Goal: Transaction & Acquisition: Purchase product/service

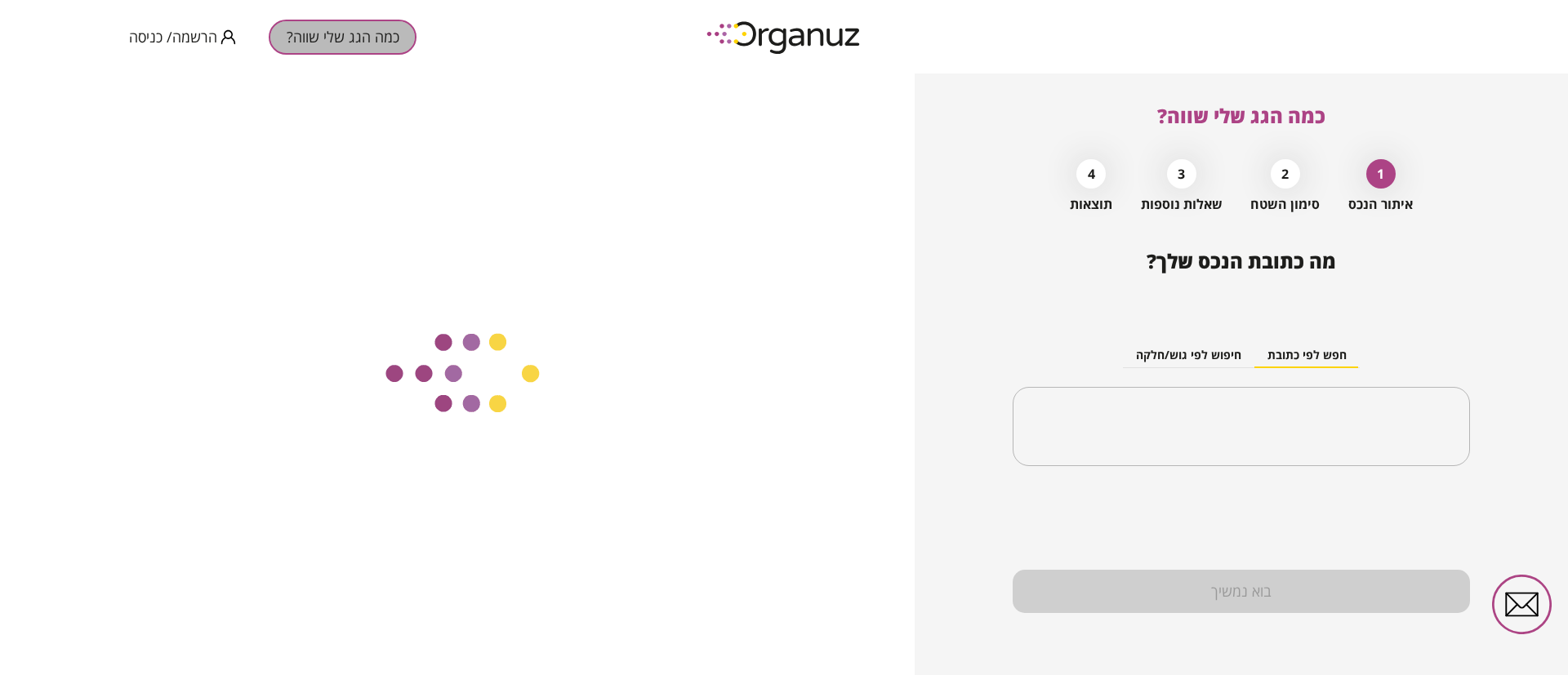
click at [333, 49] on button "כמה הגג שלי שווה?" at bounding box center [343, 36] width 148 height 35
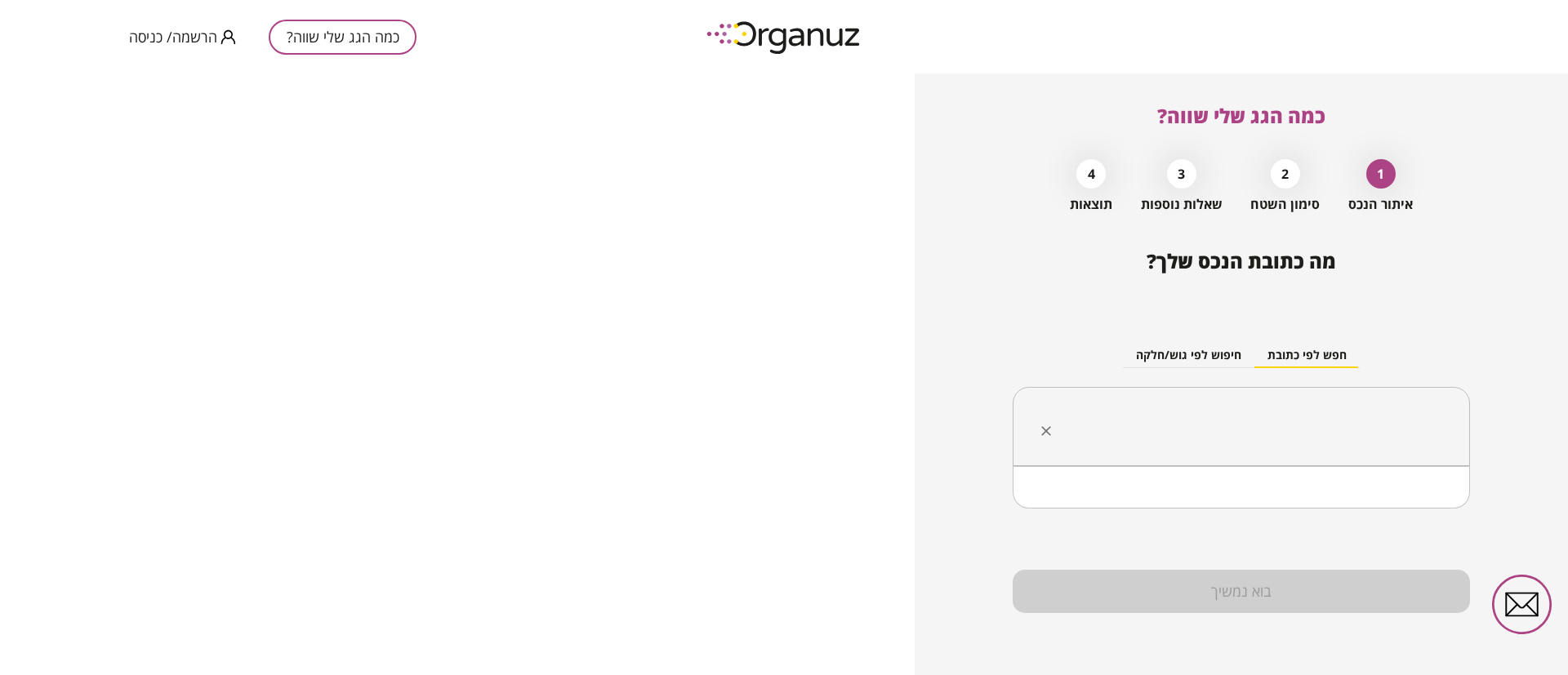
click at [1289, 445] on input "text" at bounding box center [1248, 427] width 406 height 41
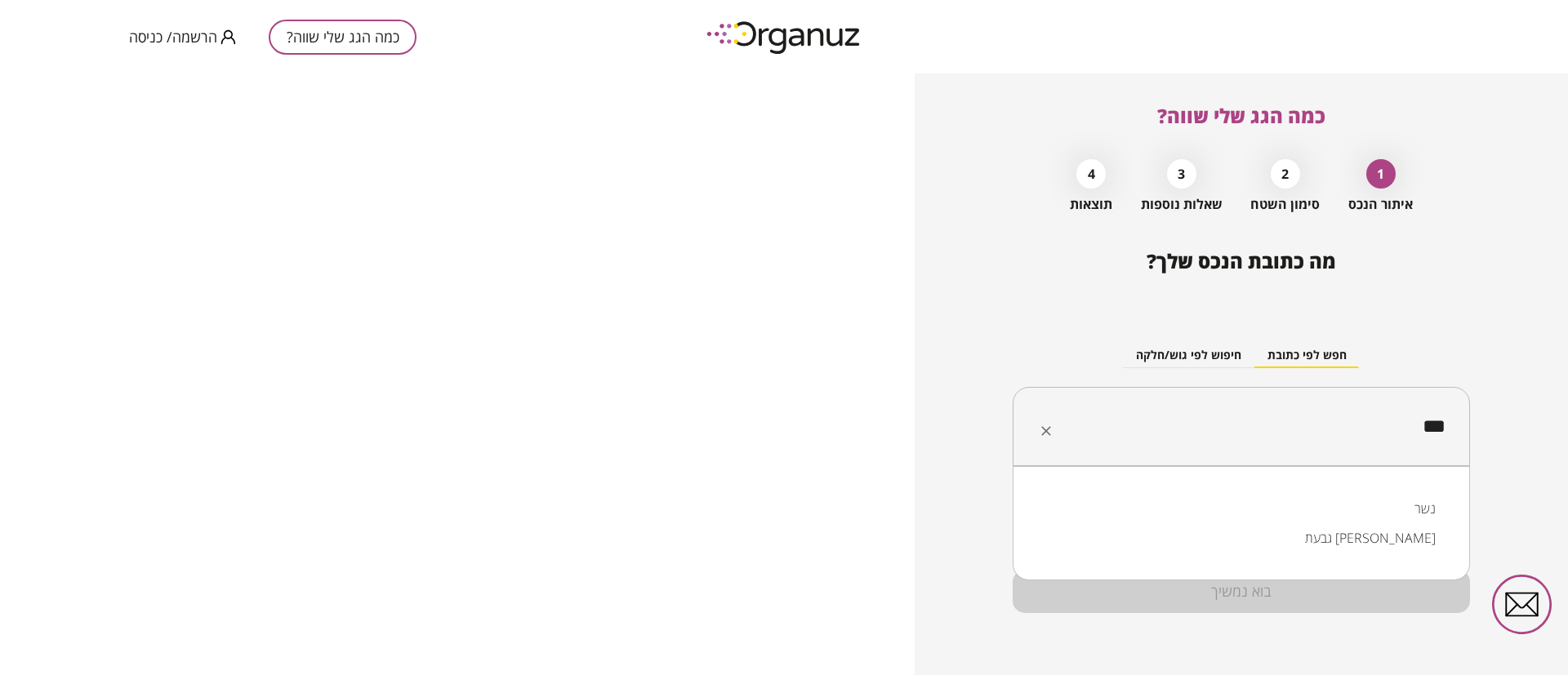
click at [1343, 500] on li "נשר" at bounding box center [1241, 508] width 415 height 29
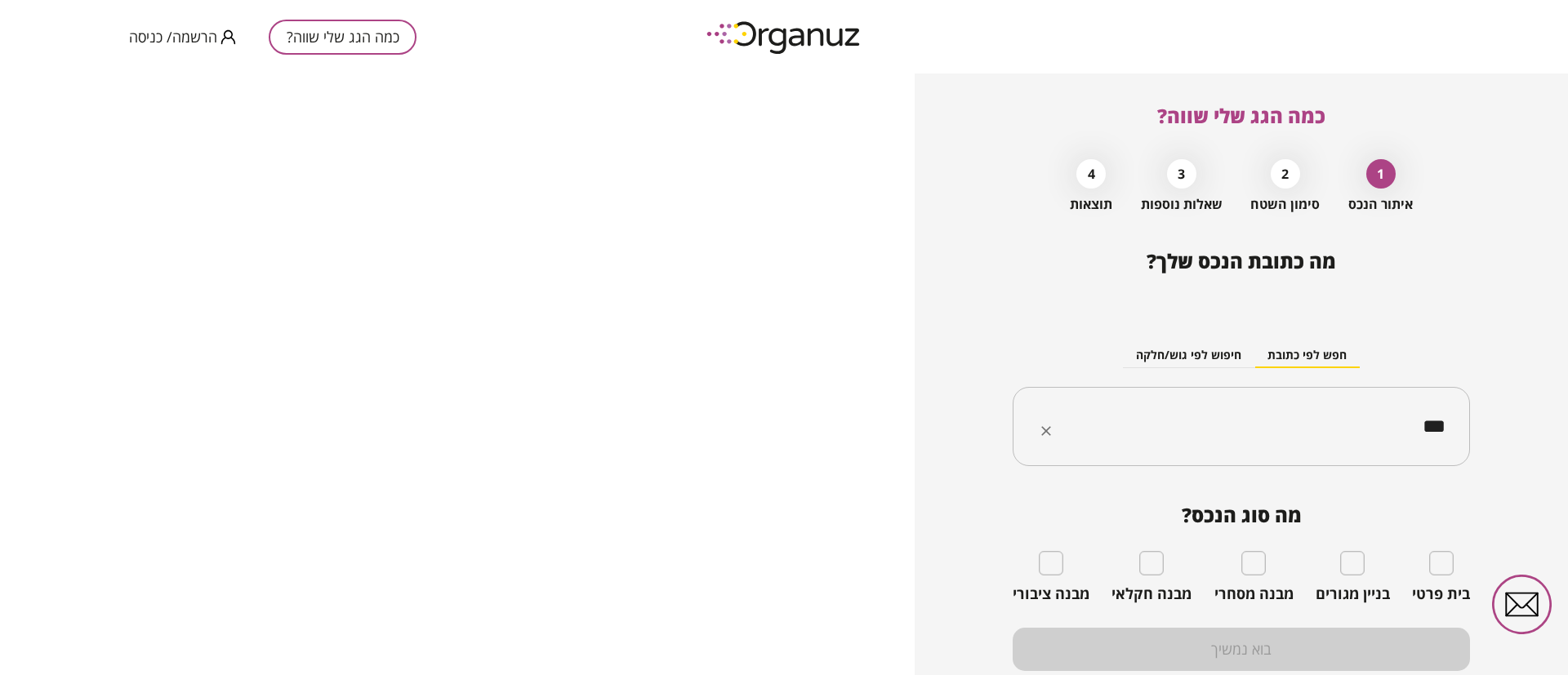
type input "***"
click at [202, 24] on div "כמה הגג שלי שווה? הרשמה/ כניסה" at bounding box center [272, 36] width 287 height 74
click at [195, 39] on span "הרשמה/ כניסה" at bounding box center [173, 36] width 88 height 16
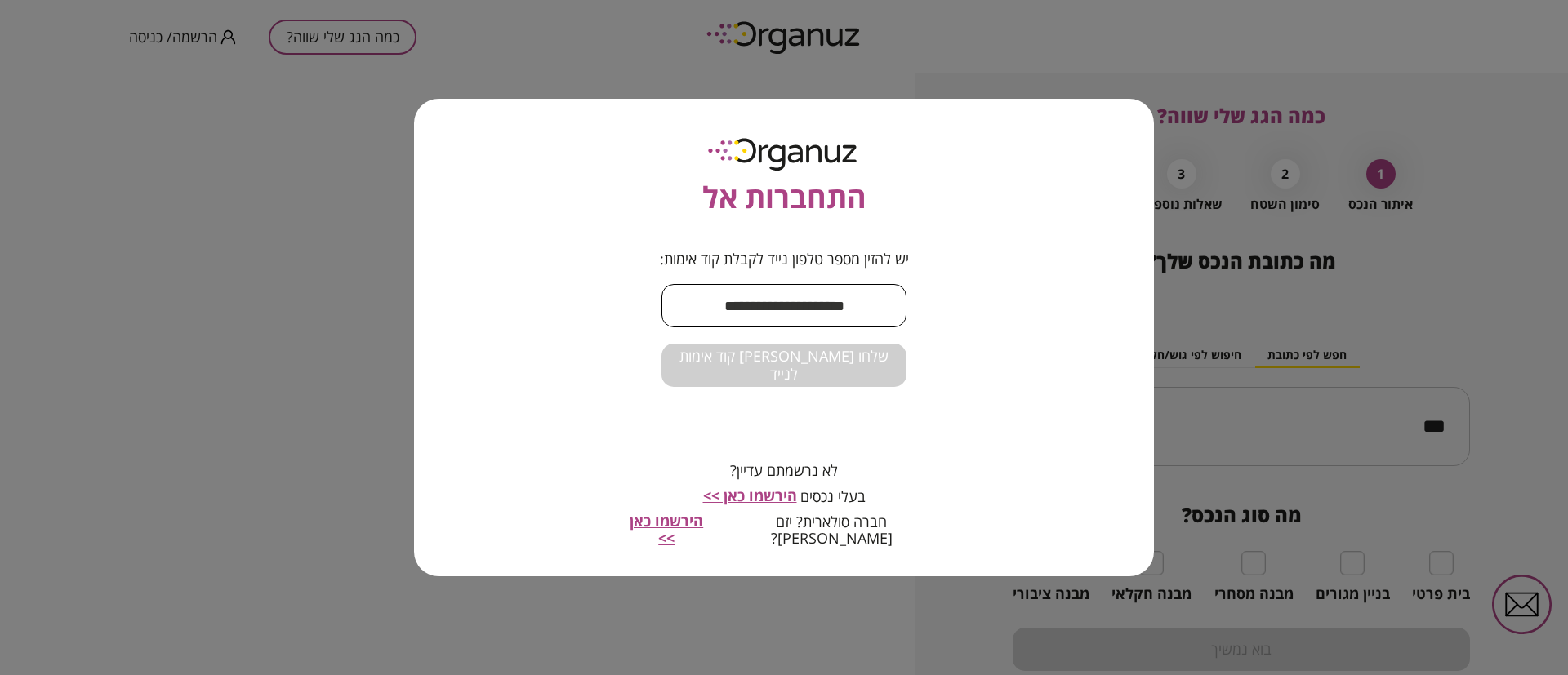
click at [736, 308] on input "text" at bounding box center [783, 306] width 245 height 48
type input "**********"
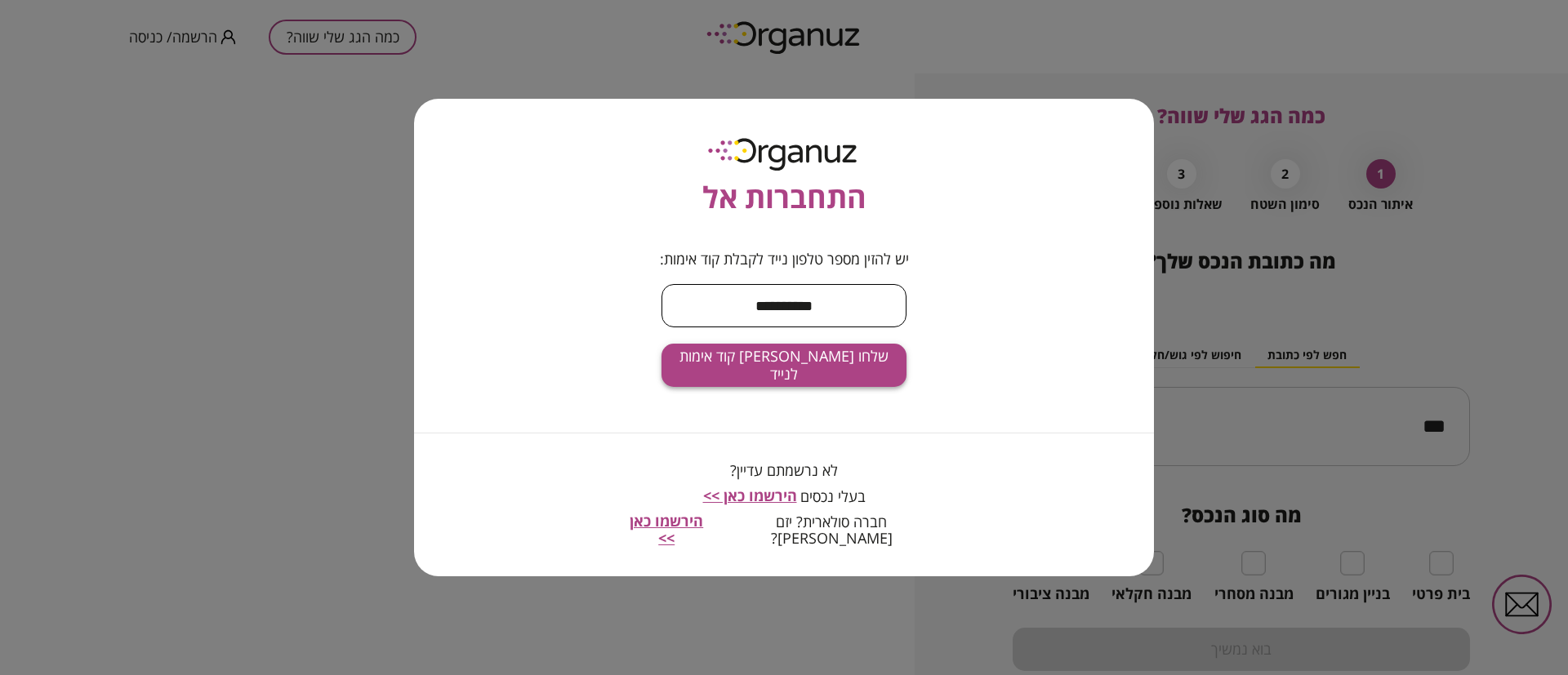
click at [837, 387] on button "שלחו [PERSON_NAME] קוד אימות לנייד" at bounding box center [783, 365] width 245 height 44
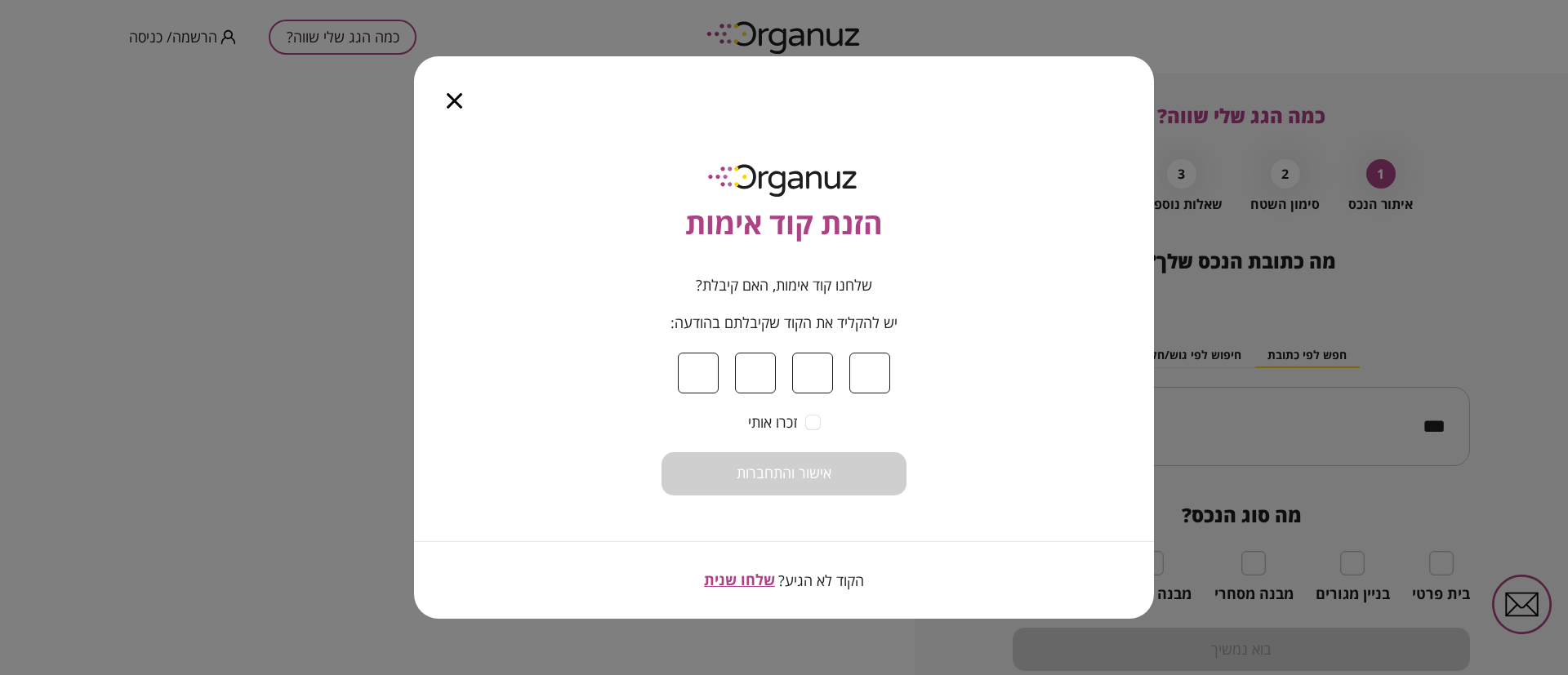
type input "*"
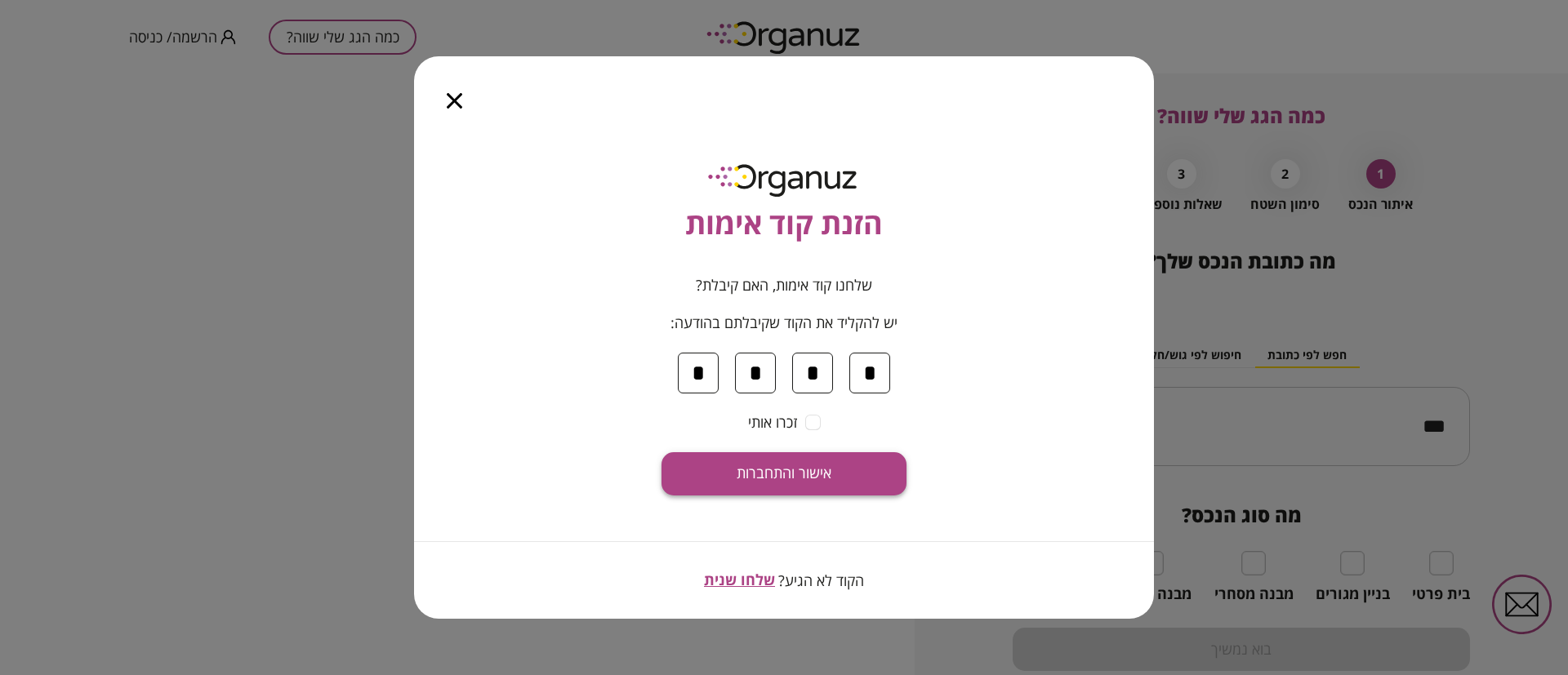
type input "*"
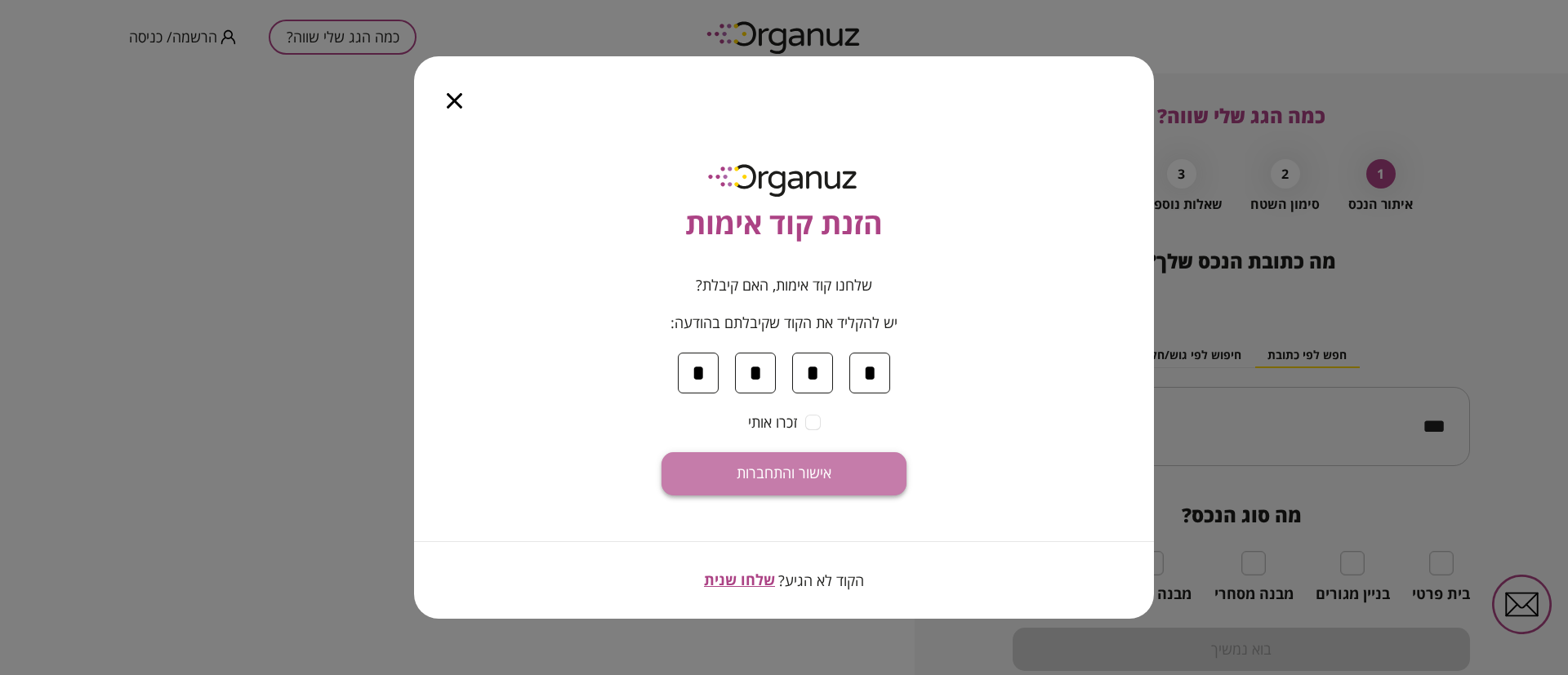
click at [804, 474] on span "אישור והתחברות" at bounding box center [784, 473] width 94 height 18
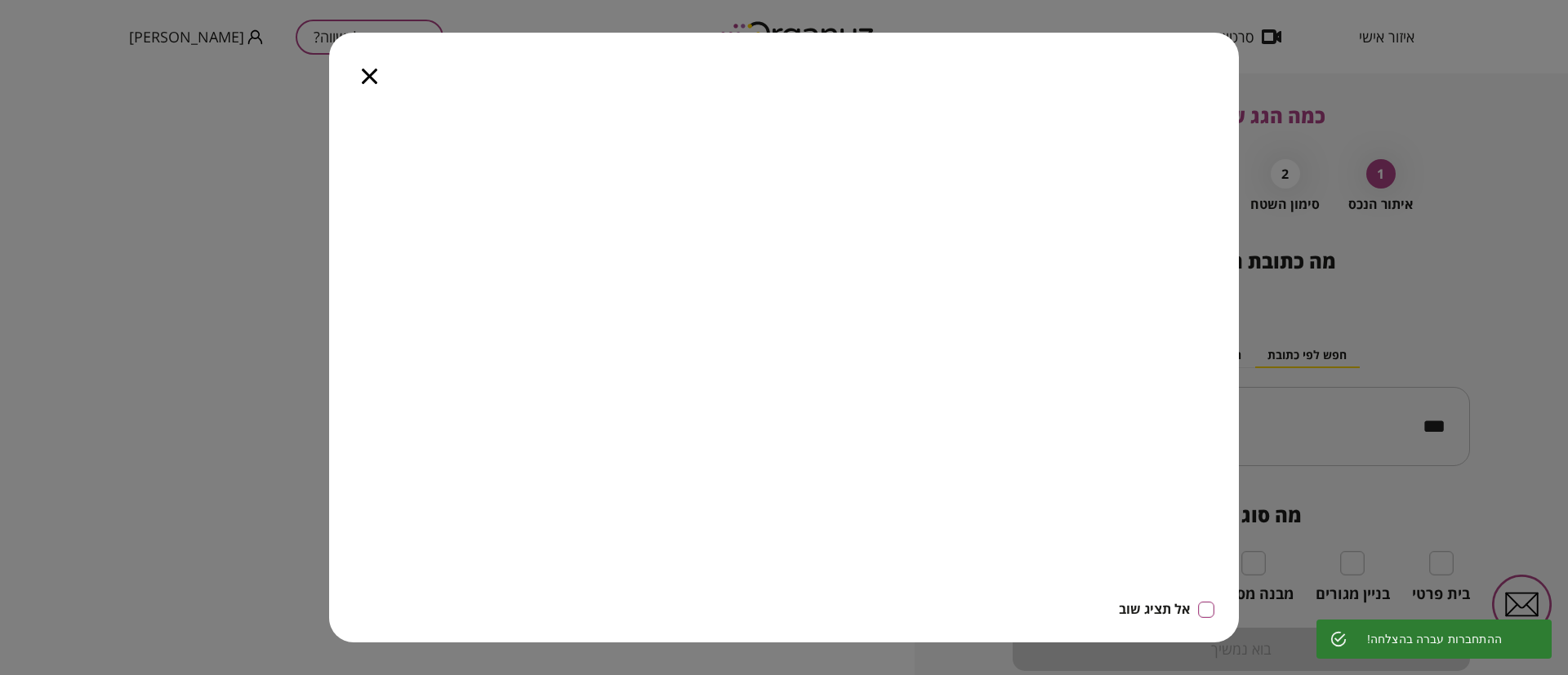
click at [376, 79] on icon "button" at bounding box center [369, 76] width 15 height 15
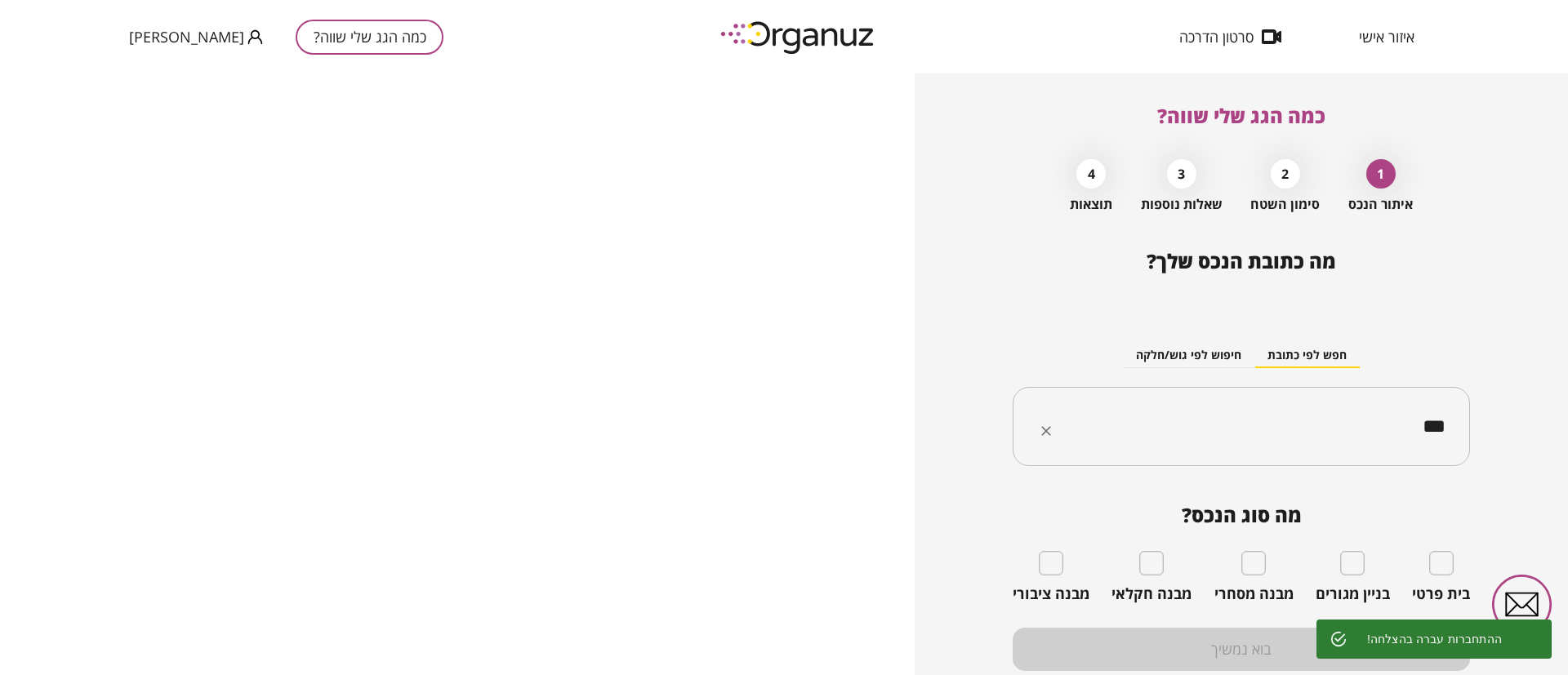
click at [1211, 411] on input "***" at bounding box center [1248, 427] width 406 height 41
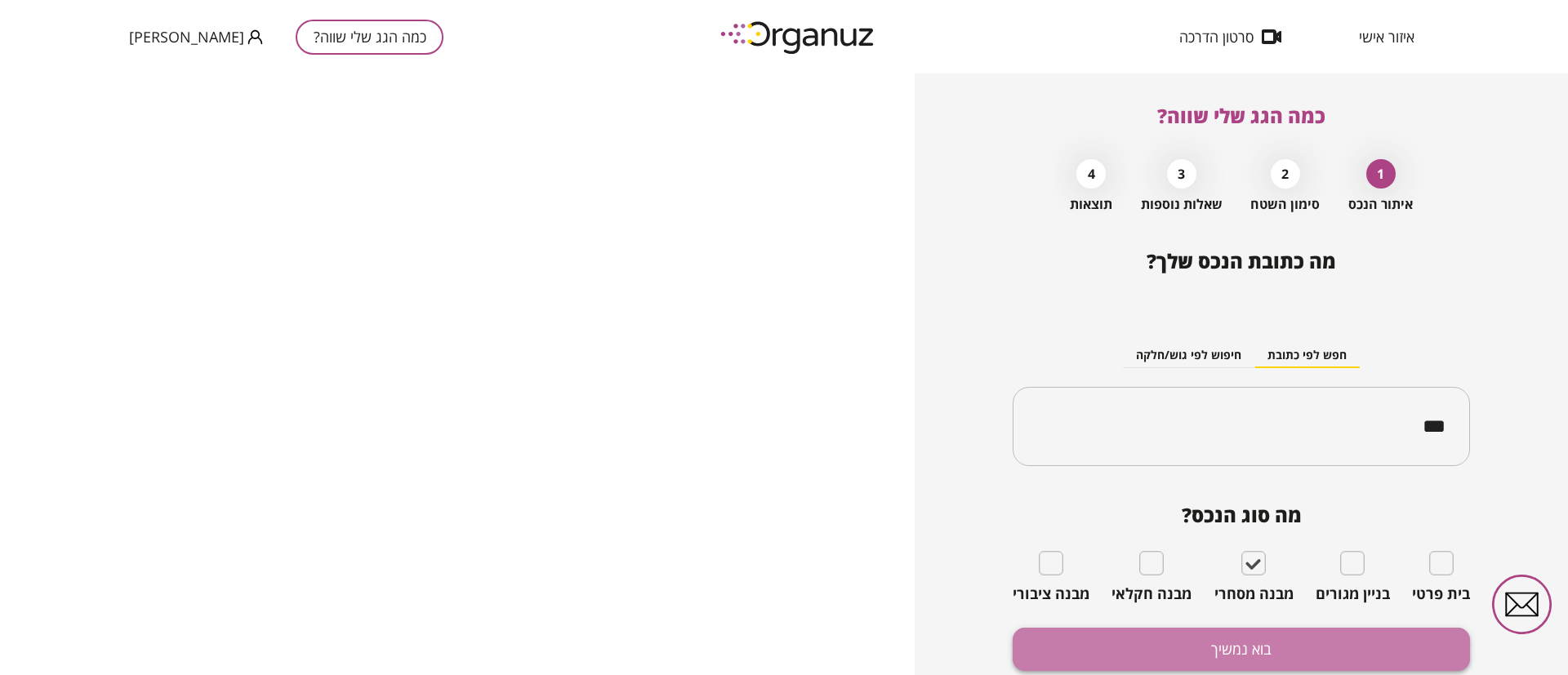
click at [1252, 661] on button "בוא נמשיך" at bounding box center [1241, 649] width 457 height 44
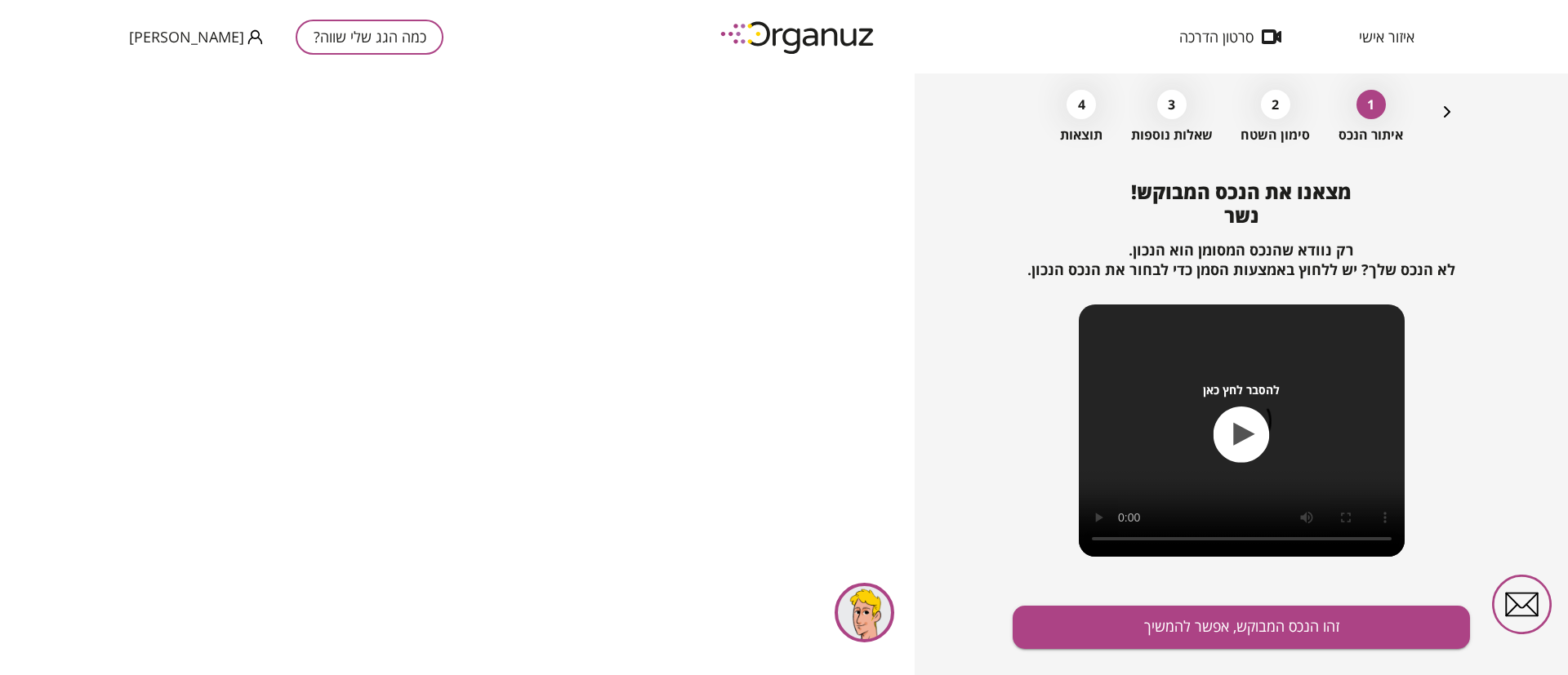
scroll to position [105, 0]
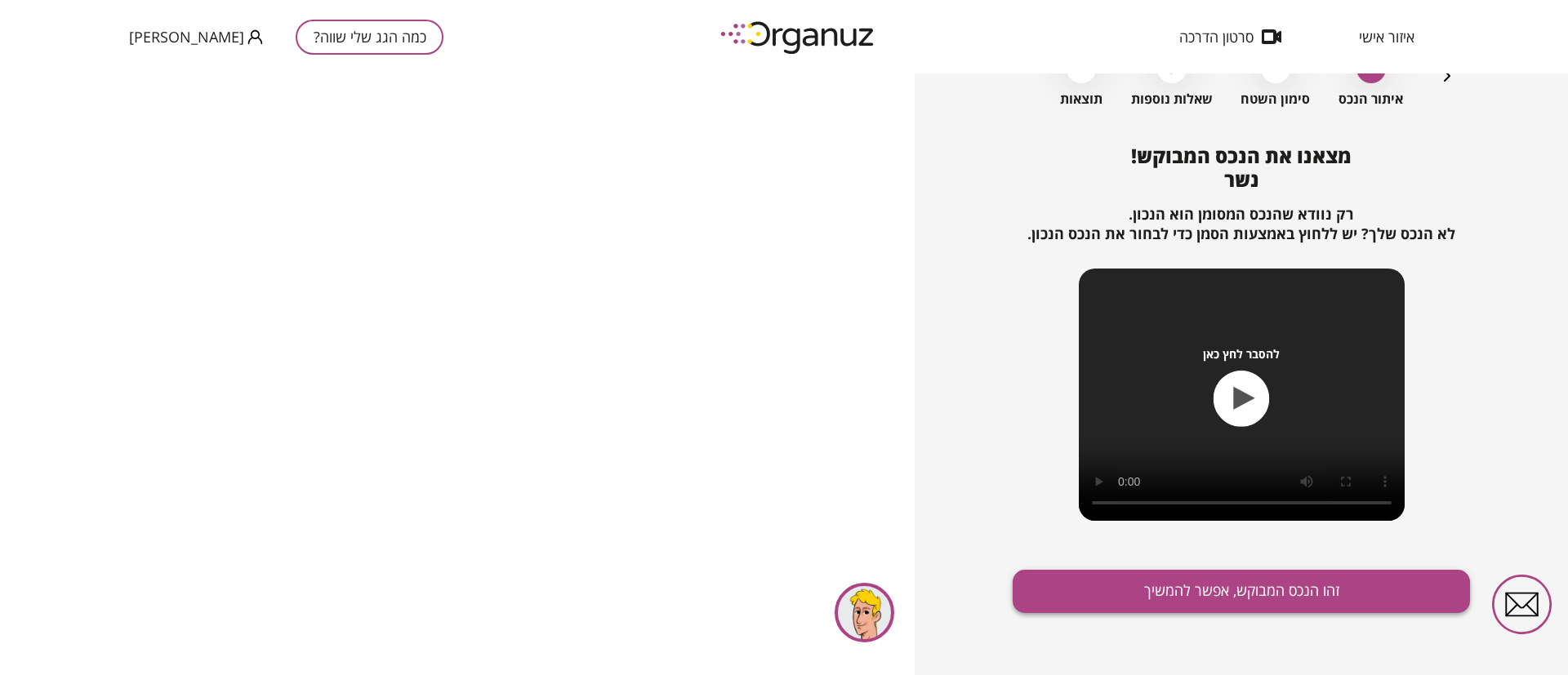
click at [1165, 581] on button "זהו הנכס המבוקש, אפשר להמשיך" at bounding box center [1241, 591] width 457 height 44
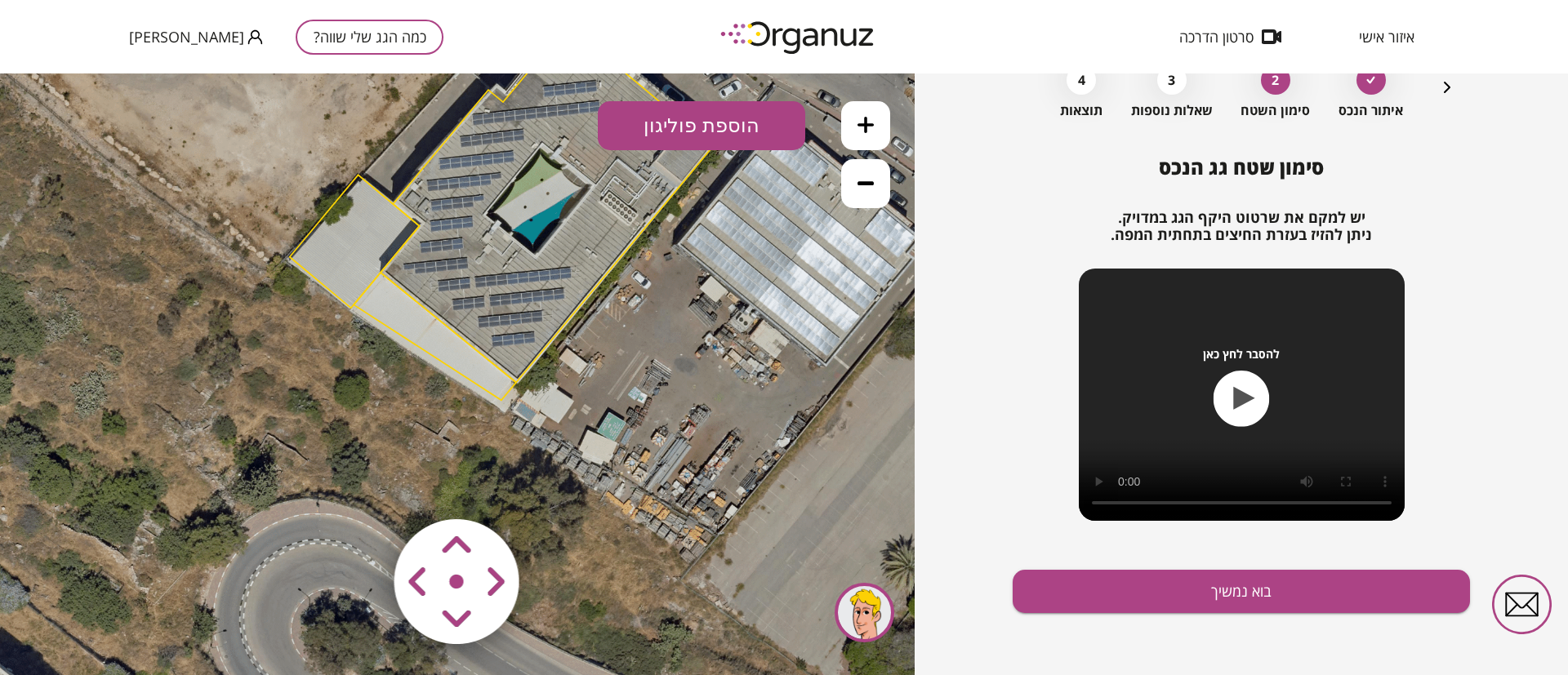
drag, startPoint x: 542, startPoint y: 482, endPoint x: 583, endPoint y: 346, distance: 142.0
click at [583, 346] on div ".st0 { fill: #FFFFFF; } 10" at bounding box center [457, 374] width 915 height 601
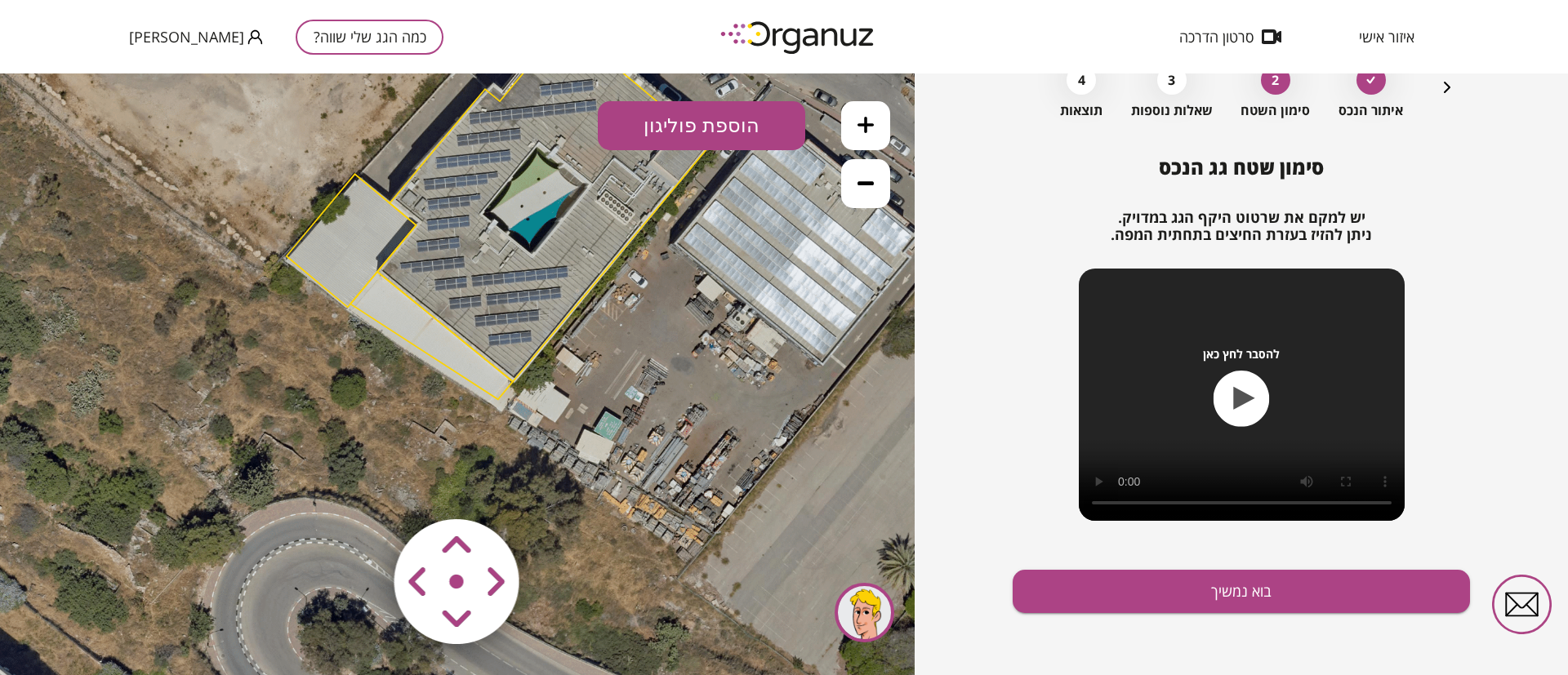
click at [360, 485] on area at bounding box center [360, 485] width 0 height 0
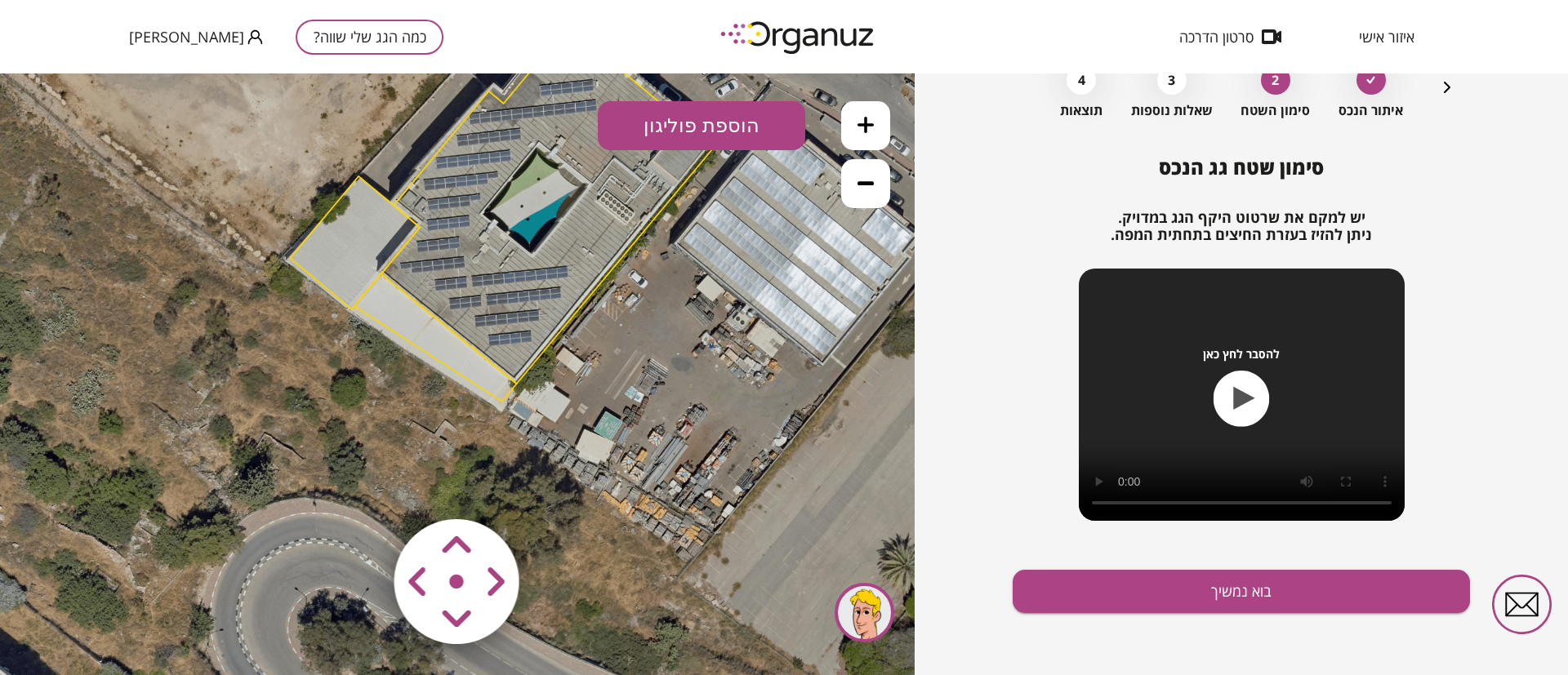
click at [360, 485] on area at bounding box center [360, 485] width 0 height 0
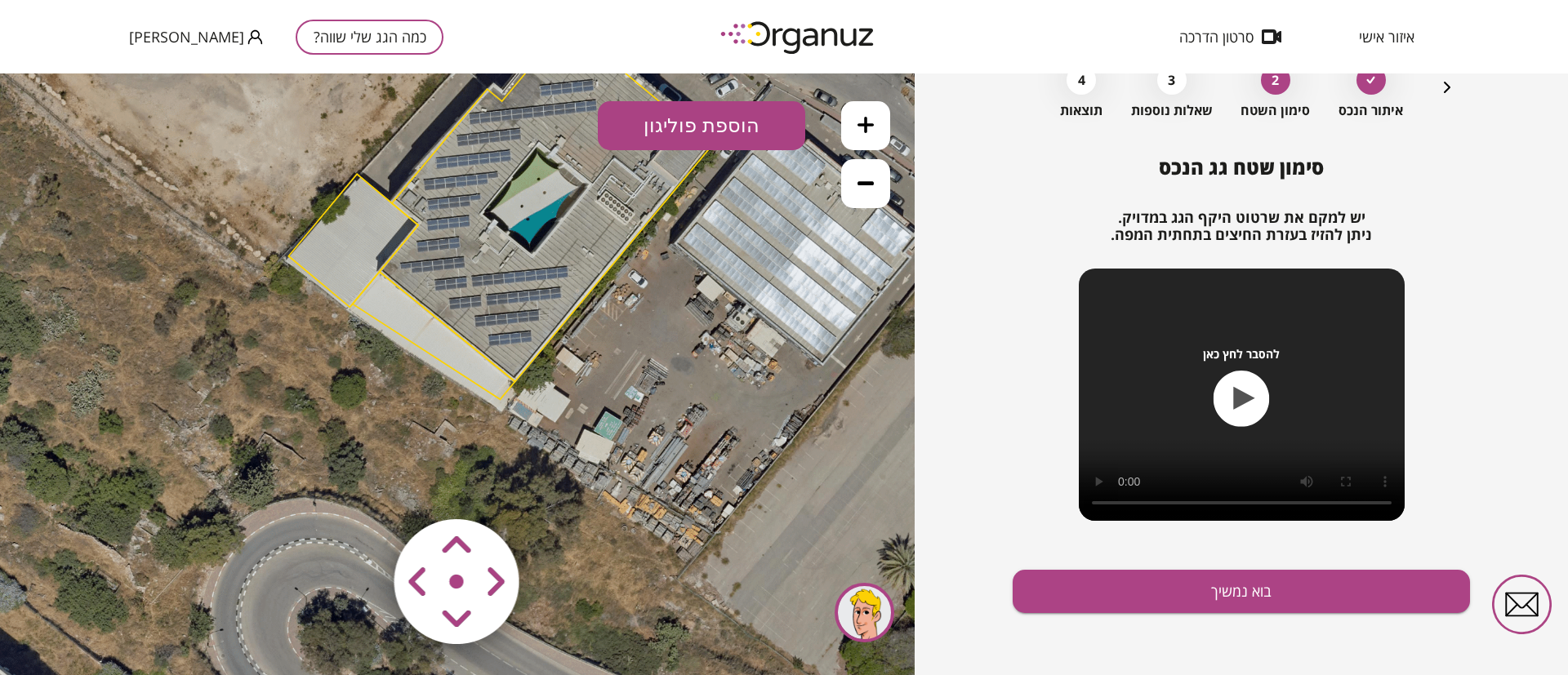
click at [360, 485] on area at bounding box center [360, 485] width 0 height 0
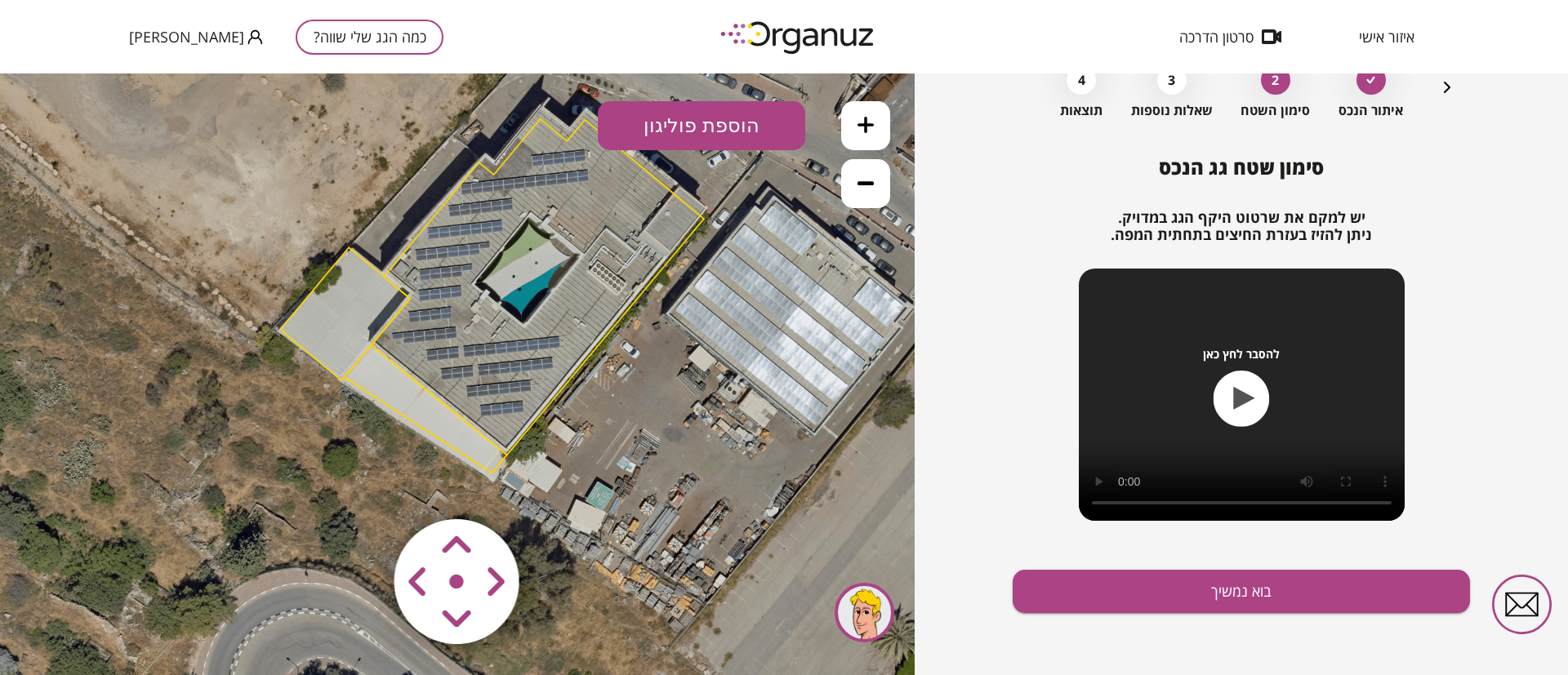
drag, startPoint x: 660, startPoint y: 388, endPoint x: 648, endPoint y: 447, distance: 60.2
click at [648, 447] on icon at bounding box center [491, 294] width 1294 height 1293
click at [861, 123] on icon at bounding box center [866, 125] width 16 height 16
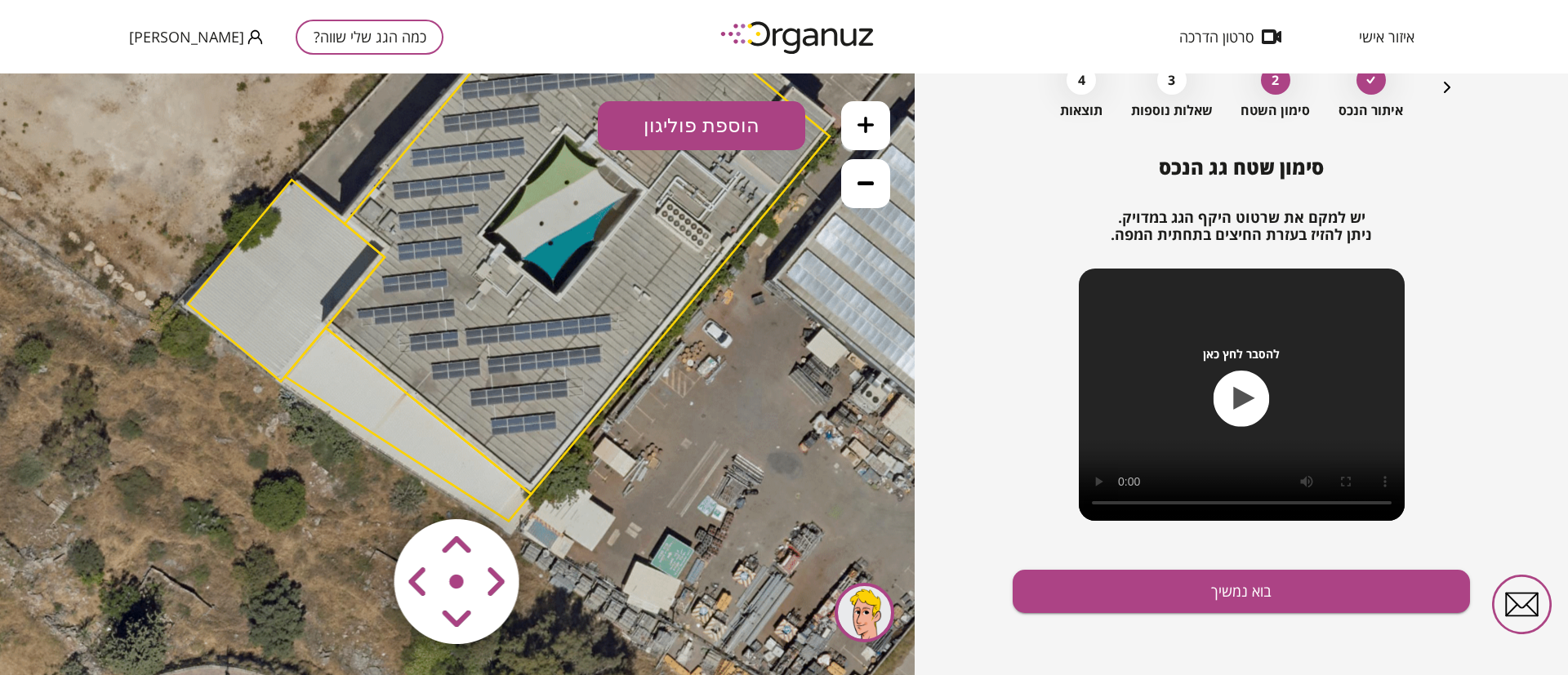
click at [861, 123] on icon at bounding box center [866, 125] width 16 height 16
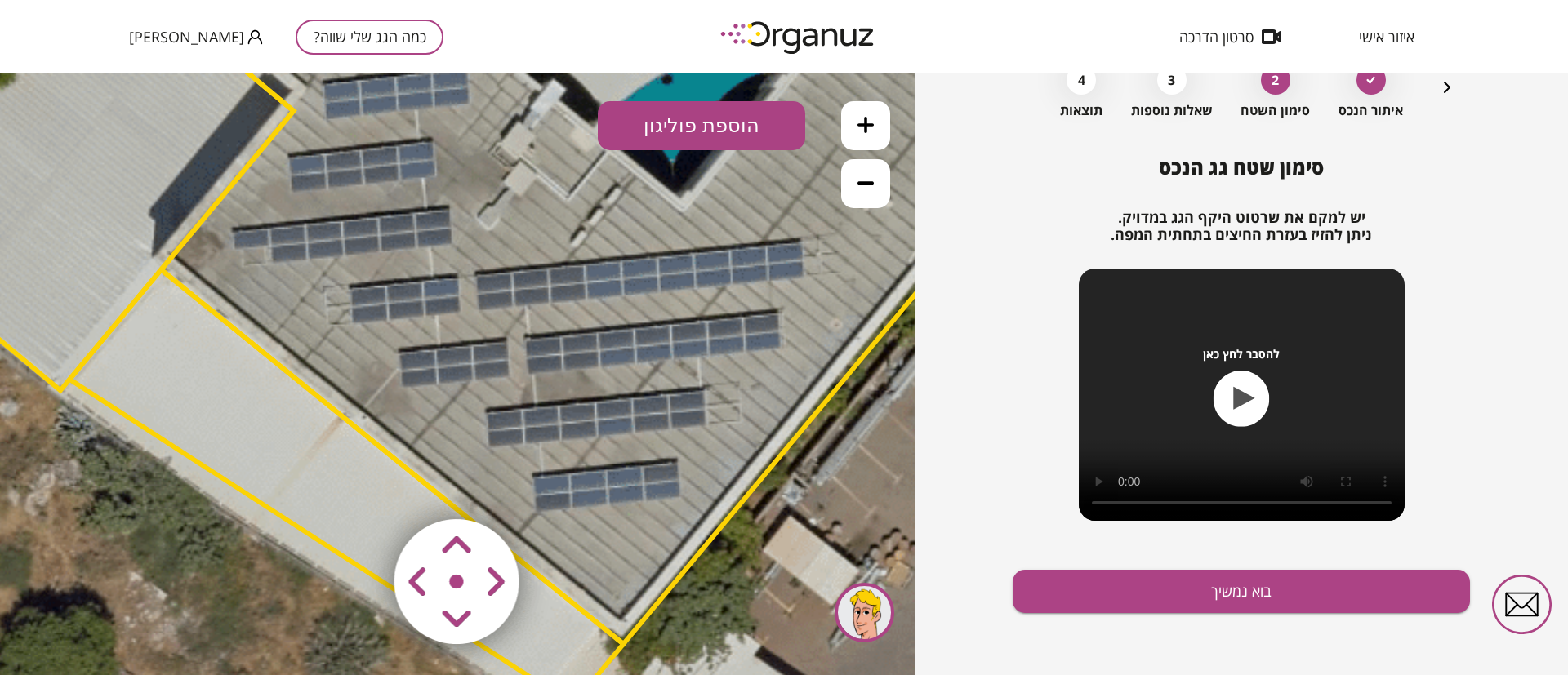
drag, startPoint x: 861, startPoint y: 123, endPoint x: 805, endPoint y: 172, distance: 74.4
click at [860, 124] on icon at bounding box center [866, 125] width 16 height 16
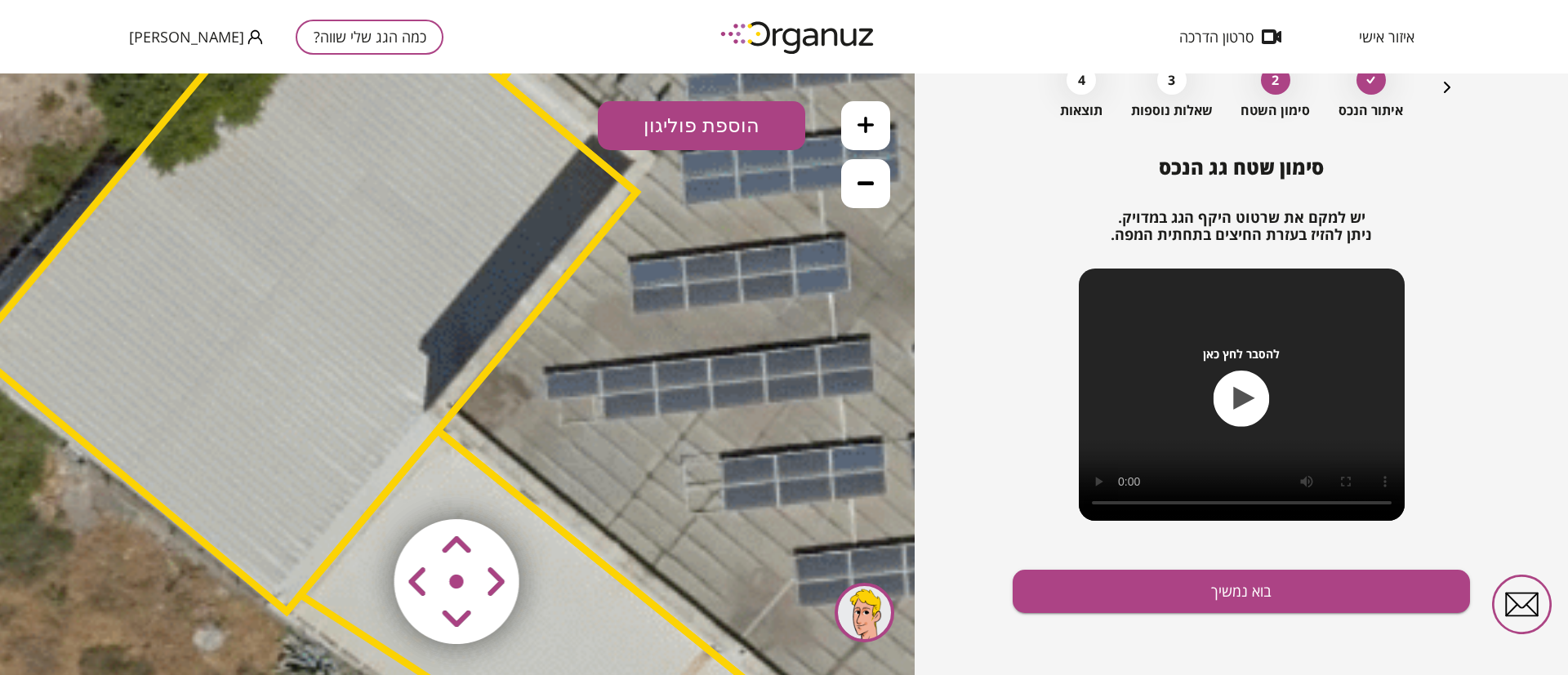
drag, startPoint x: 360, startPoint y: 323, endPoint x: 630, endPoint y: 410, distance: 283.7
click at [700, 489] on polygon at bounding box center [1289, 133] width 1701 height 1719
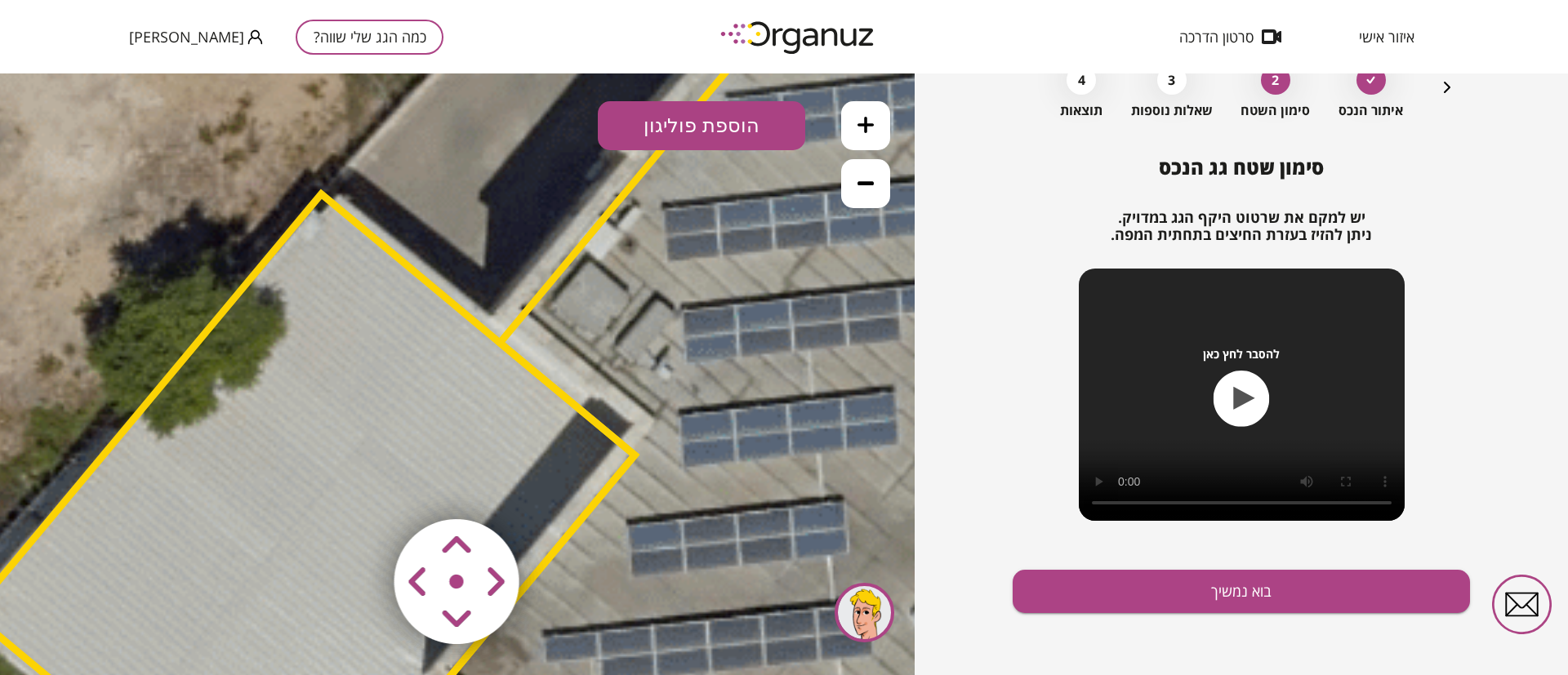
drag, startPoint x: 594, startPoint y: 271, endPoint x: 677, endPoint y: 581, distance: 320.9
click at [677, 581] on polygon at bounding box center [1287, 396] width 1701 height 1719
click at [861, 181] on icon at bounding box center [866, 183] width 16 height 4
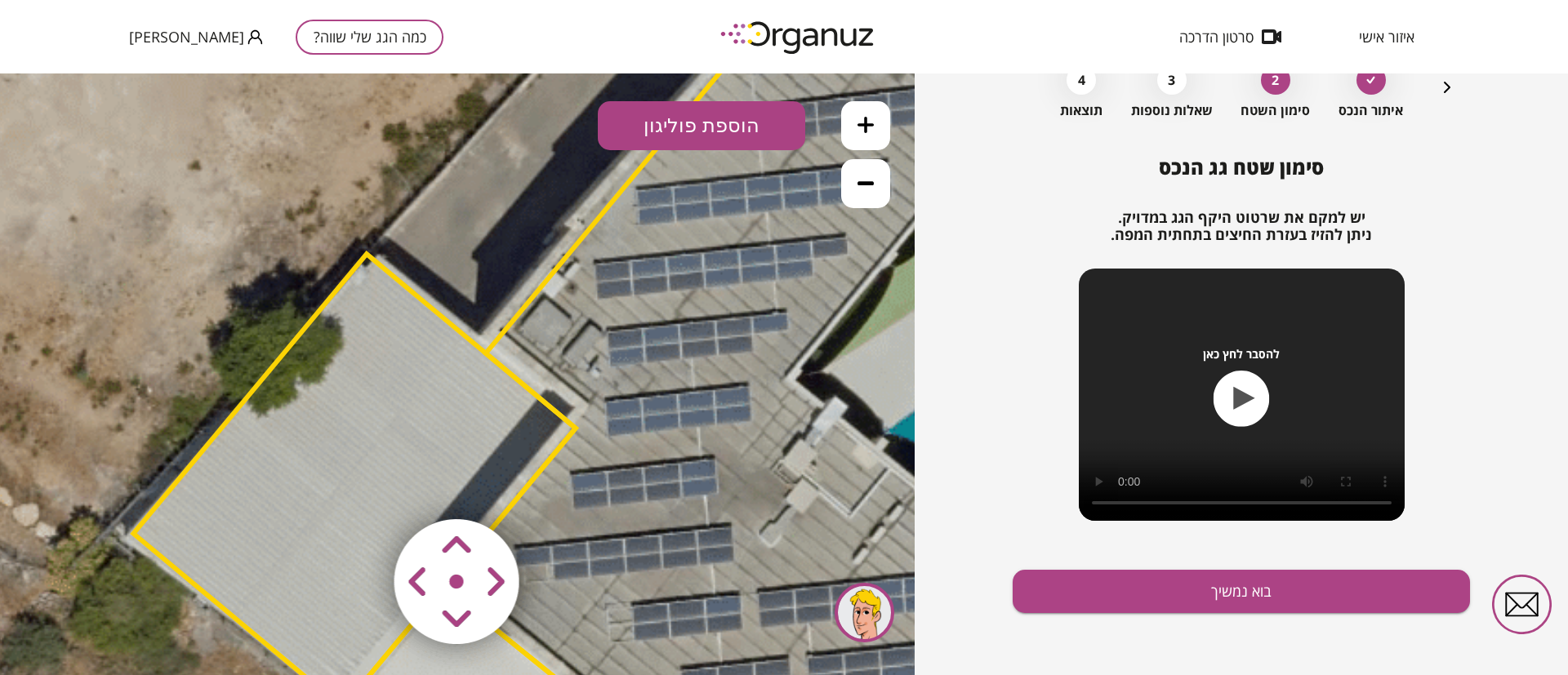
click at [861, 181] on icon at bounding box center [866, 183] width 16 height 4
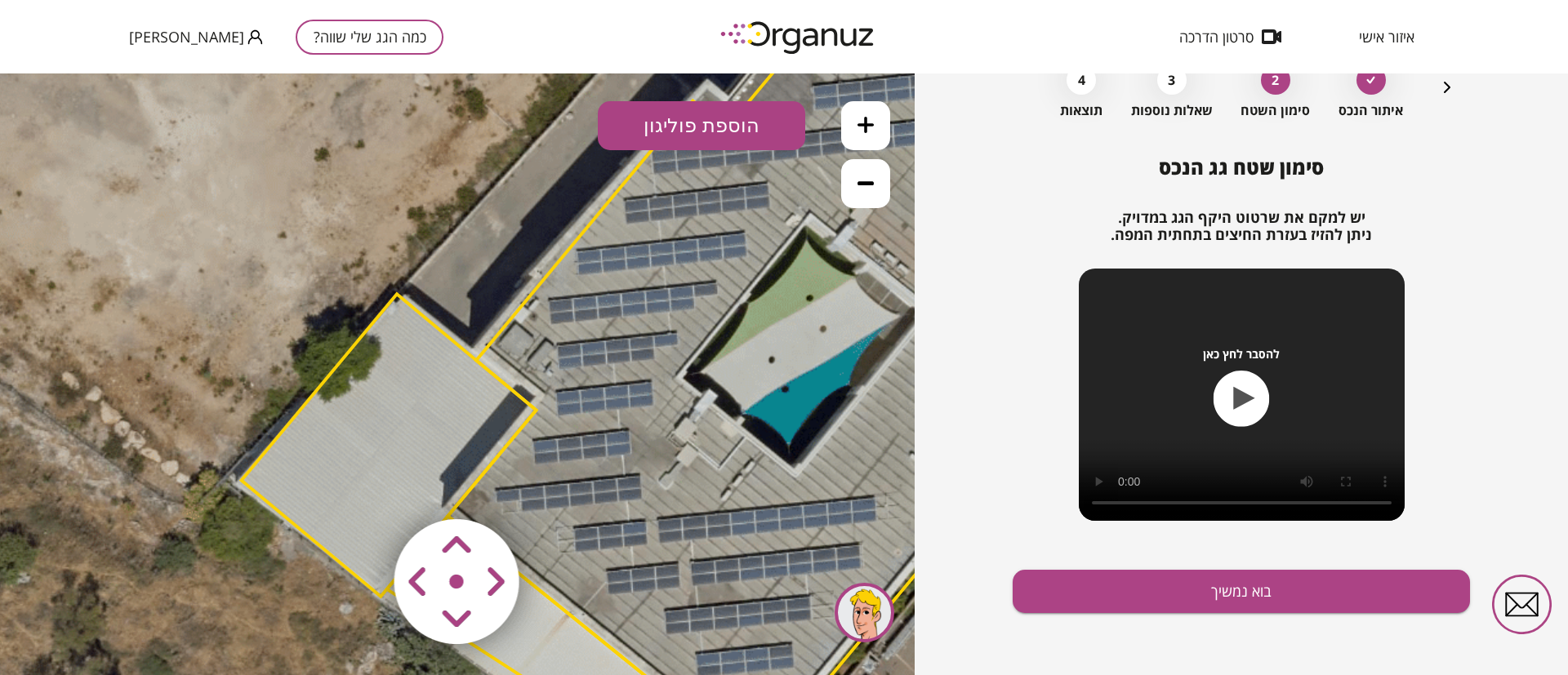
click at [861, 181] on icon at bounding box center [866, 183] width 16 height 4
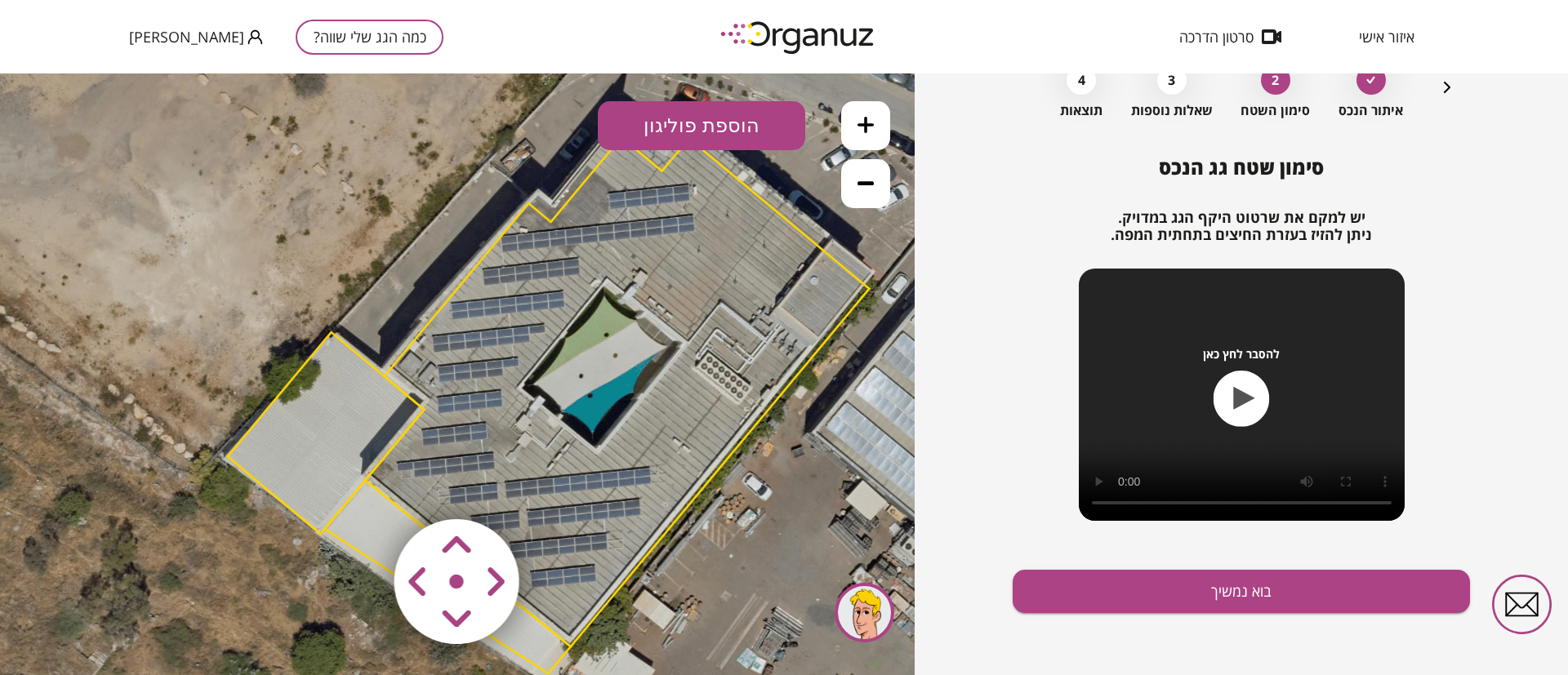
drag, startPoint x: 832, startPoint y: 317, endPoint x: 747, endPoint y: 328, distance: 85.7
click at [747, 328] on polygon at bounding box center [617, 391] width 504 height 510
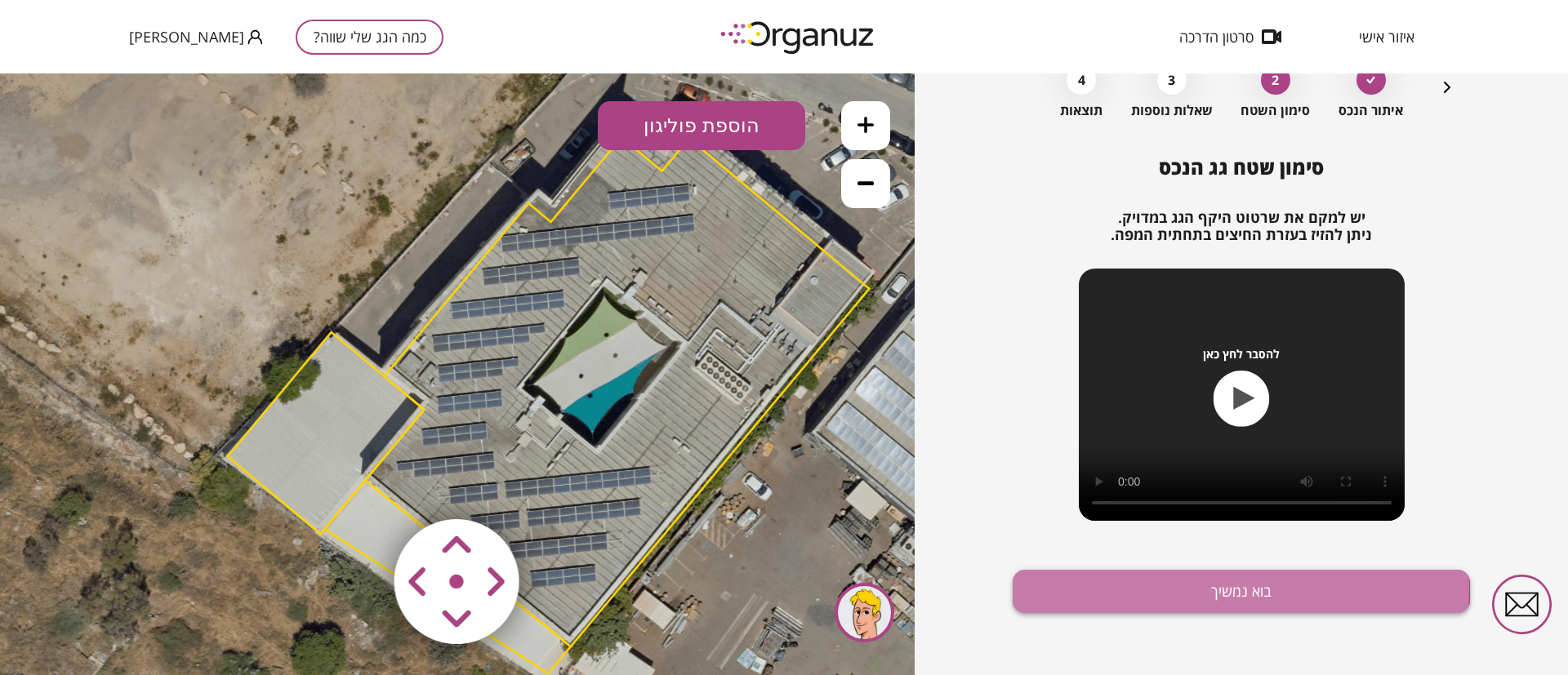
click at [1096, 584] on button "בוא נמשיך" at bounding box center [1241, 591] width 457 height 44
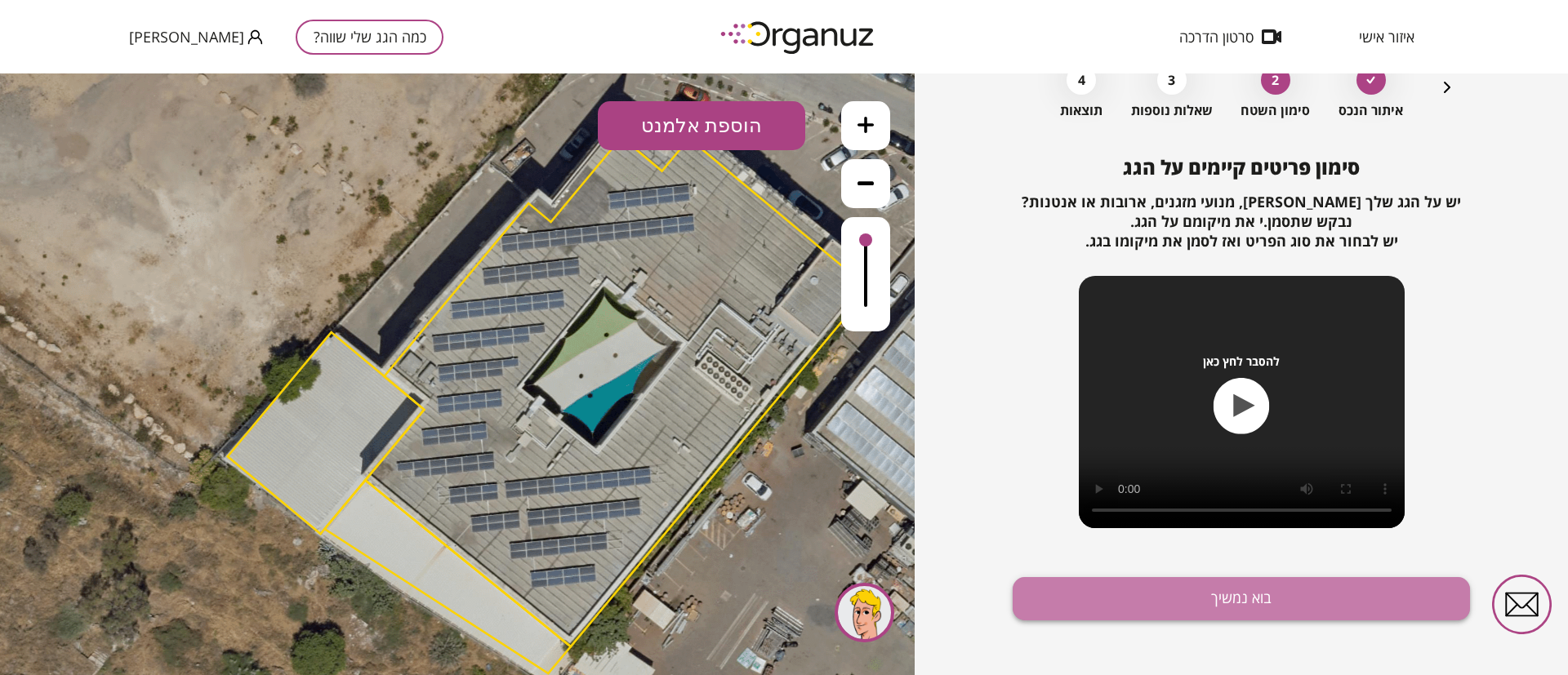
click at [1266, 596] on button "בוא נמשיך" at bounding box center [1241, 599] width 457 height 44
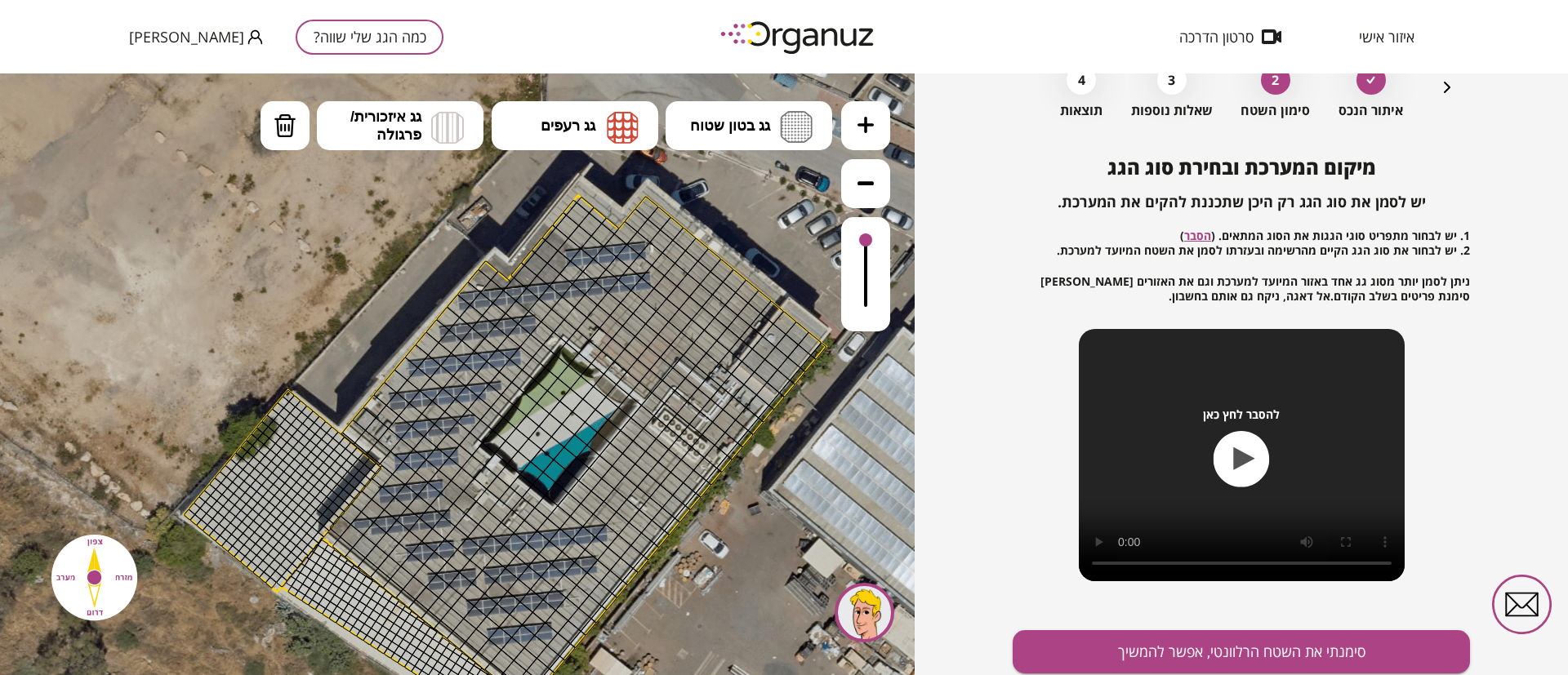
drag, startPoint x: 802, startPoint y: 438, endPoint x: 771, endPoint y: 484, distance: 55.5
click at [771, 484] on icon at bounding box center [503, 461] width 1960 height 1959
click at [748, 132] on span "גג בטון שטוח" at bounding box center [731, 125] width 80 height 18
click at [749, 192] on div ".st0 { fill: #FFFFFF; } 10" at bounding box center [457, 374] width 915 height 601
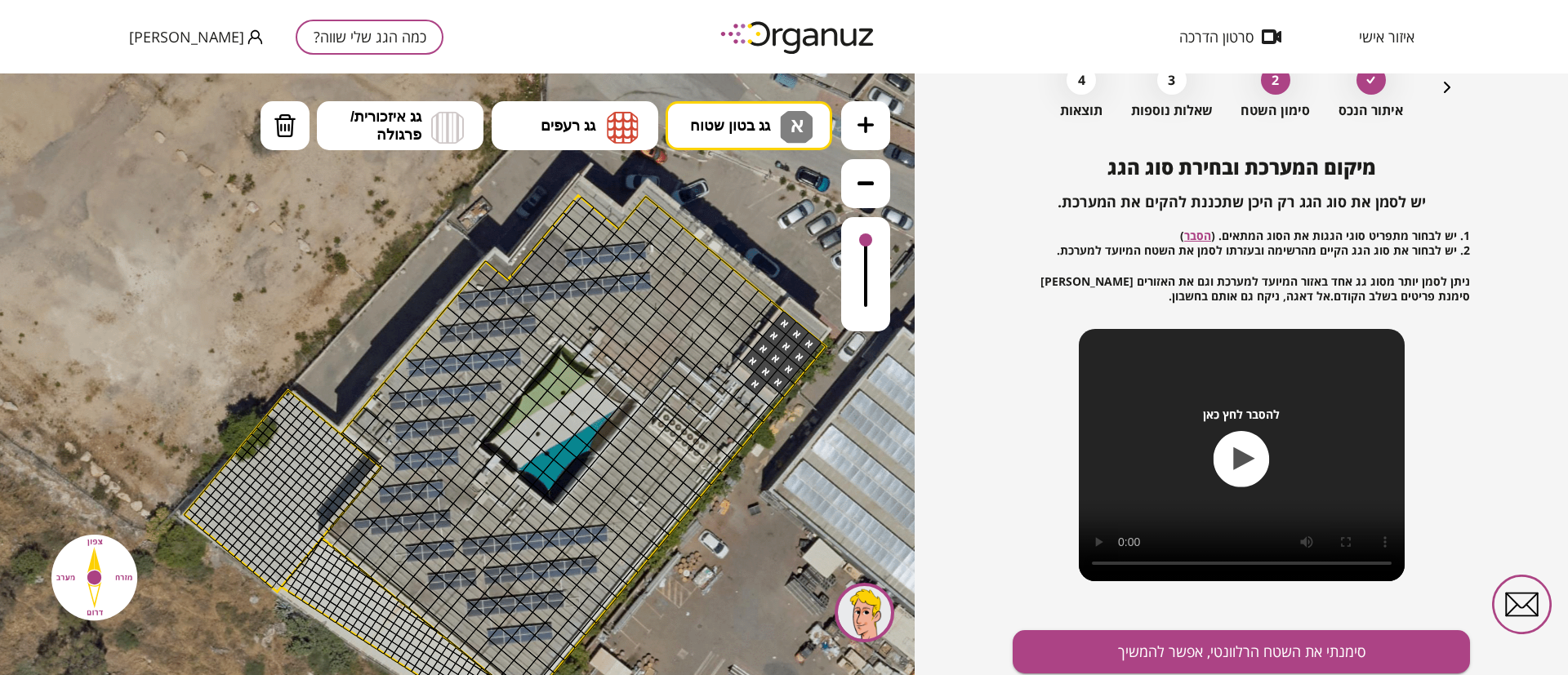
drag, startPoint x: 811, startPoint y: 342, endPoint x: 776, endPoint y: 369, distance: 44.2
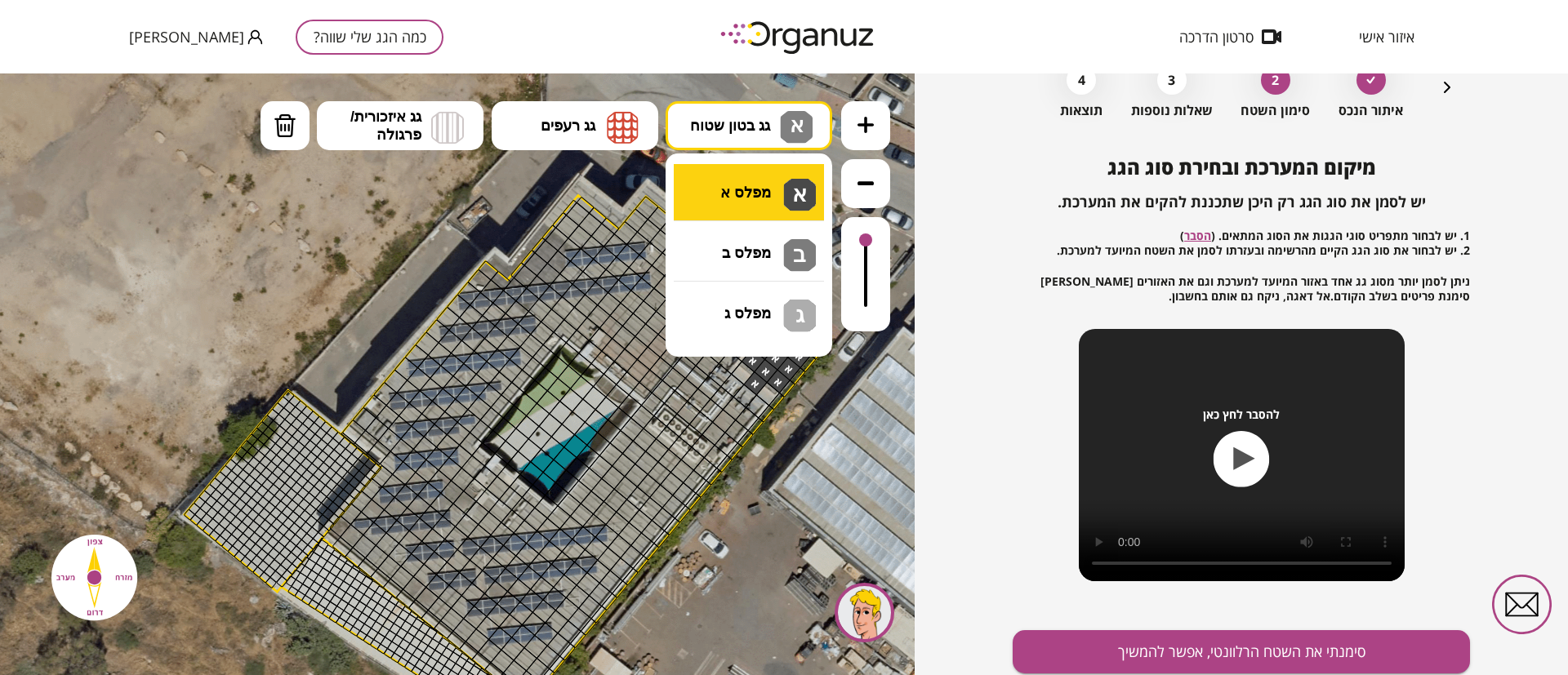
drag, startPoint x: 747, startPoint y: 127, endPoint x: 727, endPoint y: 185, distance: 61.4
click at [745, 129] on span "גג בטון שטוח" at bounding box center [731, 125] width 80 height 18
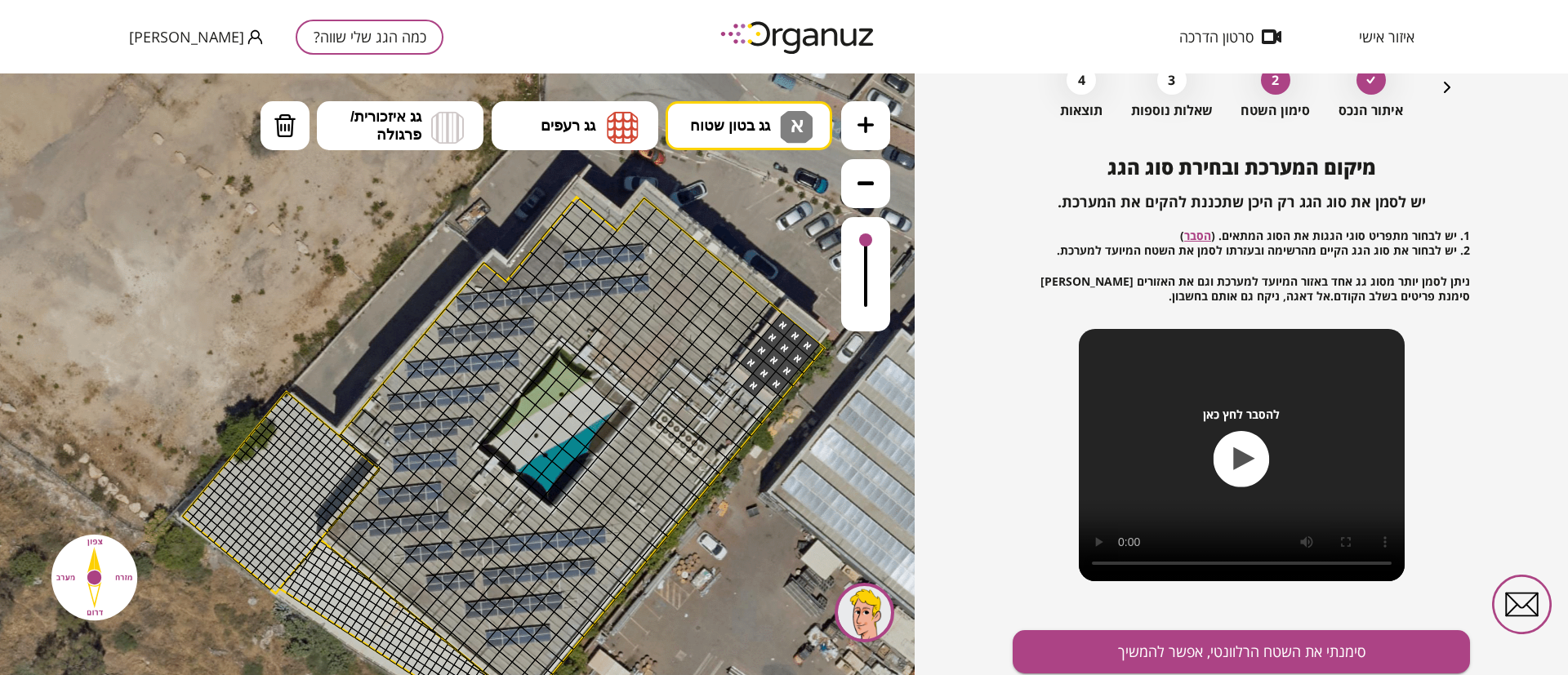
drag, startPoint x: 279, startPoint y: 122, endPoint x: 399, endPoint y: 232, distance: 162.8
click at [279, 125] on img at bounding box center [285, 126] width 23 height 25
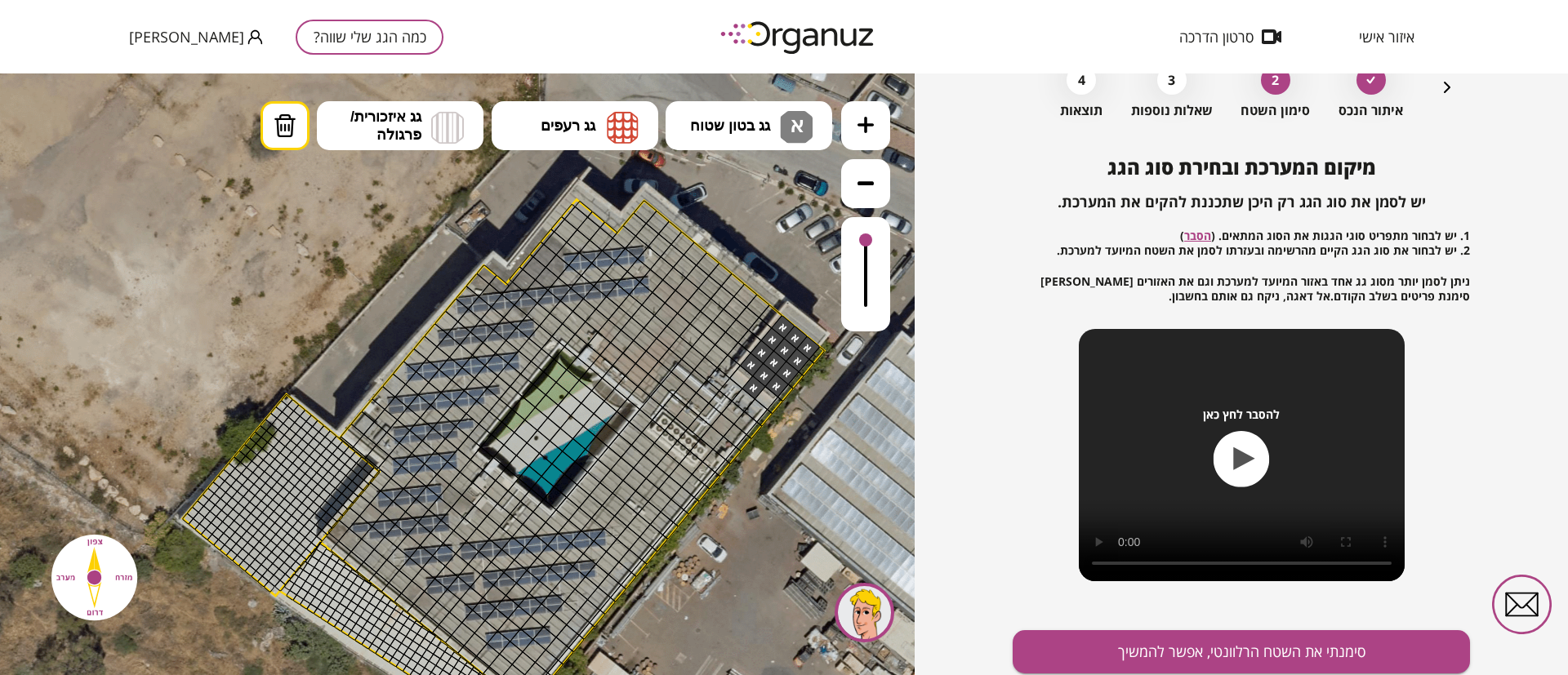
click at [749, 389] on div at bounding box center [754, 388] width 25 height 25
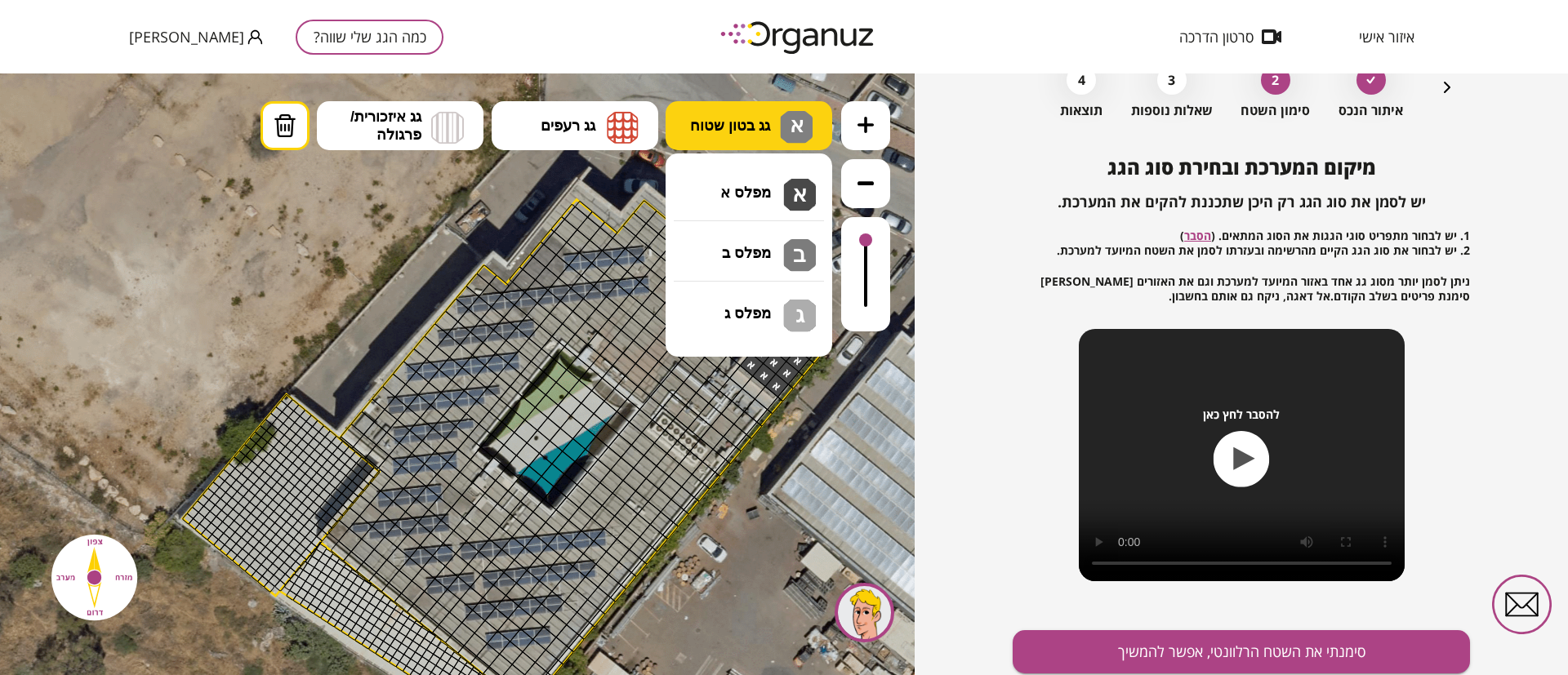
click at [733, 113] on button "גג בטון שטוח א" at bounding box center [748, 125] width 166 height 49
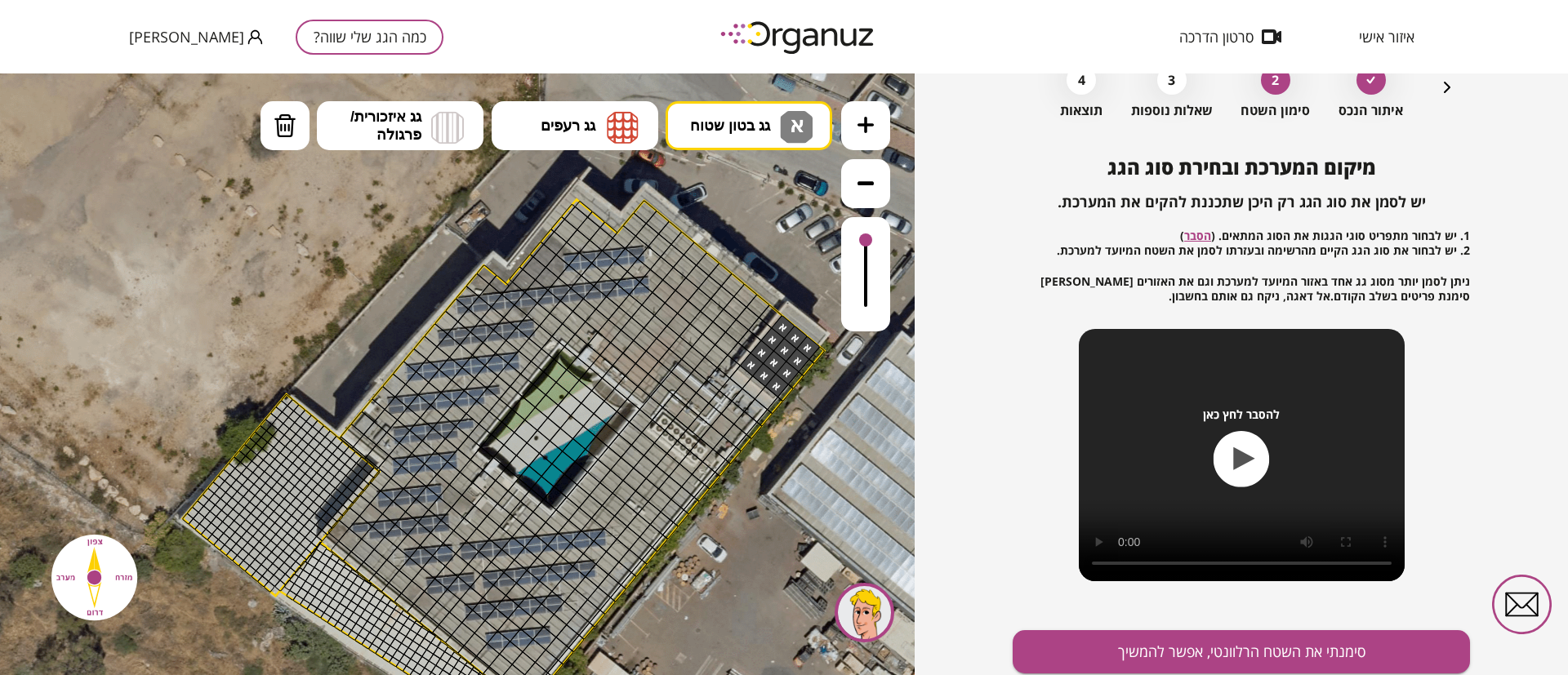
click at [750, 183] on div ".st0 { fill: #FFFFFF; } 10" at bounding box center [457, 374] width 915 height 601
drag, startPoint x: 742, startPoint y: 123, endPoint x: 746, endPoint y: 184, distance: 61.1
click at [741, 124] on span "גג בטון שטוח" at bounding box center [731, 125] width 80 height 18
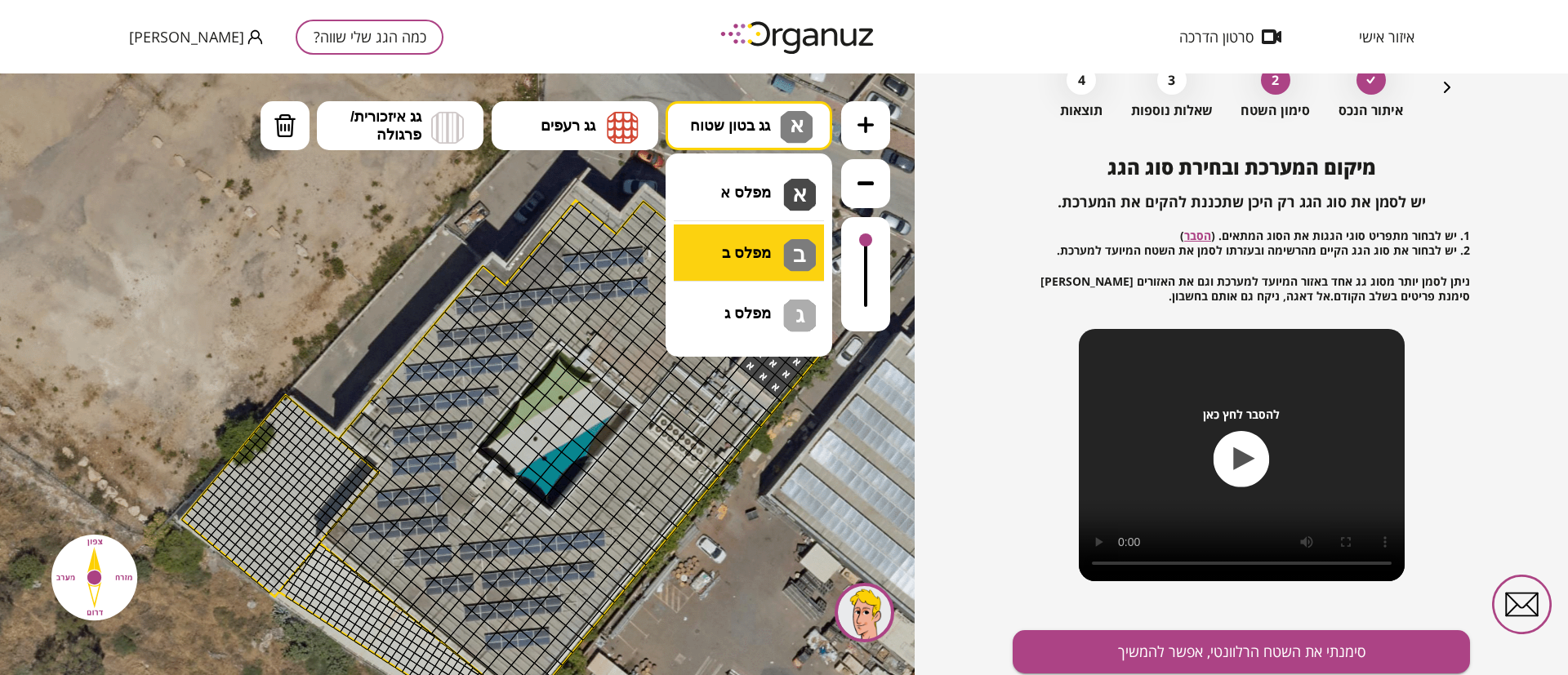
click at [763, 251] on div ".st0 { fill: #FFFFFF; } 10" at bounding box center [457, 374] width 915 height 601
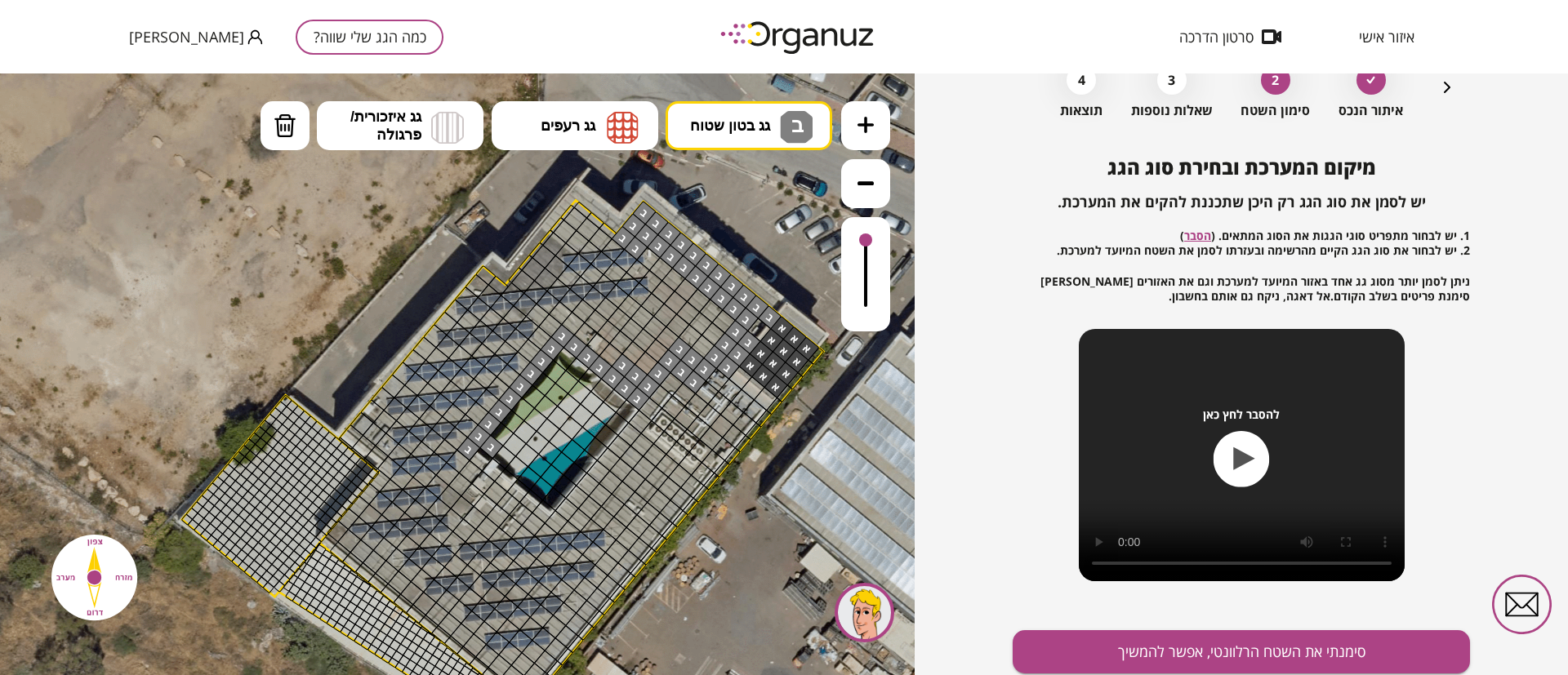
drag, startPoint x: 762, startPoint y: 315, endPoint x: 462, endPoint y: 446, distance: 327.4
drag, startPoint x: 293, startPoint y: 131, endPoint x: 290, endPoint y: 156, distance: 25.2
click at [291, 139] on button "מחיקה" at bounding box center [285, 125] width 49 height 49
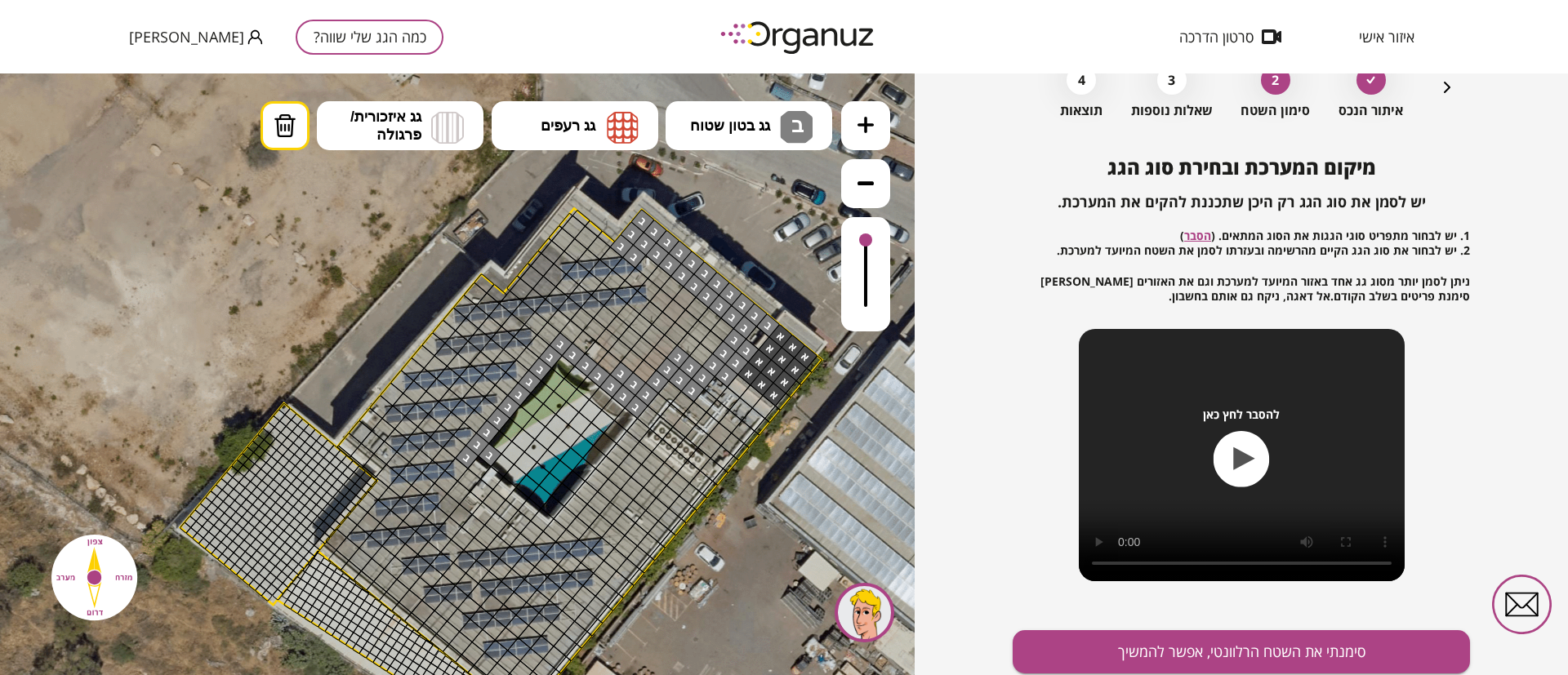
click at [493, 458] on div at bounding box center [490, 455] width 25 height 25
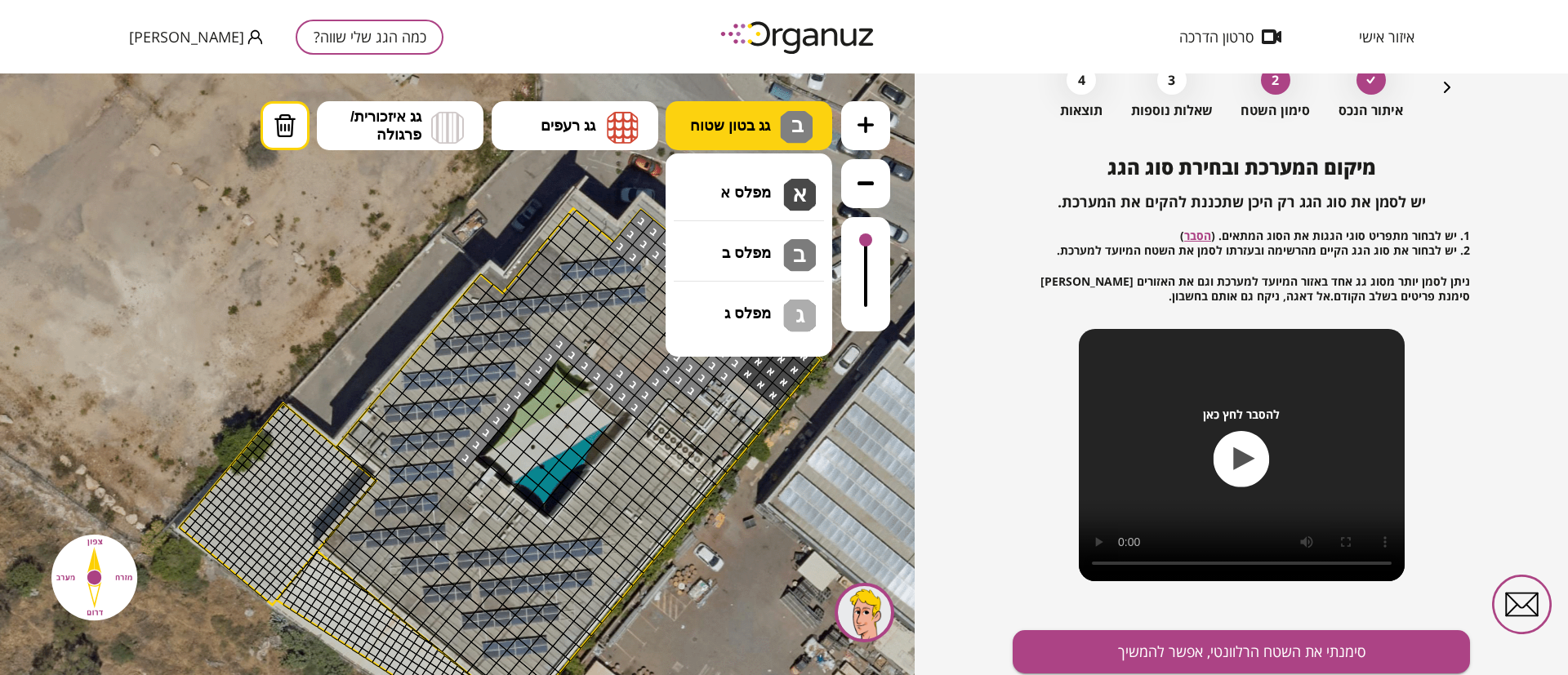
drag, startPoint x: 782, startPoint y: 125, endPoint x: 767, endPoint y: 149, distance: 28.3
click at [780, 127] on button "גג בטון שטוח ב" at bounding box center [748, 125] width 166 height 49
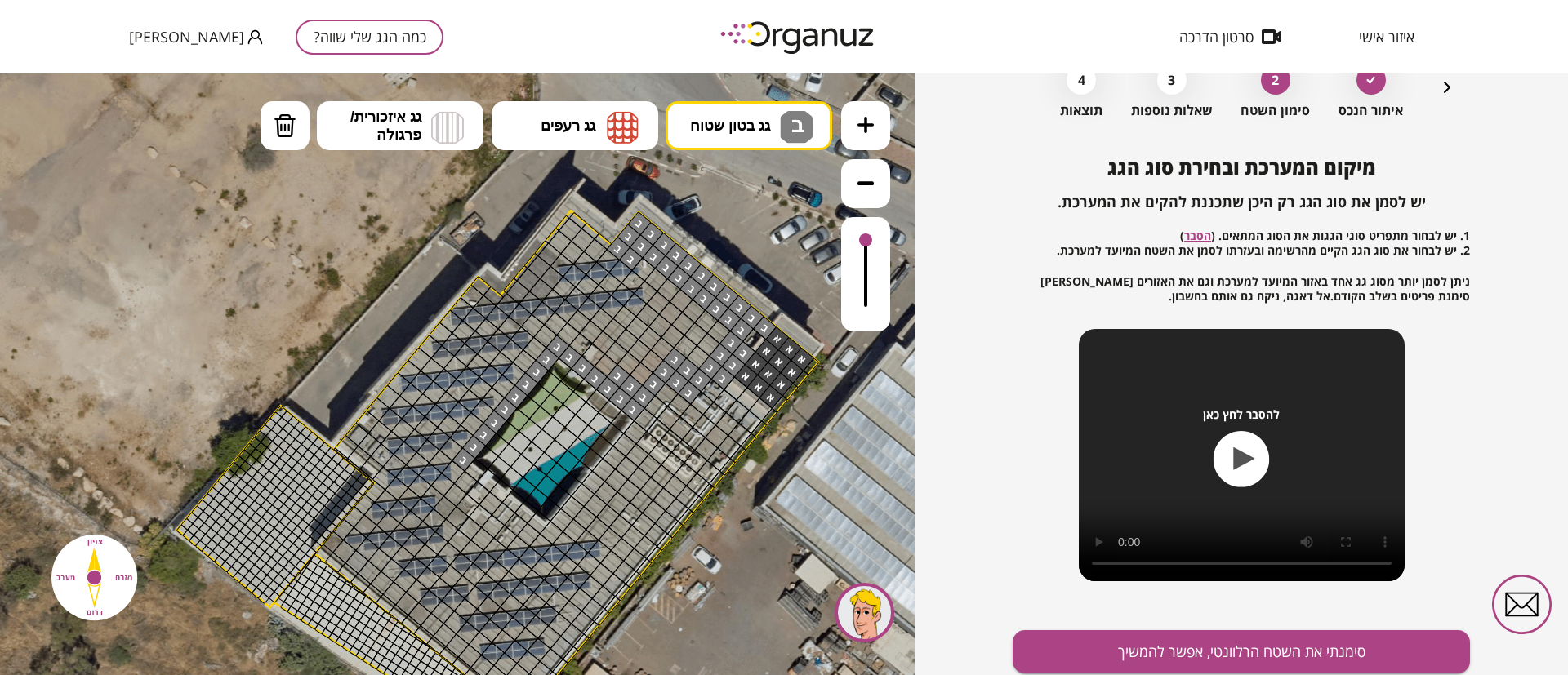
click at [747, 266] on div ".st0 { fill: #FFFFFF; } 10" at bounding box center [457, 374] width 915 height 601
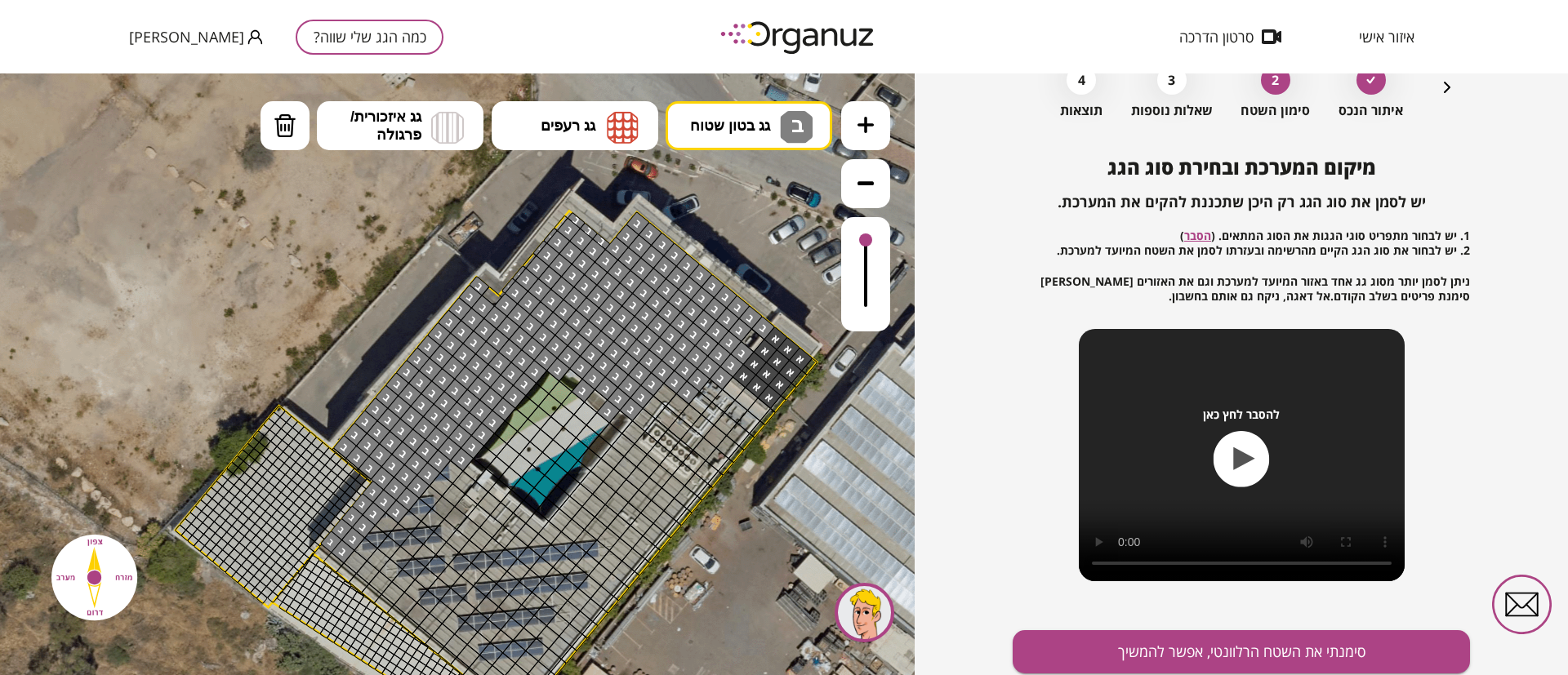
drag, startPoint x: 721, startPoint y: 342, endPoint x: 383, endPoint y: 513, distance: 378.8
drag, startPoint x: 628, startPoint y: 446, endPoint x: 540, endPoint y: 659, distance: 230.5
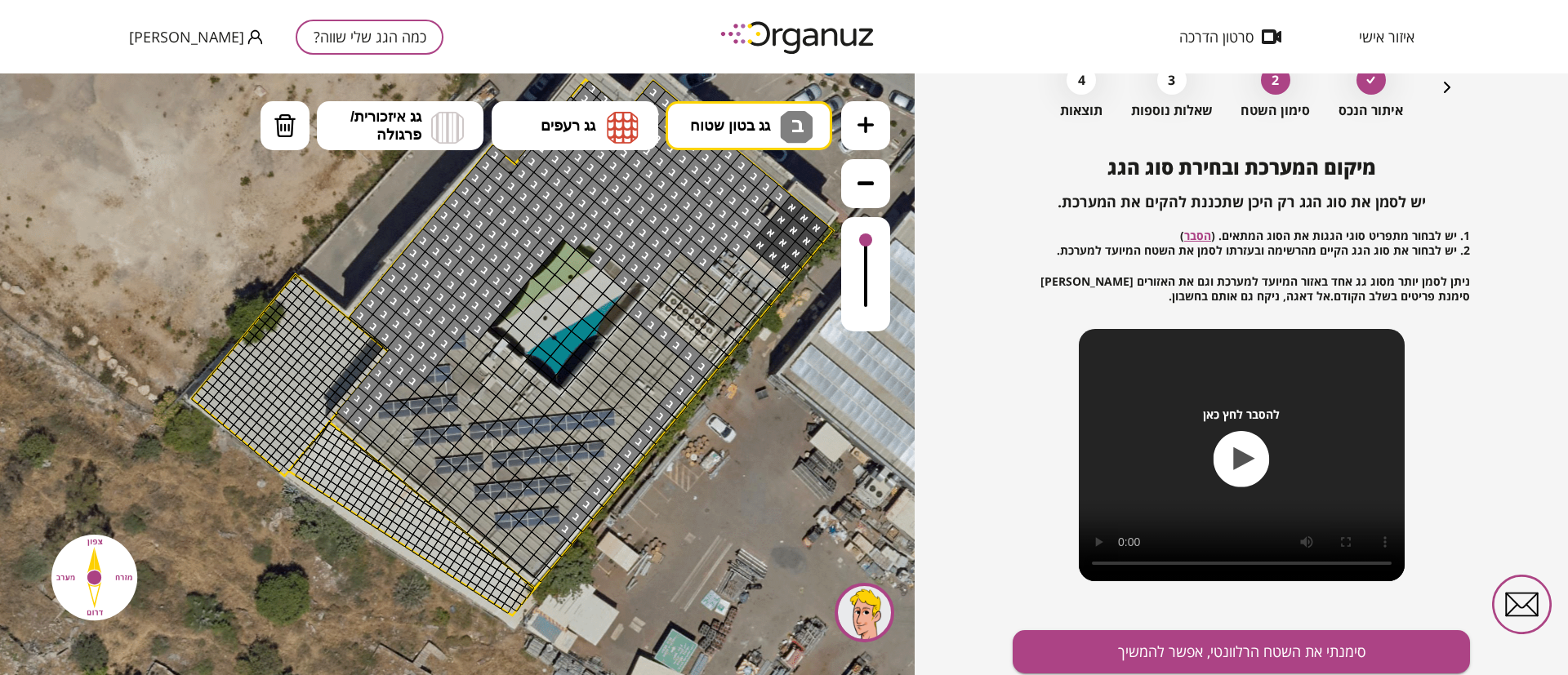
drag, startPoint x: 745, startPoint y: 584, endPoint x: 761, endPoint y: 453, distance: 132.0
click at [761, 453] on icon at bounding box center [510, 345] width 1960 height 1959
drag, startPoint x: 678, startPoint y: 373, endPoint x: 453, endPoint y: 350, distance: 226.2
click at [285, 117] on img at bounding box center [285, 126] width 23 height 25
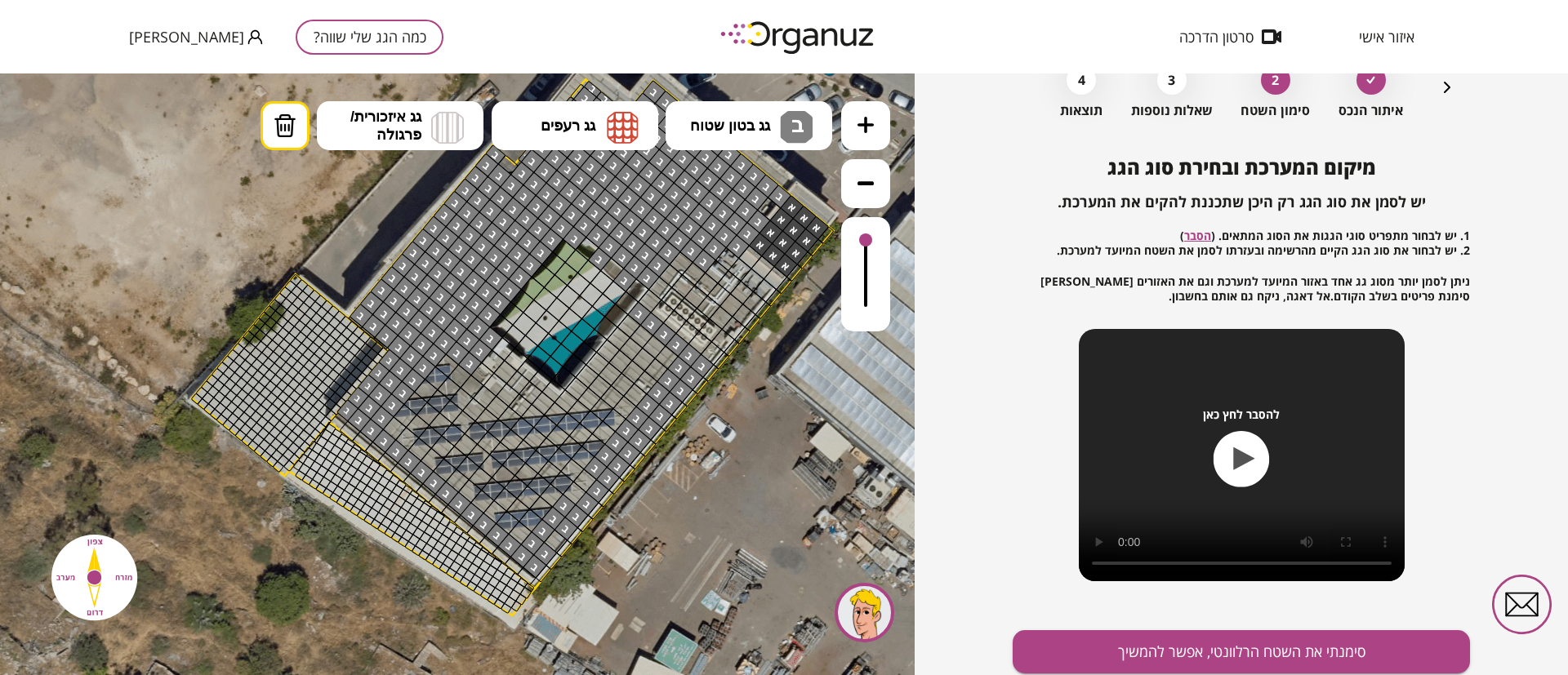
drag, startPoint x: 504, startPoint y: 351, endPoint x: 467, endPoint y: 391, distance: 54.5
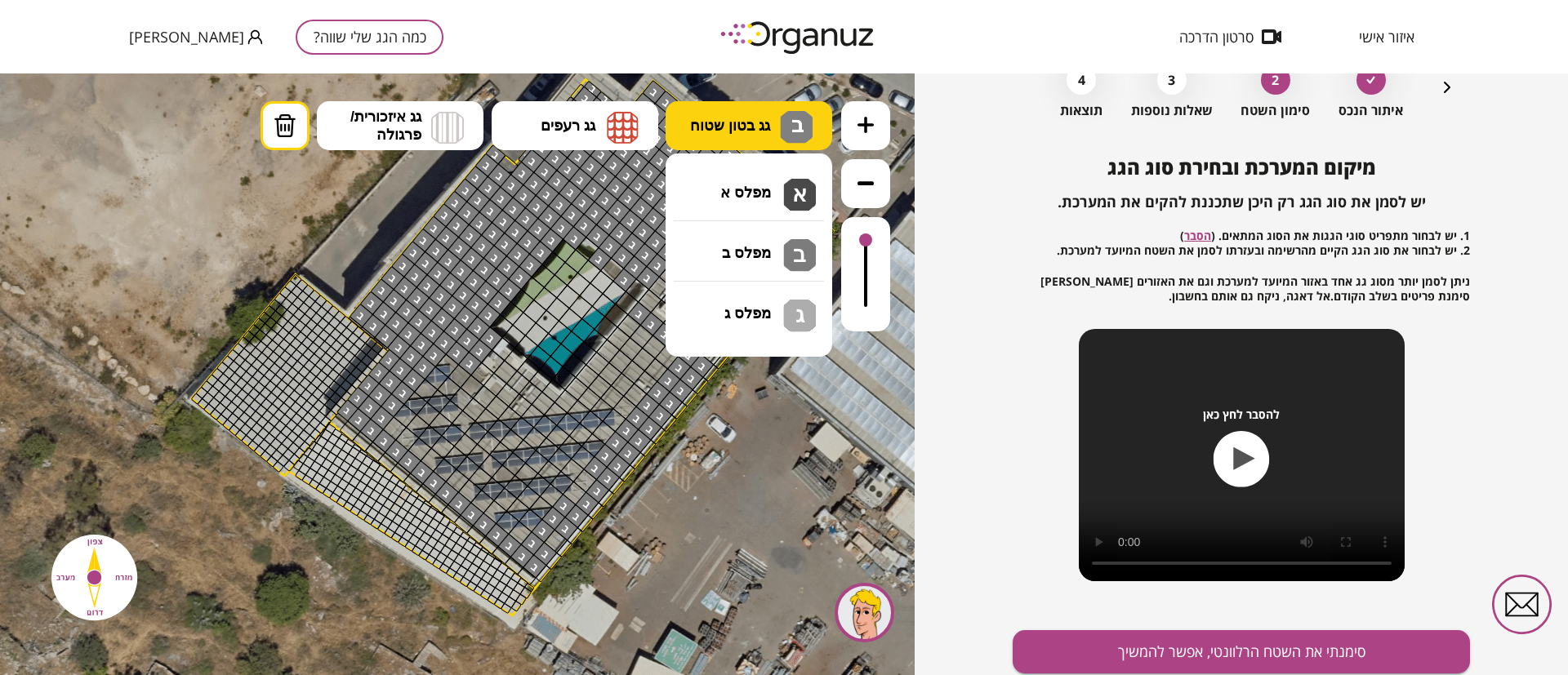
click at [753, 135] on button "גג בטון שטוח ב ב" at bounding box center [748, 125] width 166 height 49
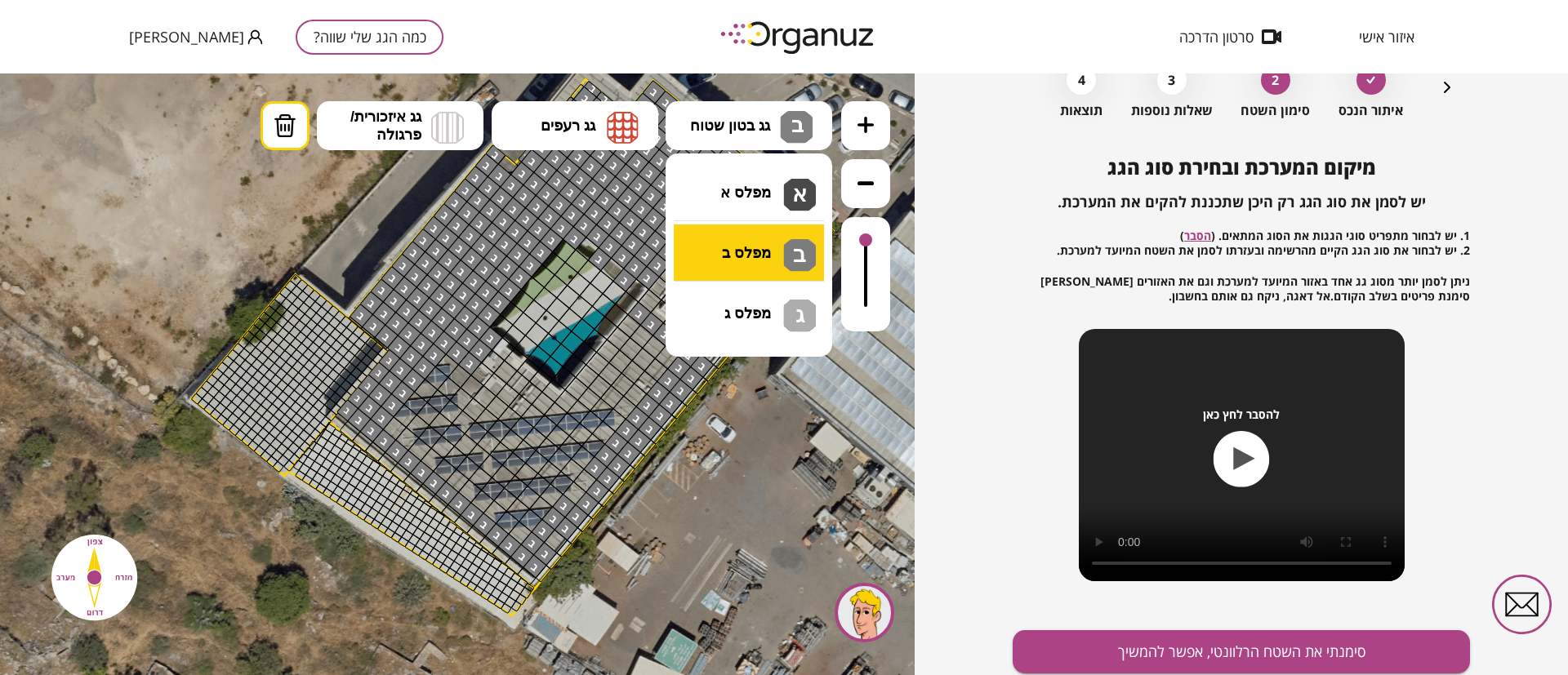
click at [723, 249] on div ".st0 { fill: #FFFFFF; } 10" at bounding box center [457, 374] width 915 height 601
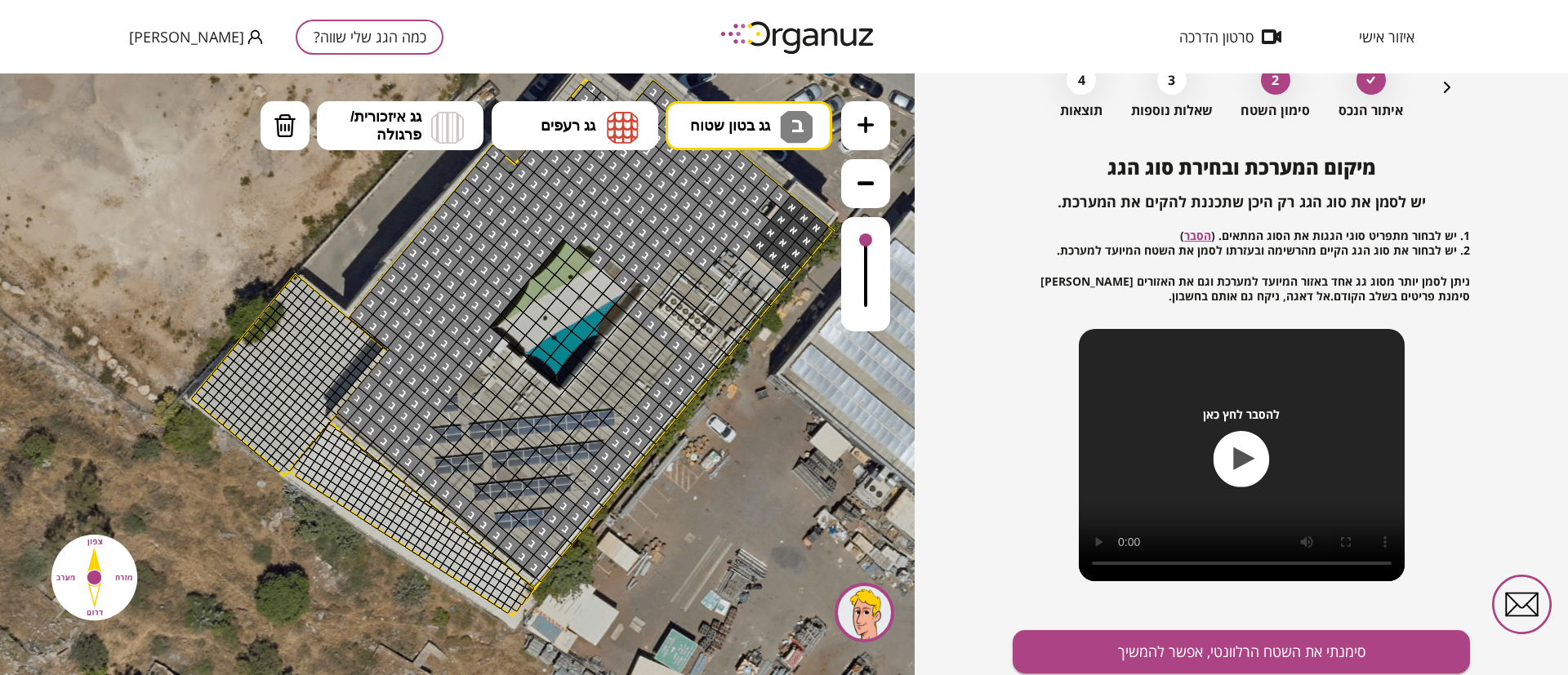
drag, startPoint x: 462, startPoint y: 370, endPoint x: 456, endPoint y: 355, distance: 16.2
drag, startPoint x: 475, startPoint y: 382, endPoint x: 421, endPoint y: 446, distance: 83.7
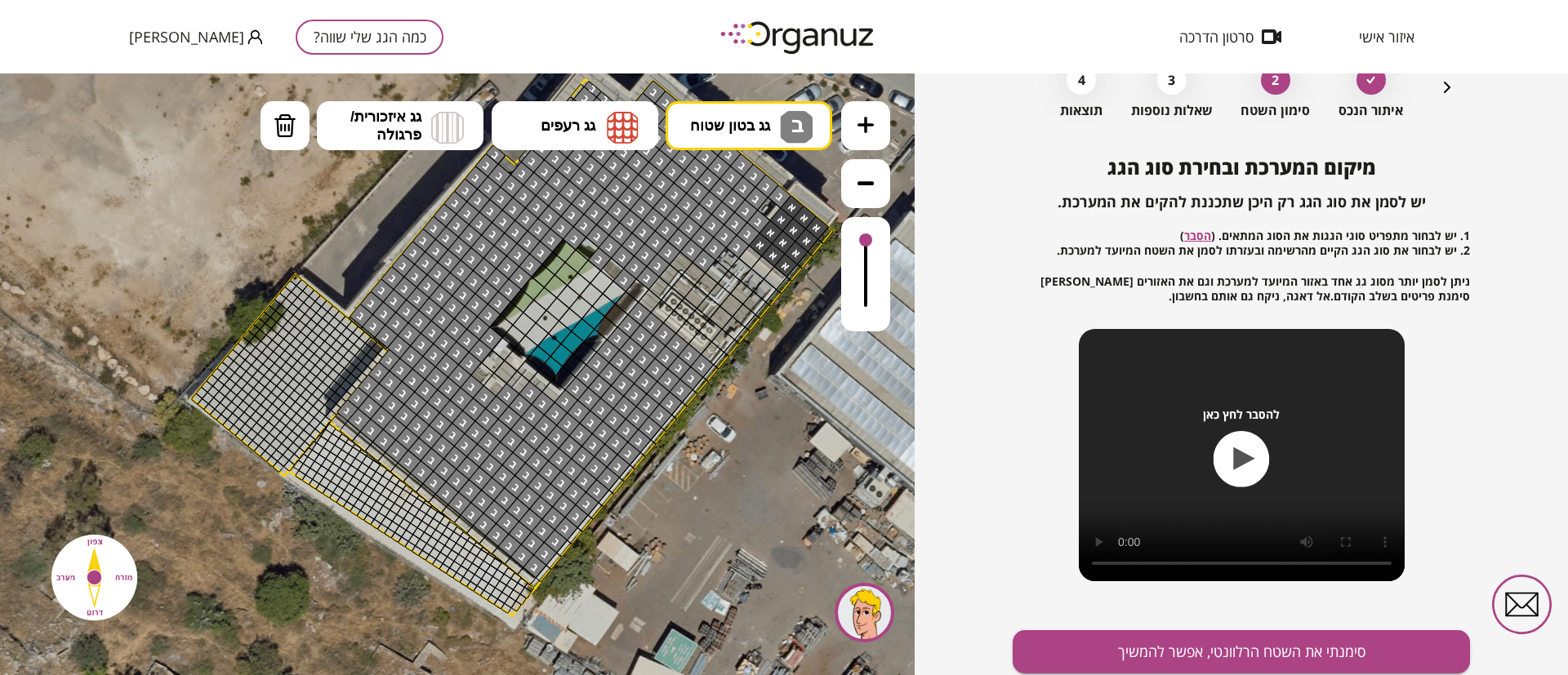
drag, startPoint x: 663, startPoint y: 357, endPoint x: 482, endPoint y: 422, distance: 192.3
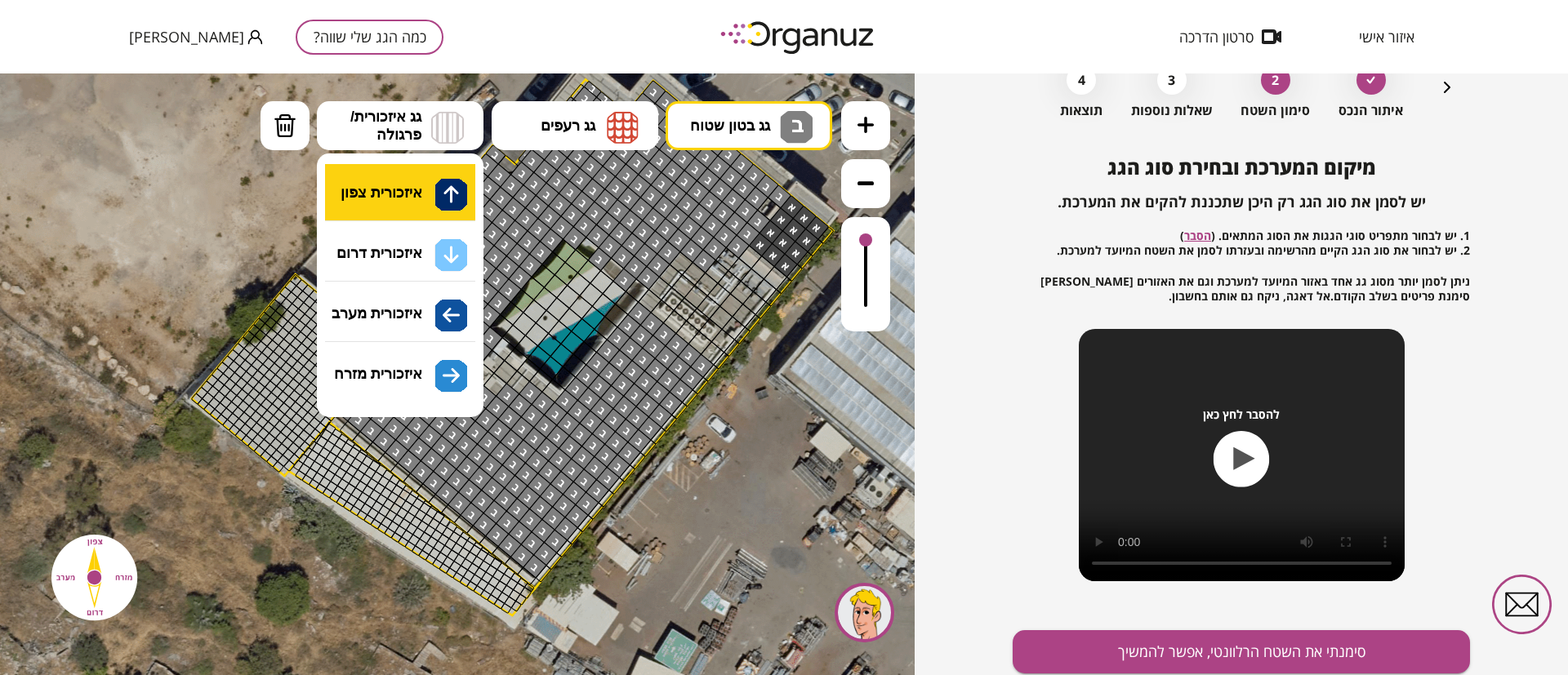
drag, startPoint x: 384, startPoint y: 135, endPoint x: 367, endPoint y: 187, distance: 54.7
click at [381, 140] on span "גג איזכורית/ פרגולה" at bounding box center [386, 125] width 71 height 36
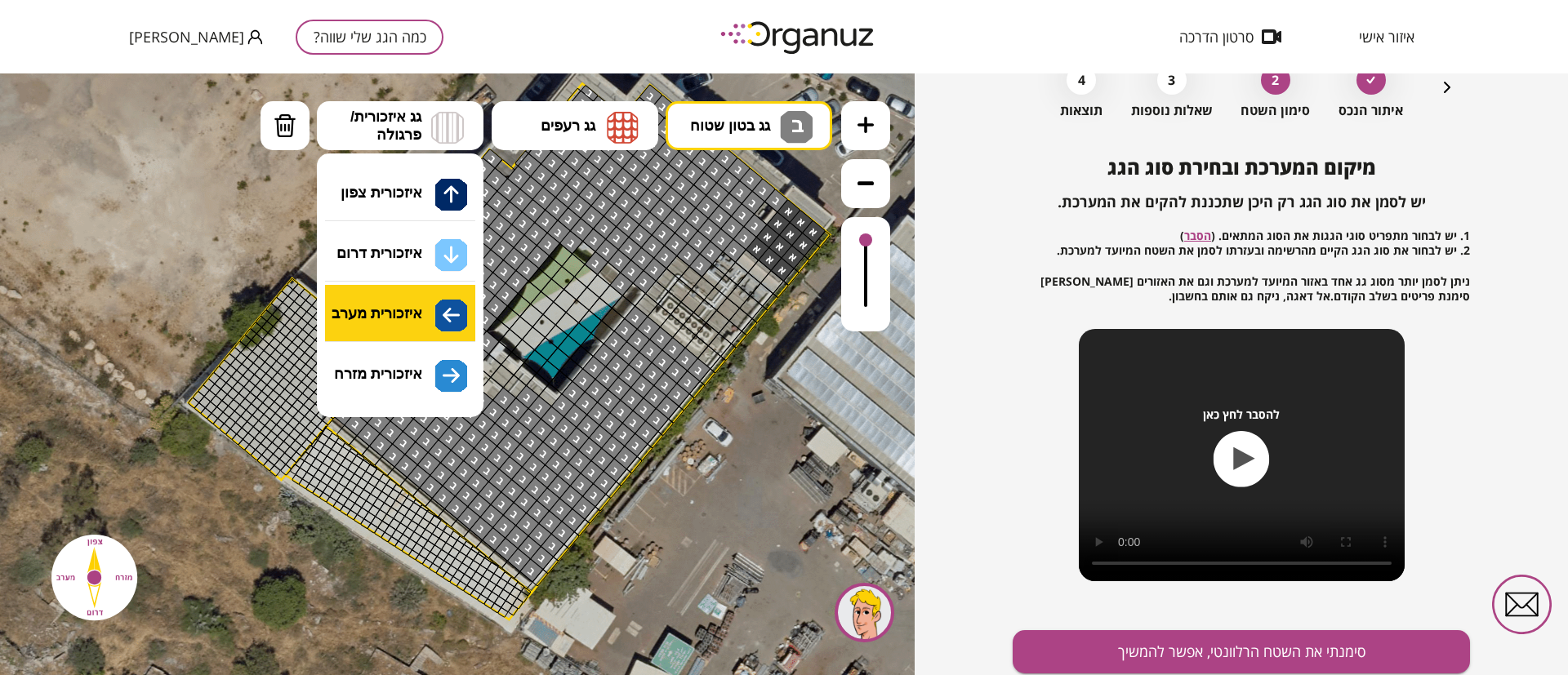
click at [399, 285] on div ".st0 { fill: #FFFFFF; } 10" at bounding box center [457, 374] width 915 height 601
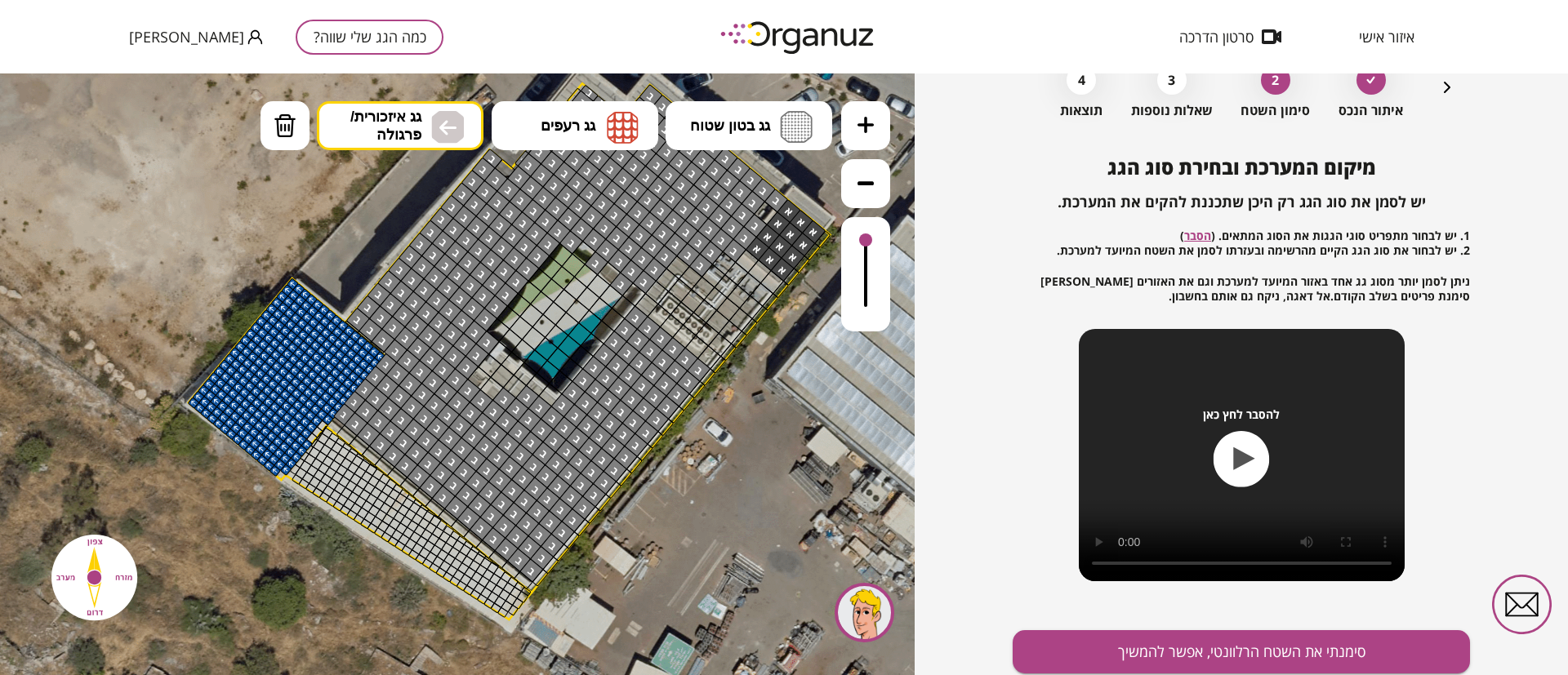
drag, startPoint x: 374, startPoint y: 352, endPoint x: 233, endPoint y: 411, distance: 152.8
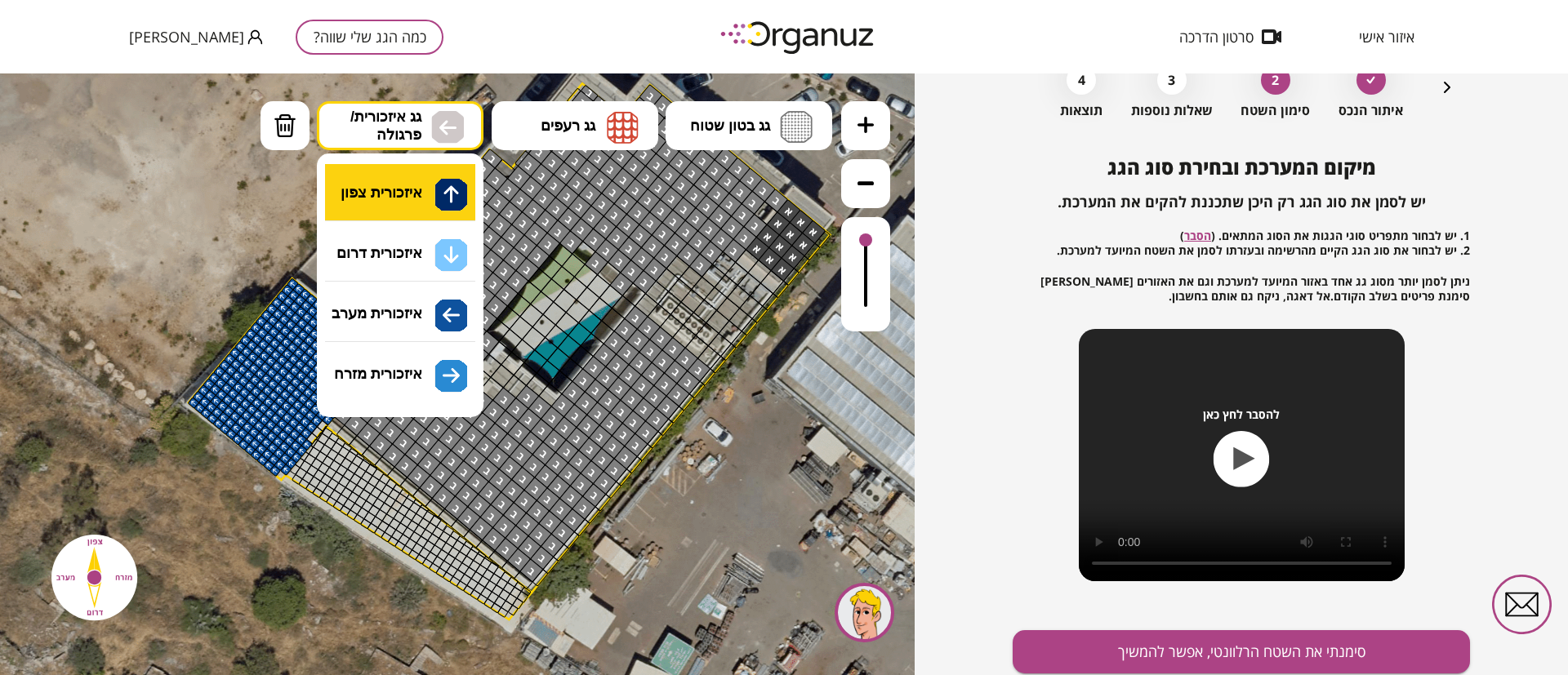
drag, startPoint x: 403, startPoint y: 126, endPoint x: 420, endPoint y: 177, distance: 53.8
click at [403, 127] on span "גג איזכורית/ פרגולה" at bounding box center [386, 125] width 71 height 36
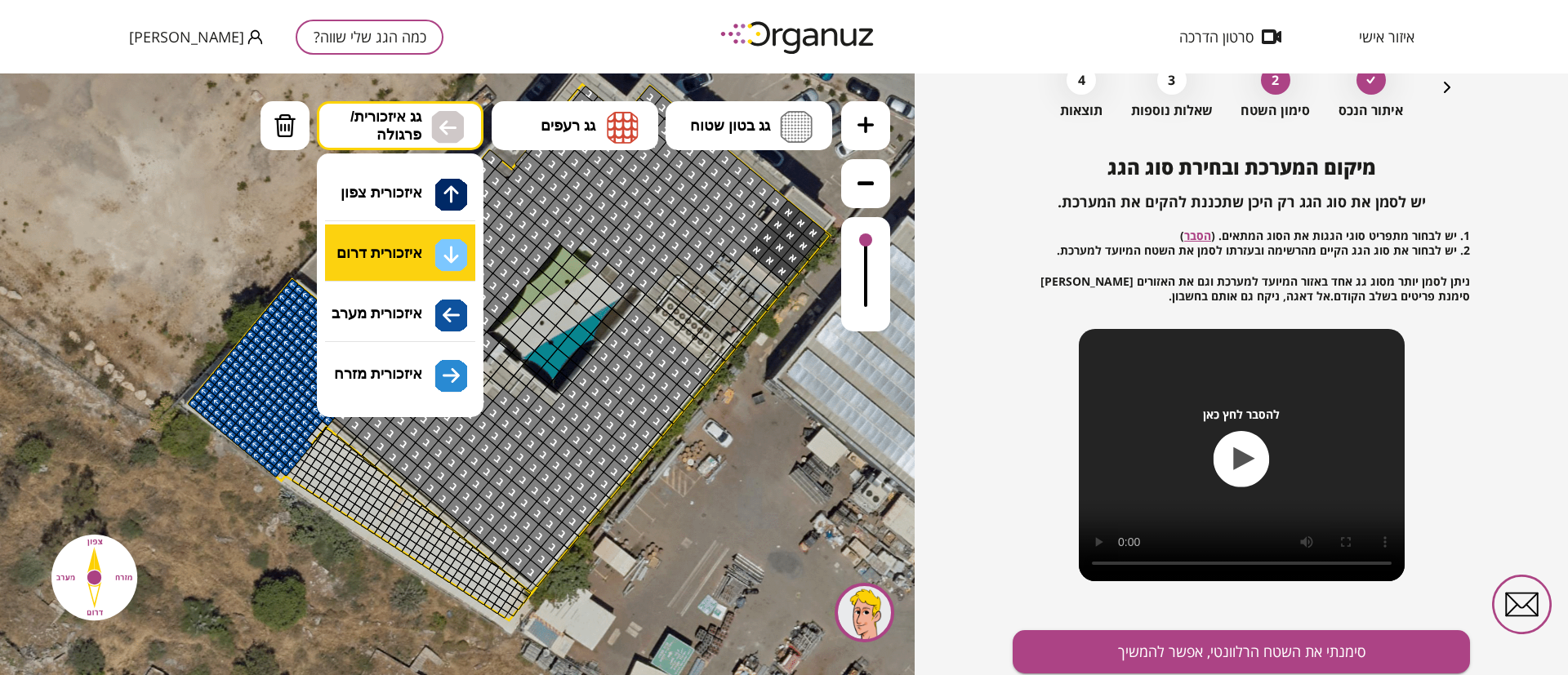
click at [416, 264] on div ".st0 { fill: #FFFFFF; } 10" at bounding box center [457, 374] width 915 height 601
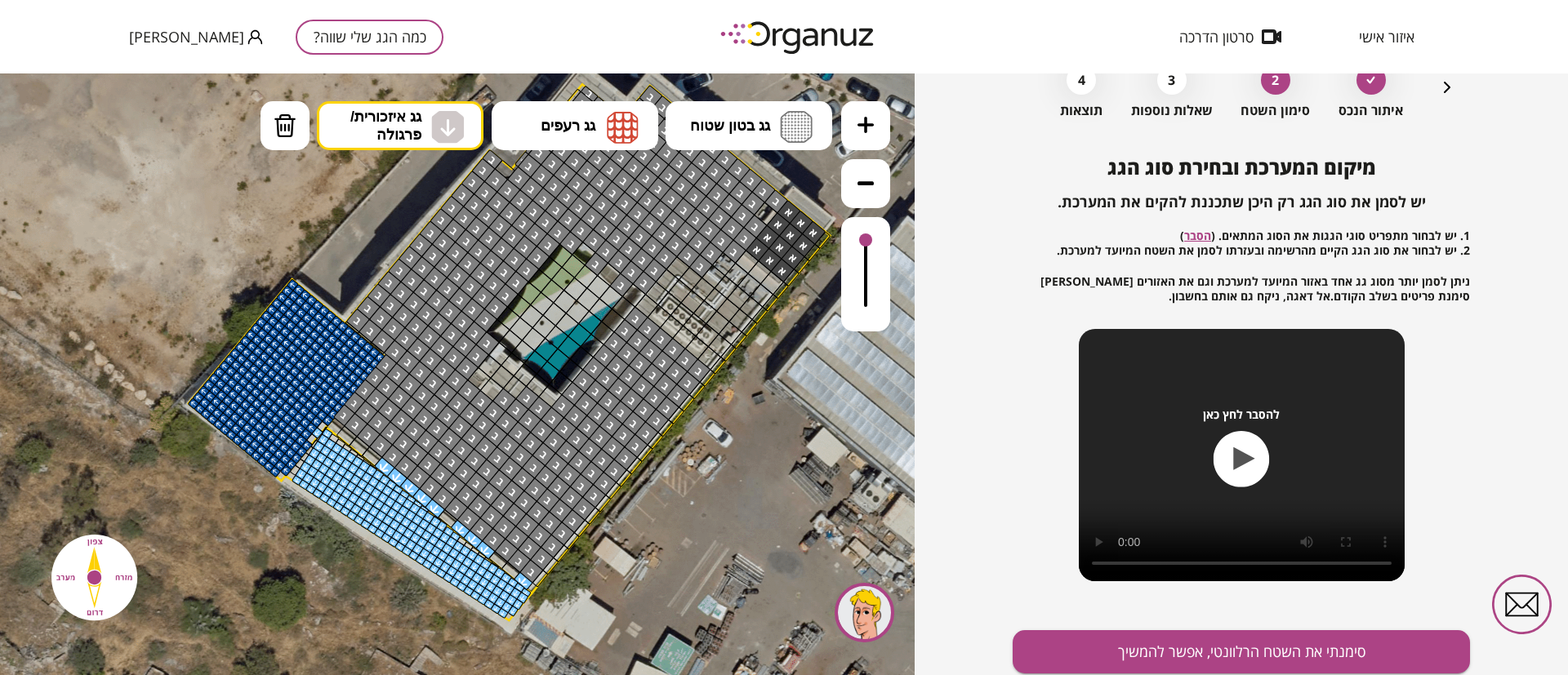
drag, startPoint x: 522, startPoint y: 593, endPoint x: 470, endPoint y: 551, distance: 66.8
click at [287, 131] on img at bounding box center [285, 126] width 23 height 25
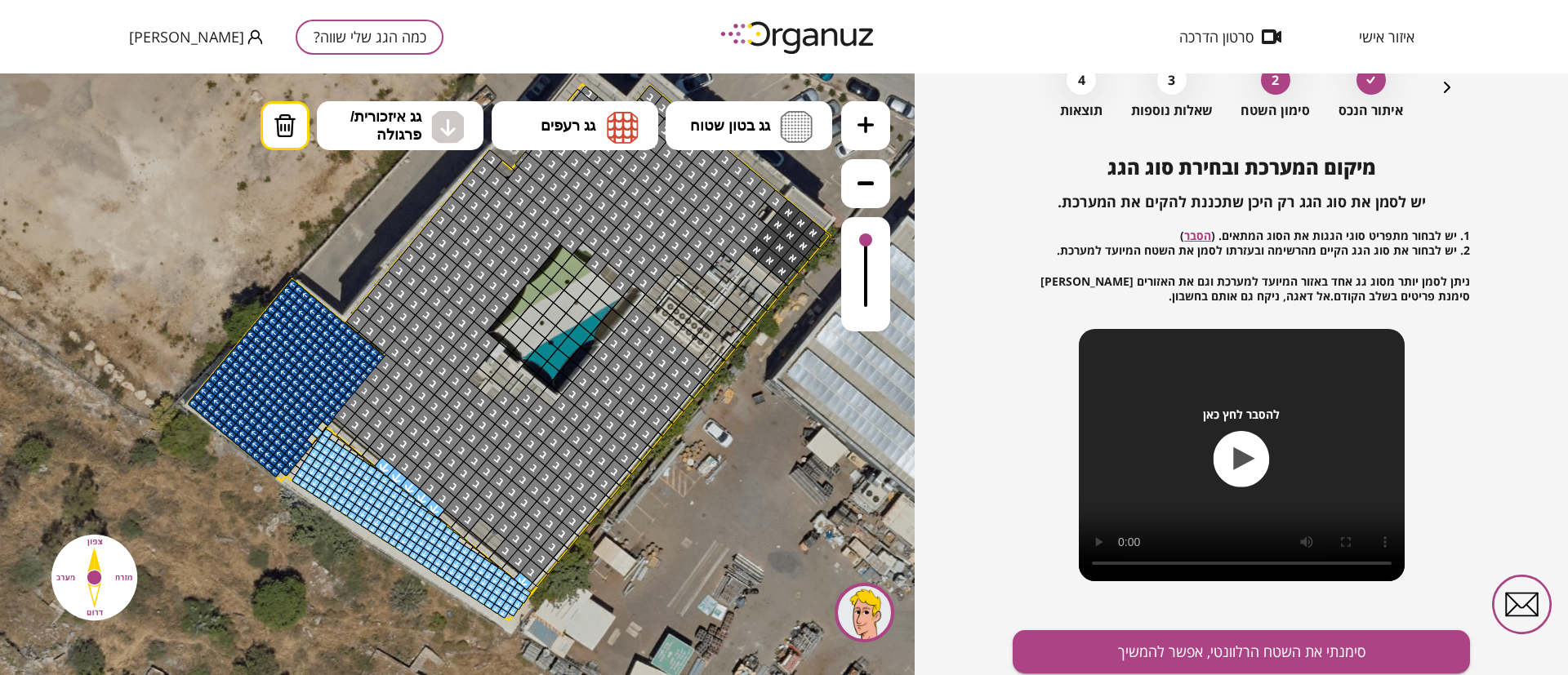
drag, startPoint x: 486, startPoint y: 550, endPoint x: 443, endPoint y: 518, distance: 53.6
drag, startPoint x: 437, startPoint y: 504, endPoint x: 386, endPoint y: 471, distance: 60.7
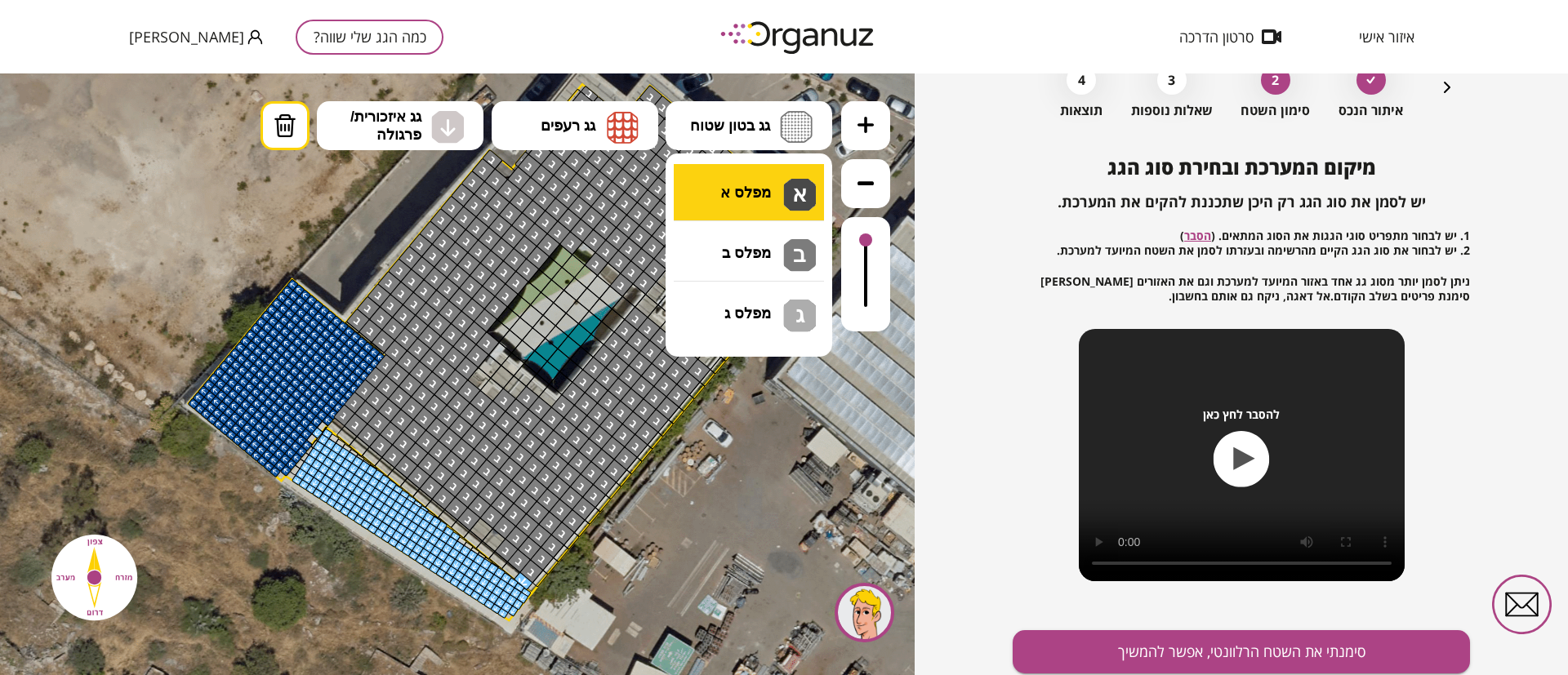
drag, startPoint x: 675, startPoint y: 127, endPoint x: 694, endPoint y: 164, distance: 41.6
click at [678, 136] on button "גג בטון שטוח" at bounding box center [748, 125] width 166 height 49
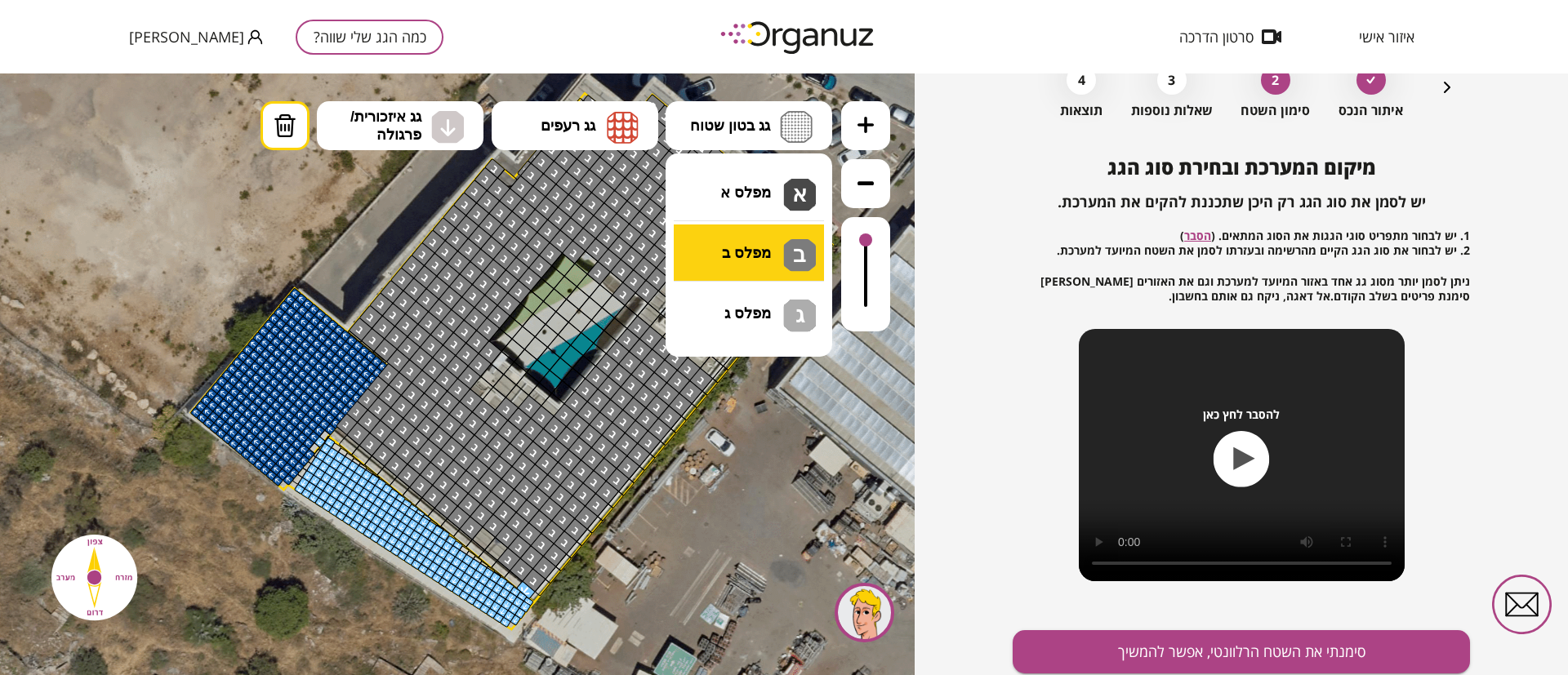
click at [731, 259] on div ".st0 { fill: #FFFFFF; } 10" at bounding box center [457, 374] width 915 height 601
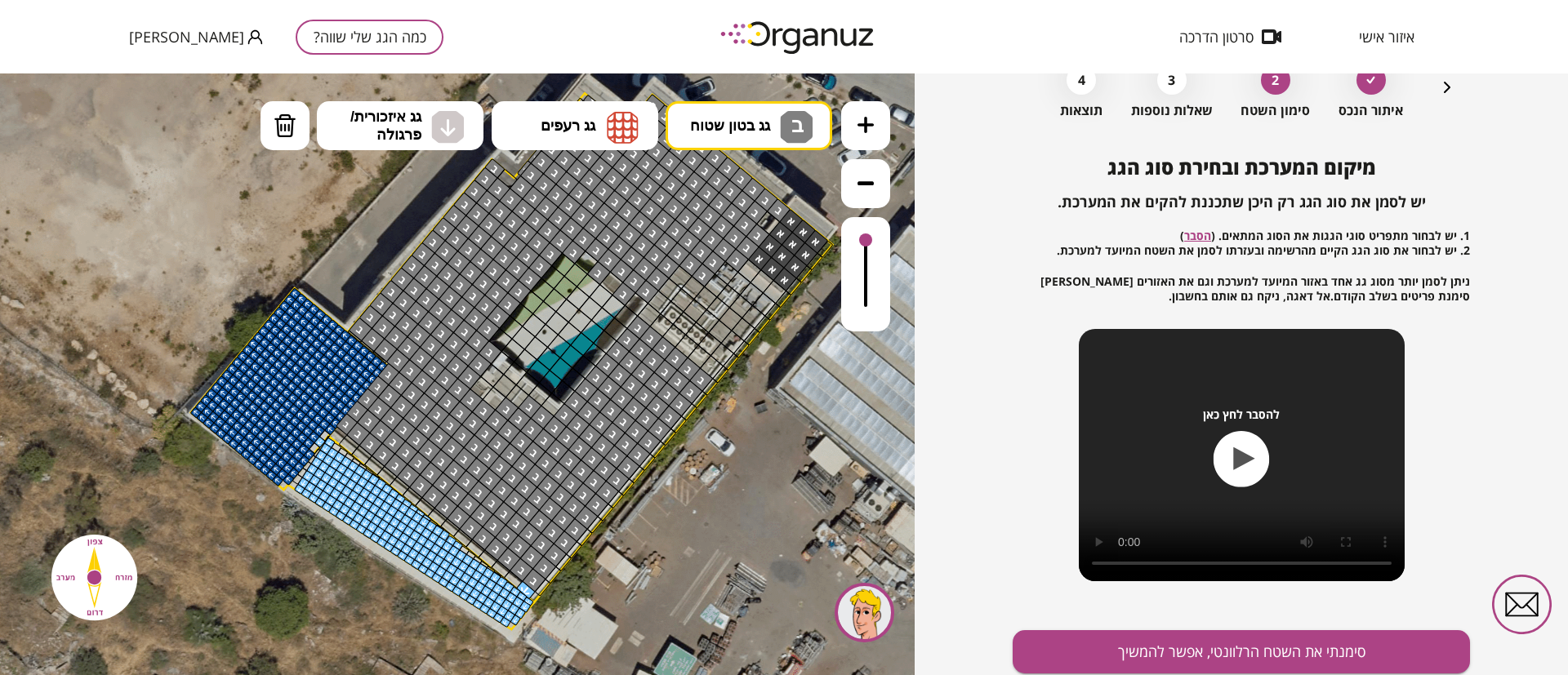
drag, startPoint x: 484, startPoint y: 536, endPoint x: 539, endPoint y: 558, distance: 59.2
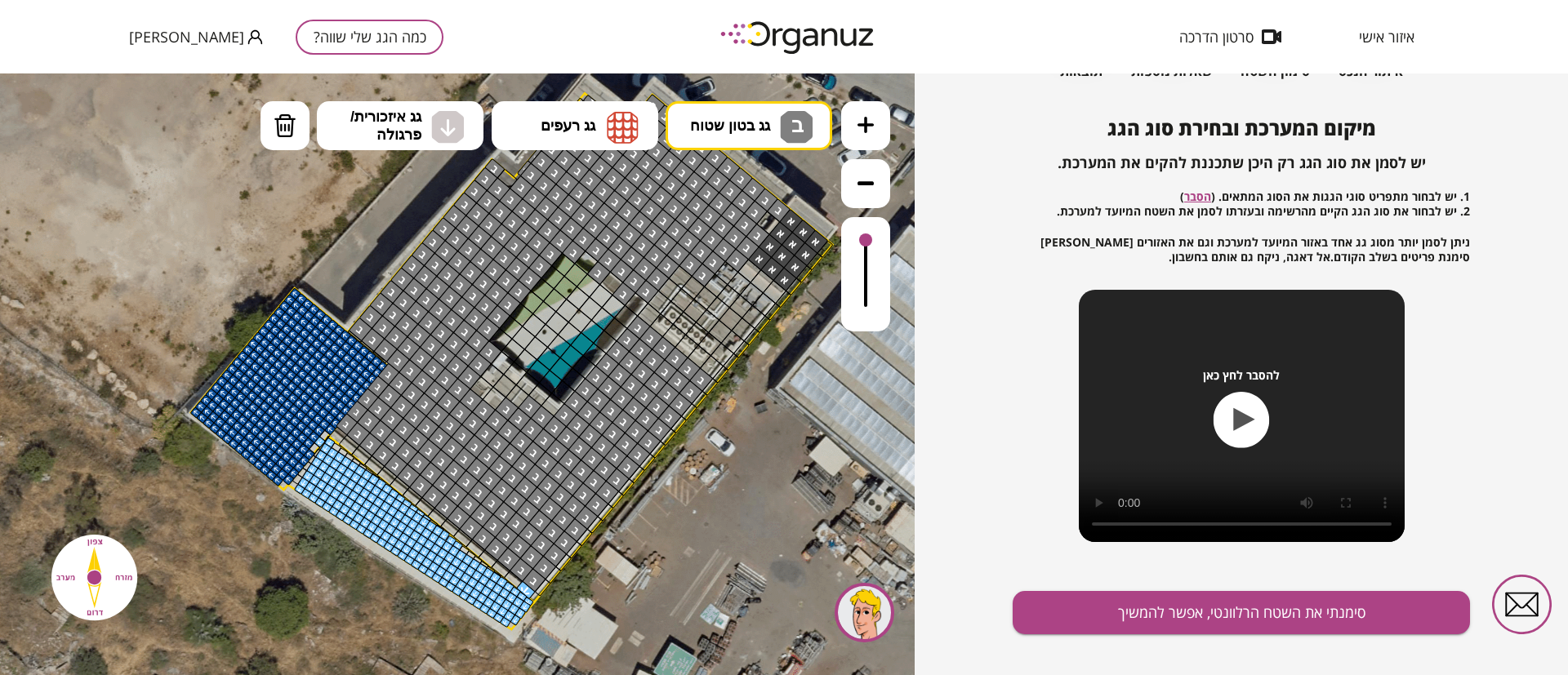
scroll to position [154, 0]
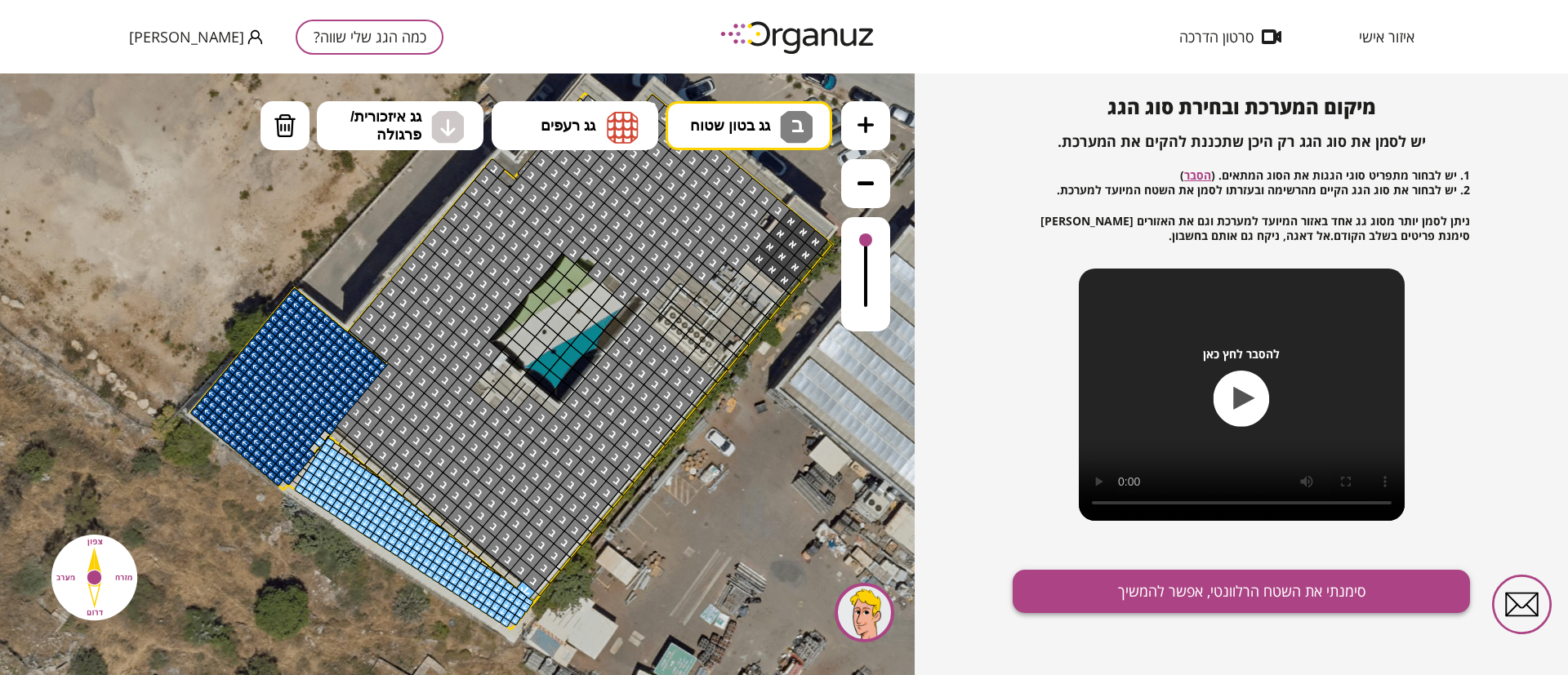
click at [1166, 597] on button "סימנתי את השטח הרלוונטי, אפשר להמשיך" at bounding box center [1241, 591] width 457 height 44
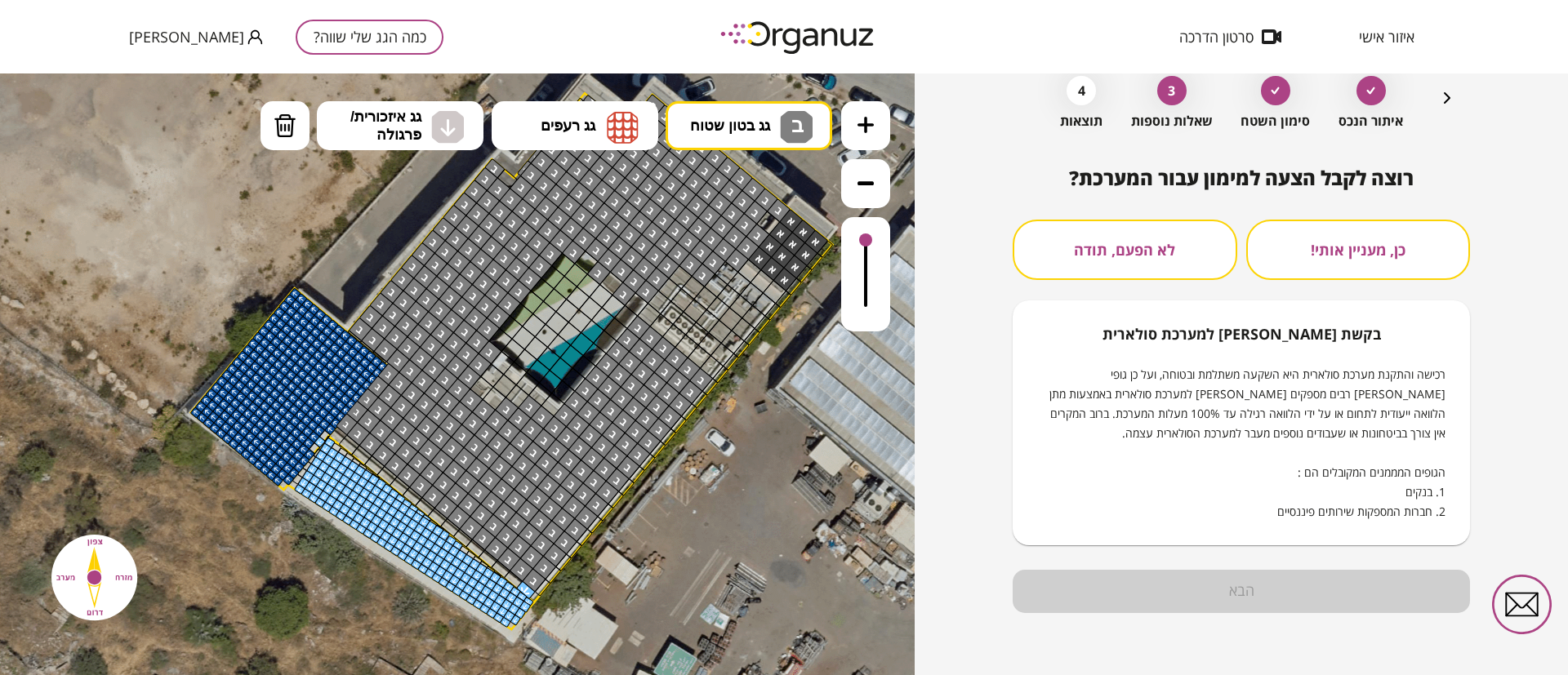
scroll to position [84, 0]
click at [1168, 259] on button "לא הפעם, תודה" at bounding box center [1125, 250] width 224 height 60
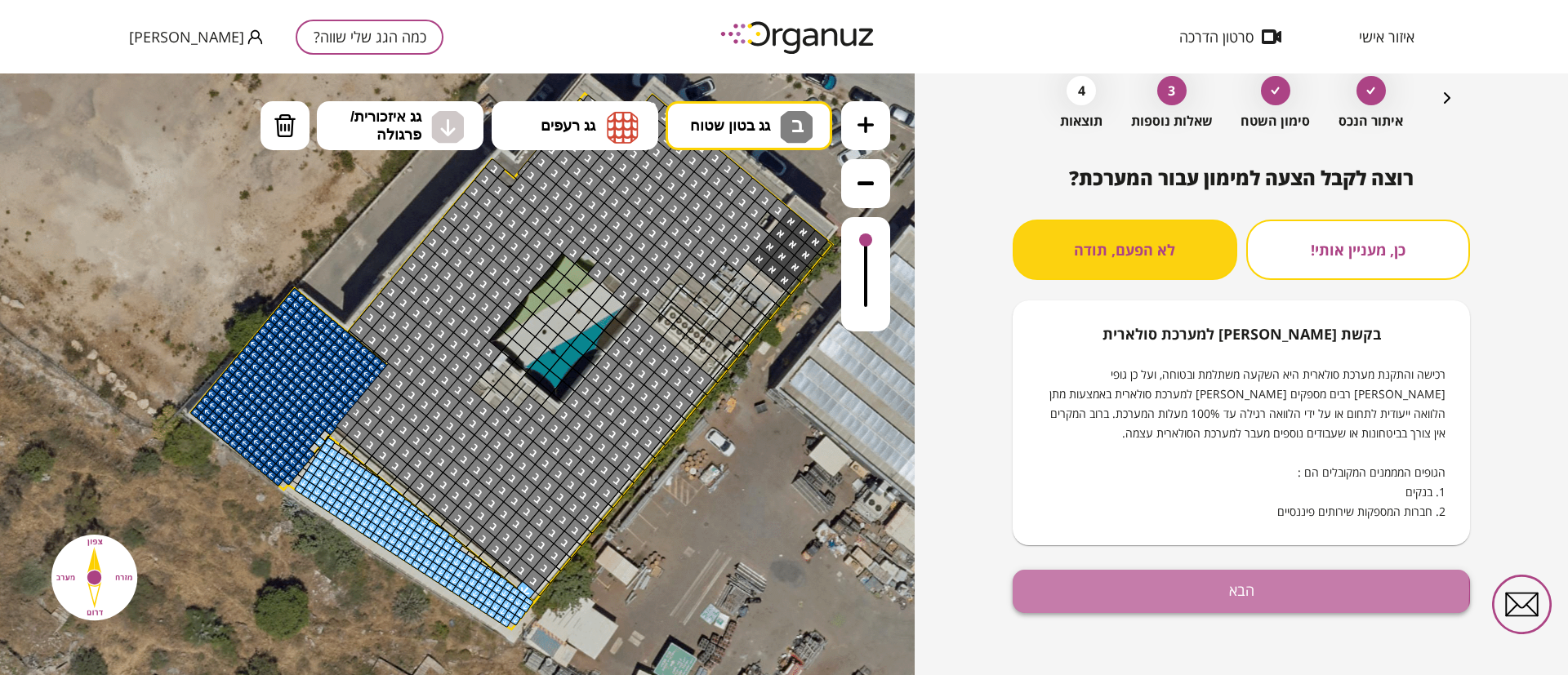
click at [1218, 591] on button "הבא" at bounding box center [1241, 591] width 457 height 44
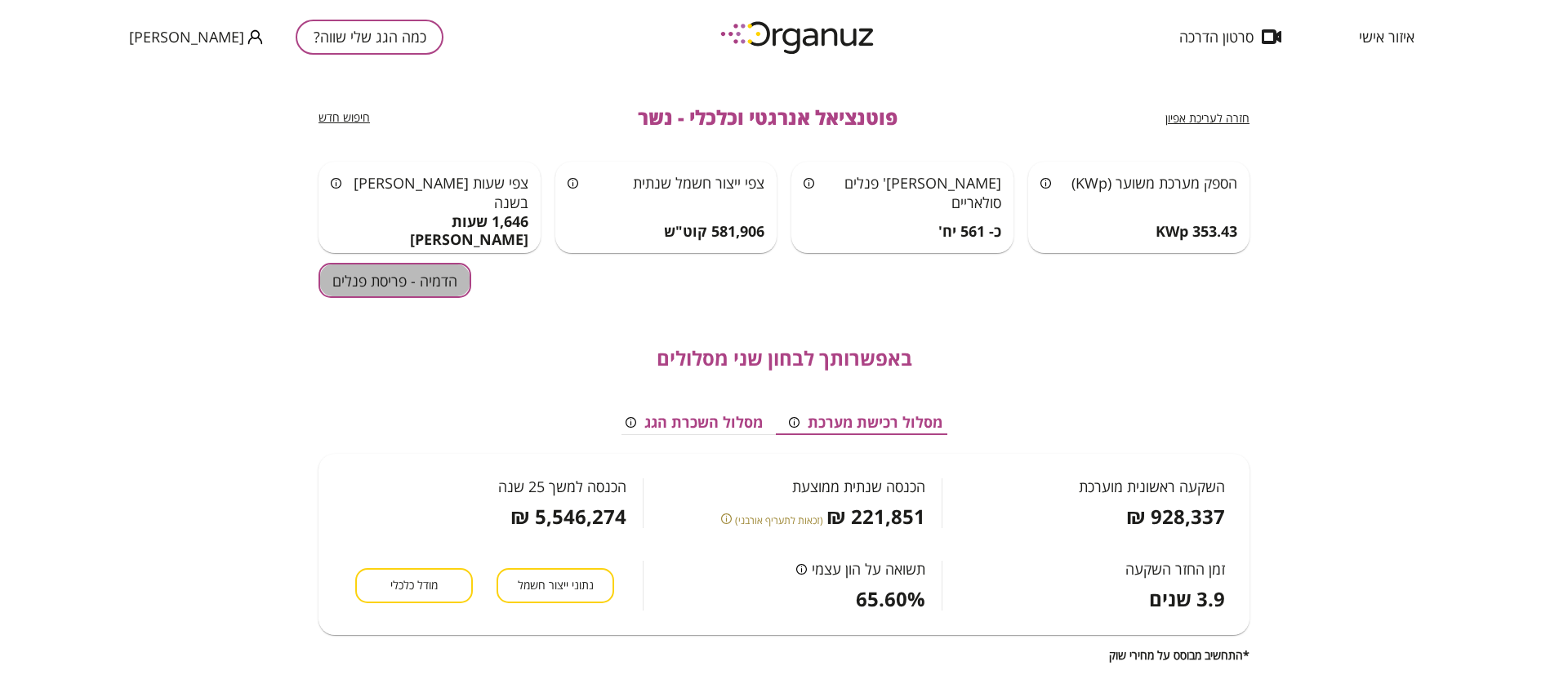
click at [444, 280] on button "הדמיה - פריסת פנלים" at bounding box center [395, 280] width 153 height 35
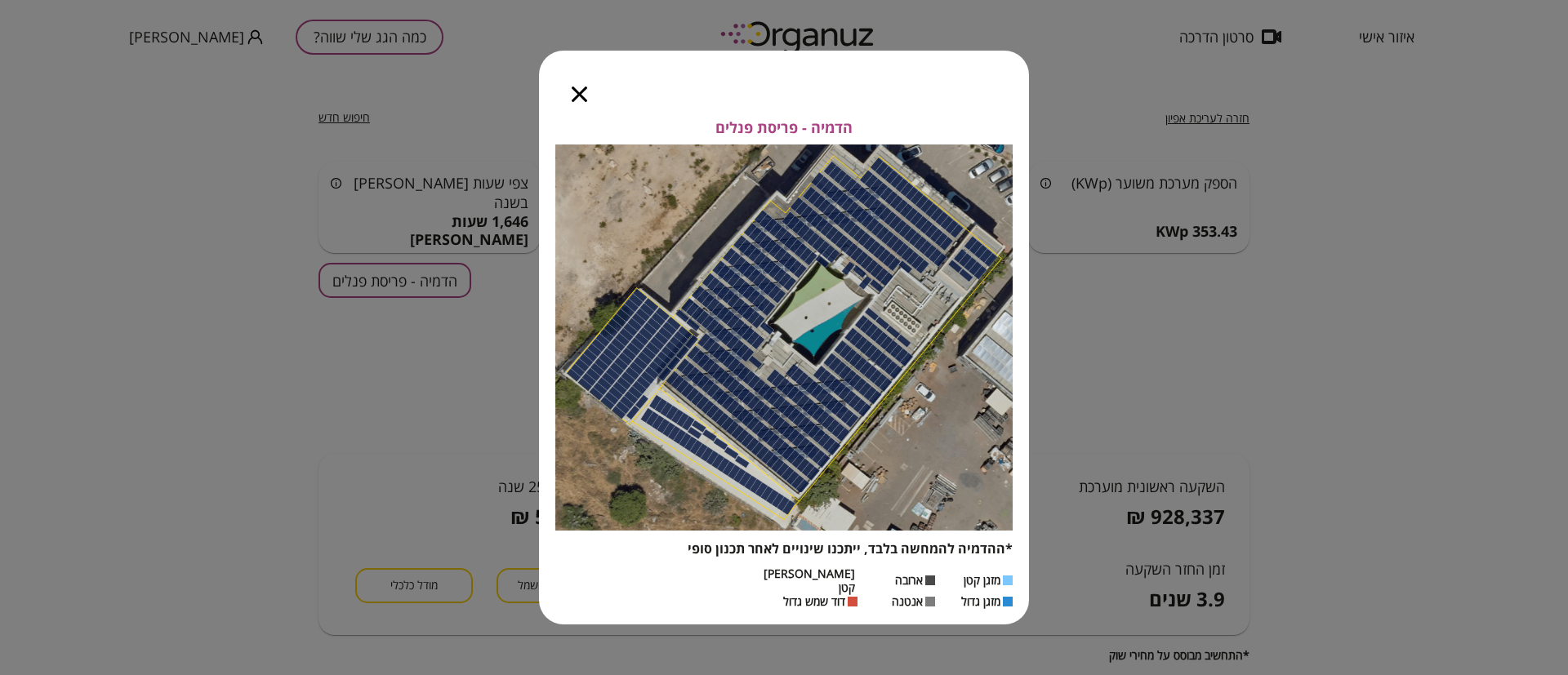
click at [573, 99] on icon "button" at bounding box center [578, 93] width 15 height 15
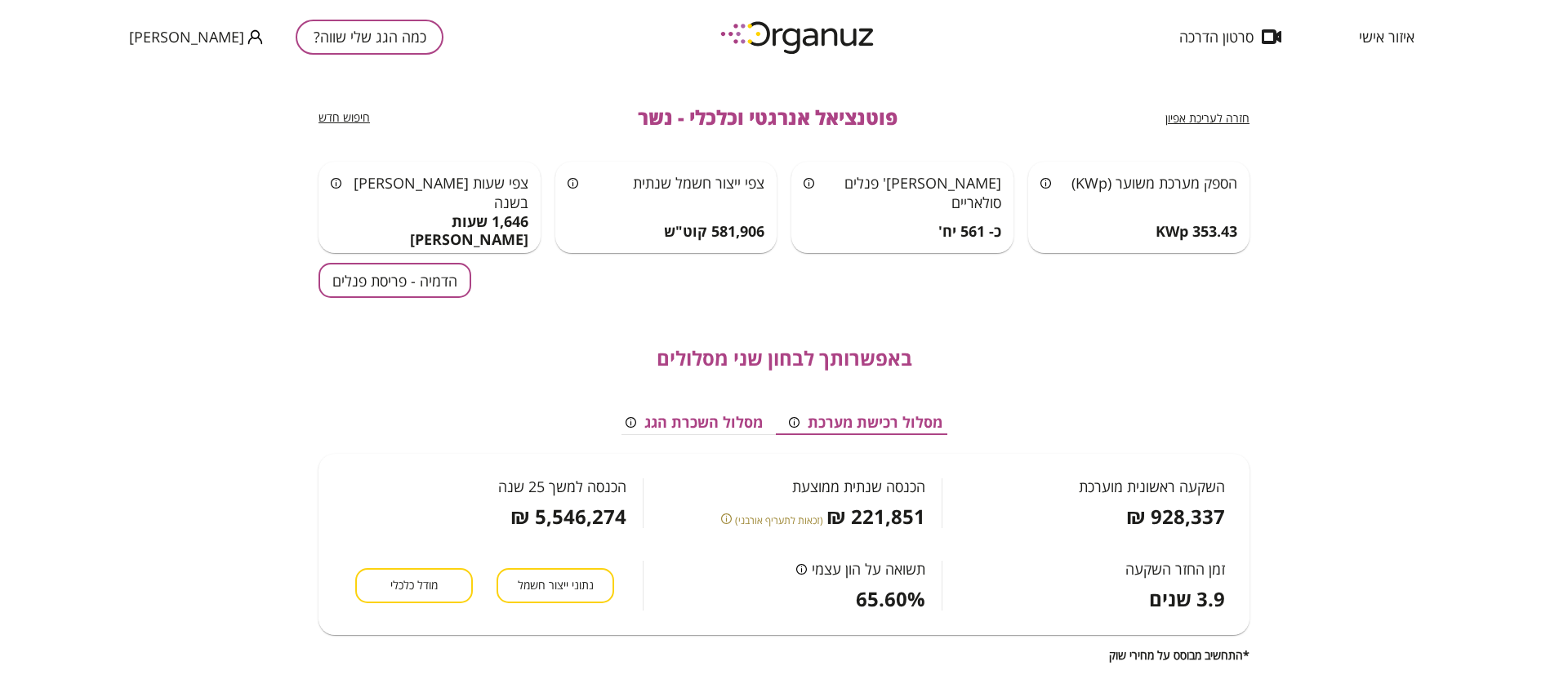
scroll to position [123, 0]
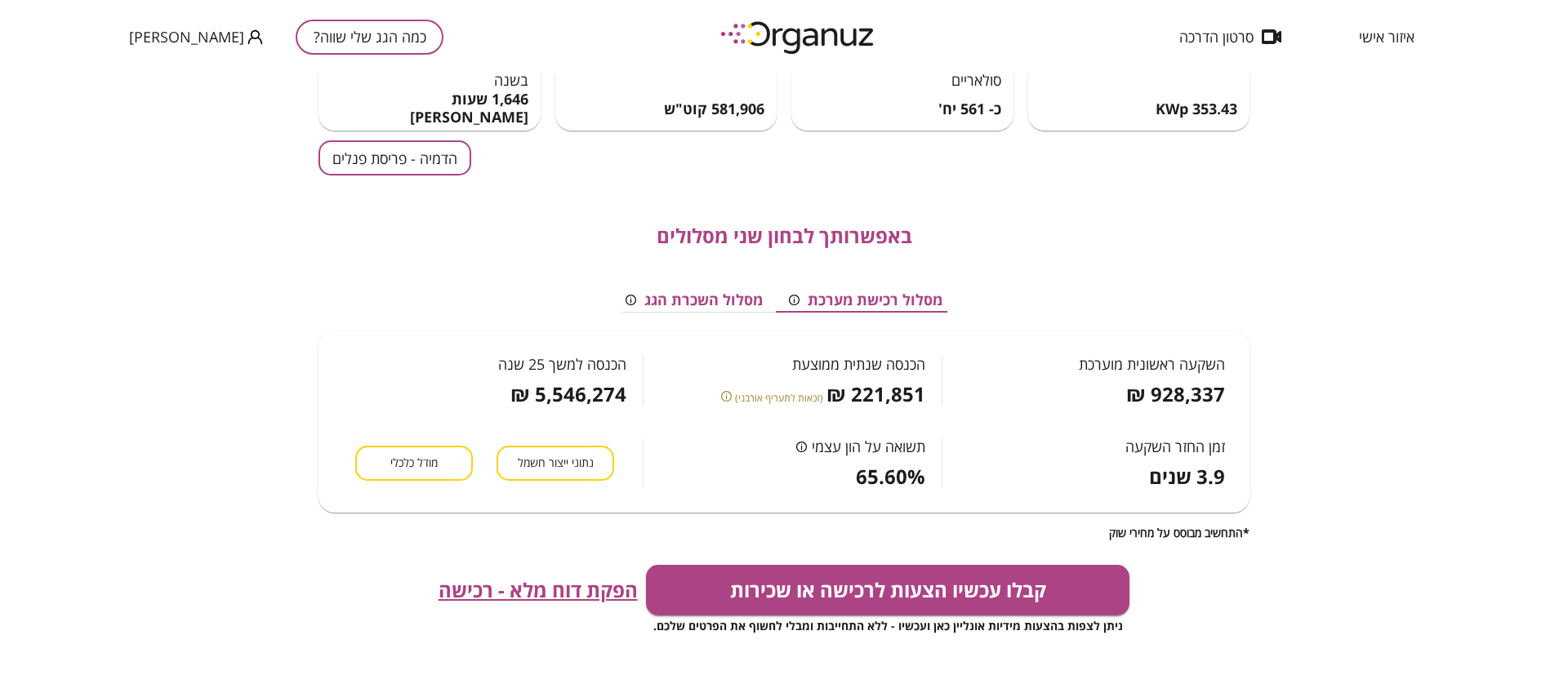
click at [590, 462] on span "נתוני ייצור חשמל" at bounding box center [555, 462] width 76 height 15
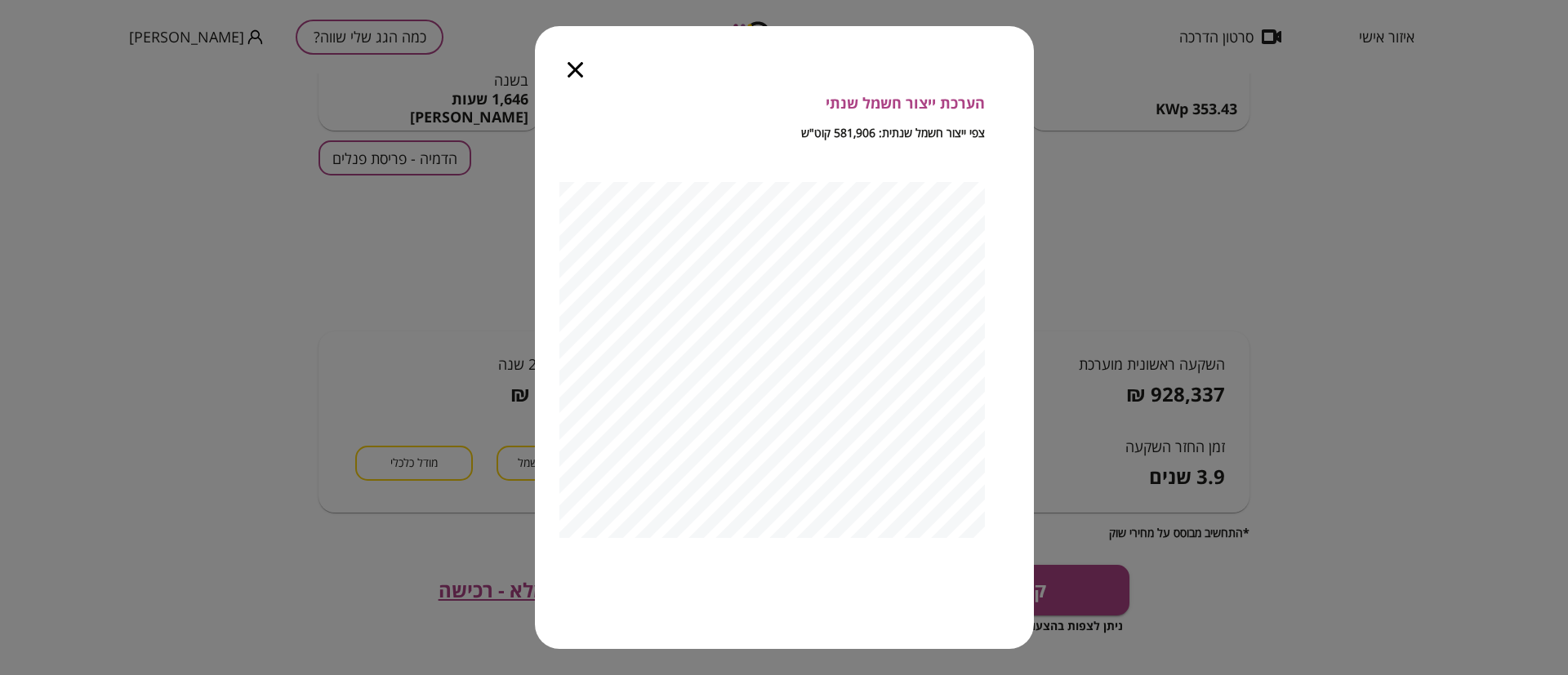
click at [575, 84] on div at bounding box center [575, 60] width 81 height 68
click at [570, 75] on icon "button" at bounding box center [575, 69] width 15 height 15
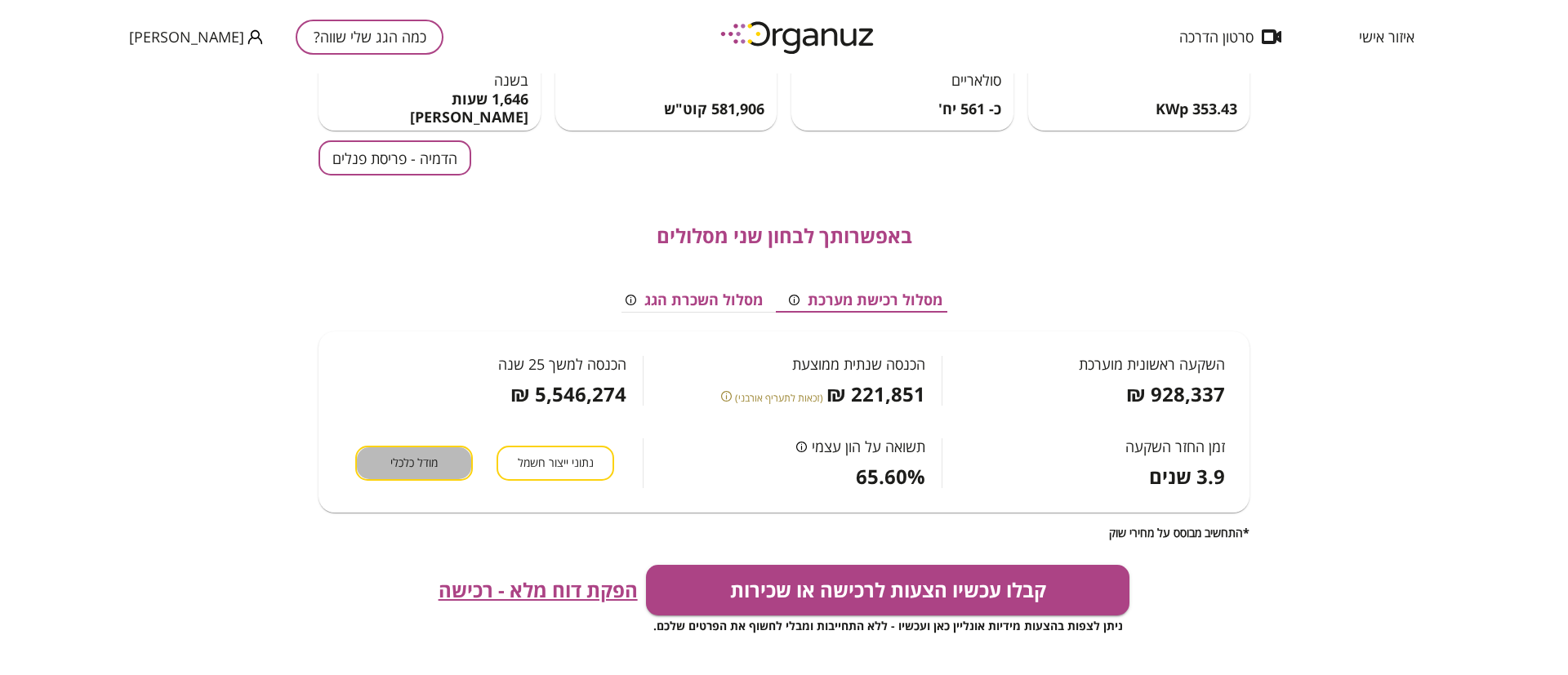
click at [426, 464] on span "מודל כלכלי" at bounding box center [414, 462] width 47 height 15
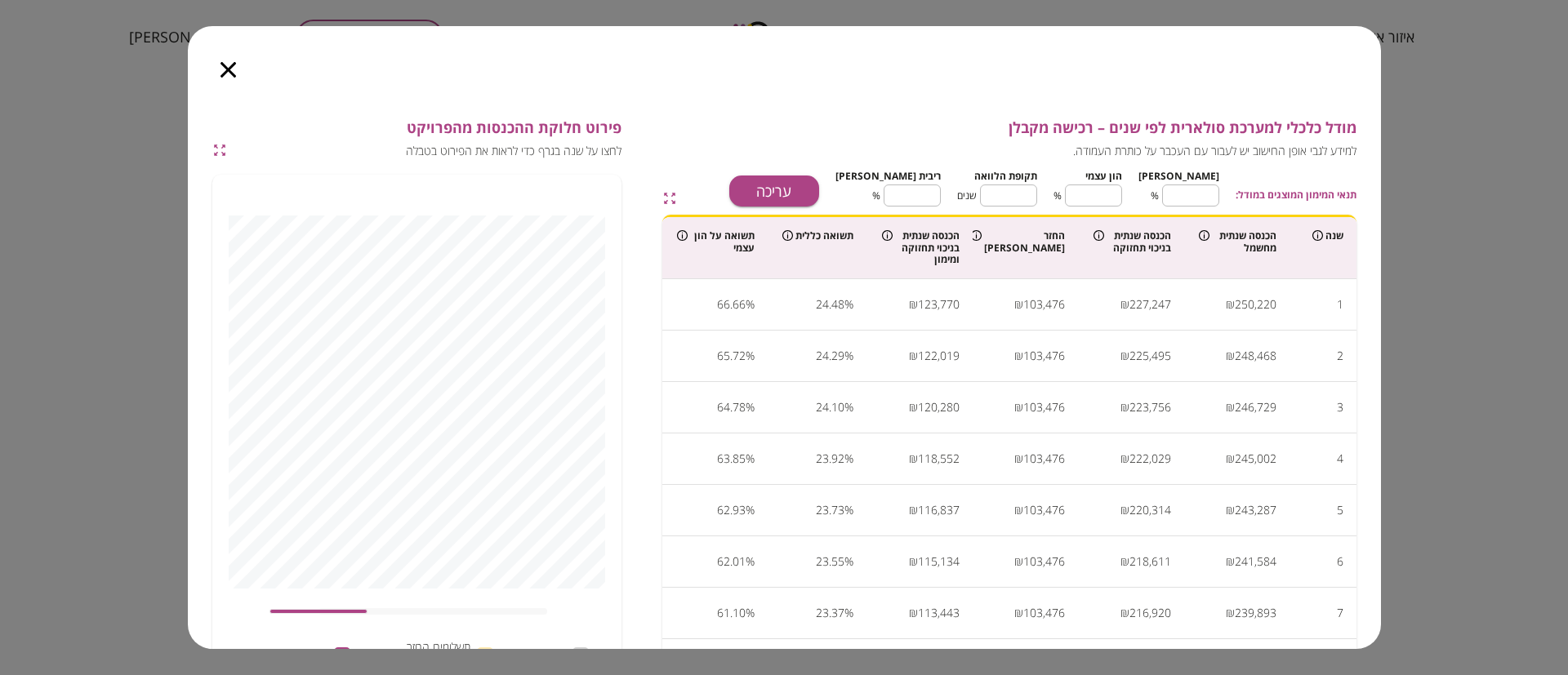
drag, startPoint x: 223, startPoint y: 72, endPoint x: 275, endPoint y: 104, distance: 61.1
click at [223, 72] on icon "button" at bounding box center [228, 69] width 15 height 15
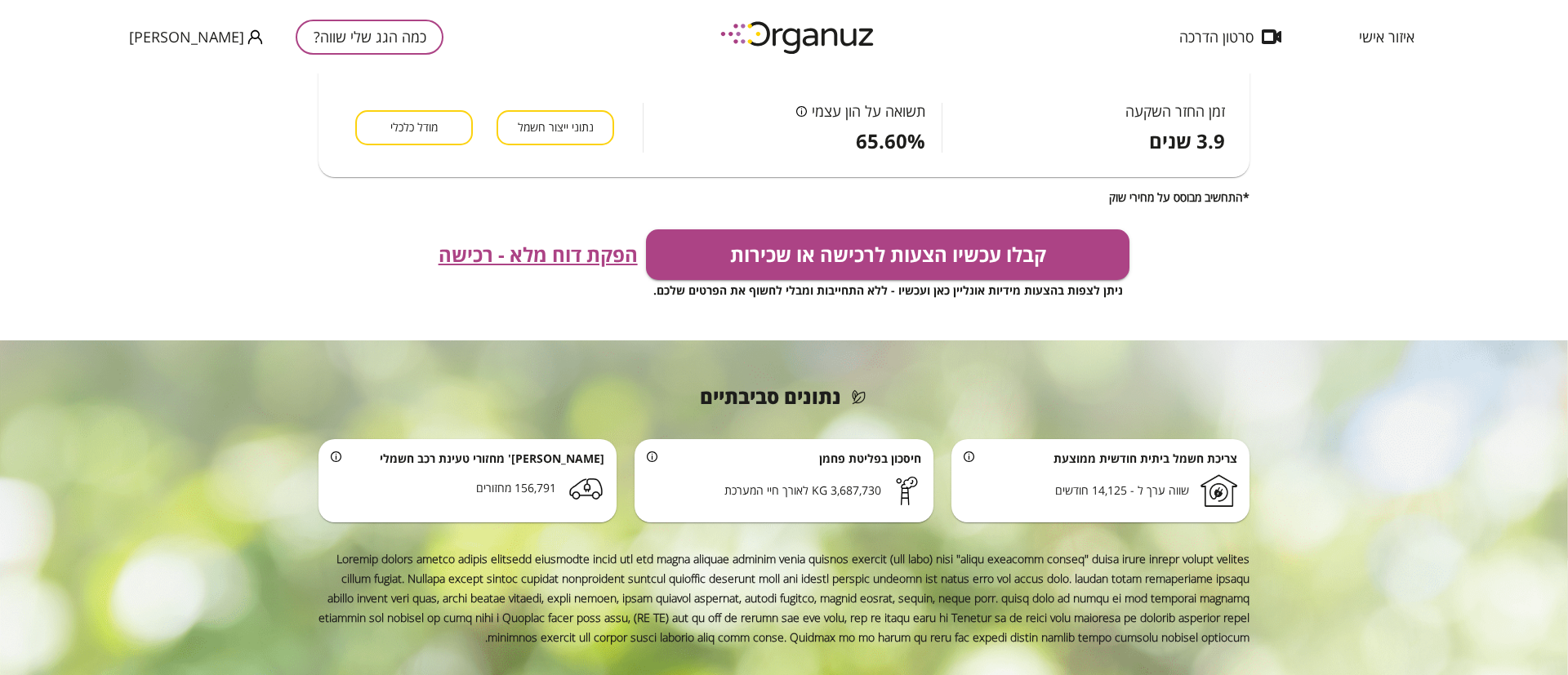
scroll to position [474, 0]
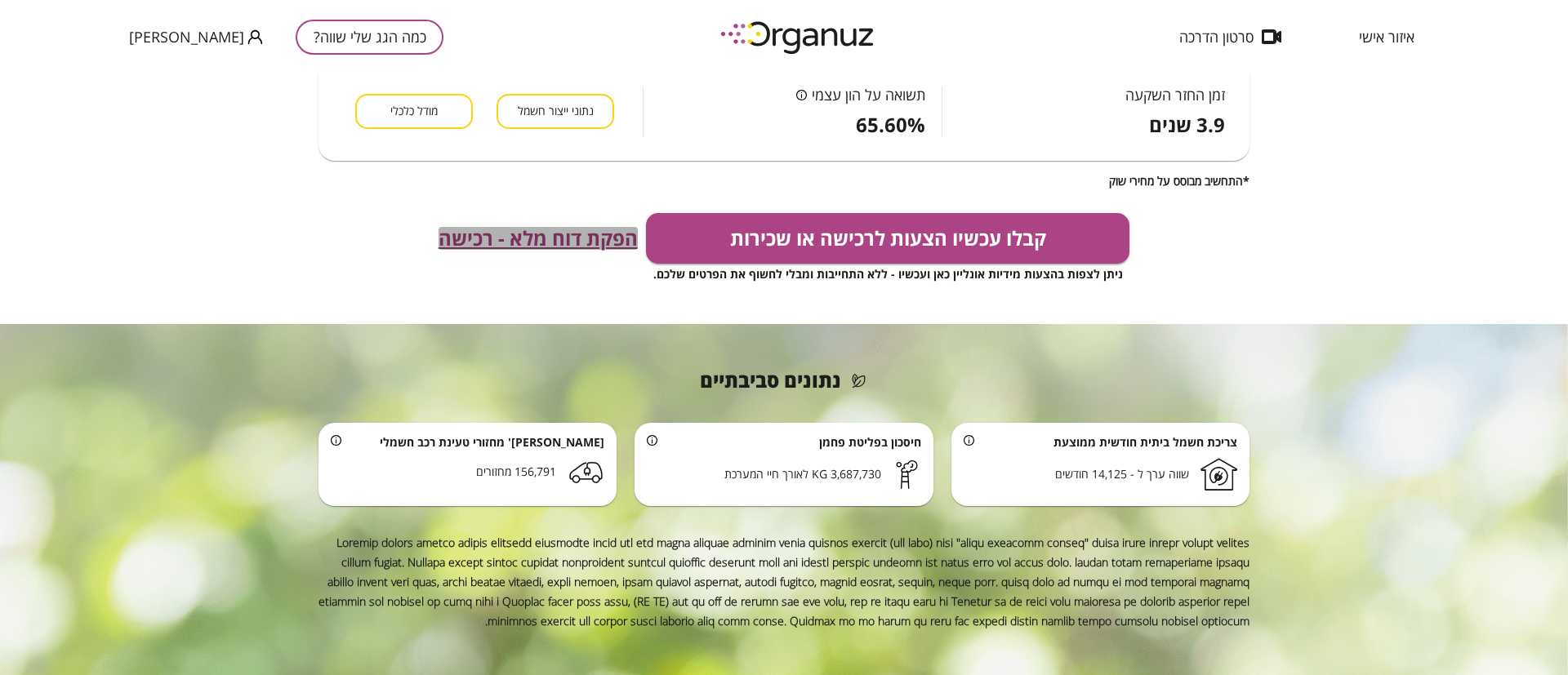
click at [586, 235] on span "הפקת דוח מלא - רכישה" at bounding box center [538, 238] width 199 height 23
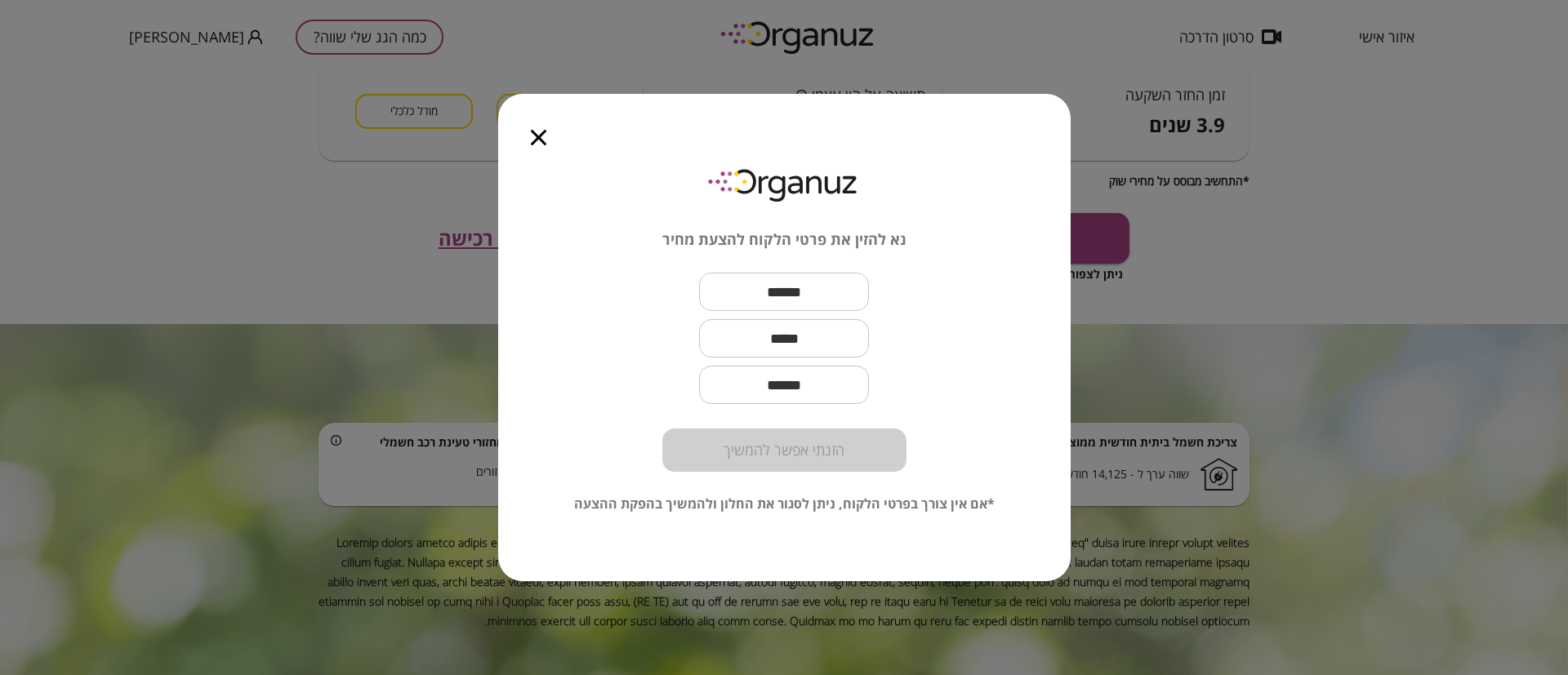
click at [542, 139] on icon "button" at bounding box center [538, 137] width 15 height 15
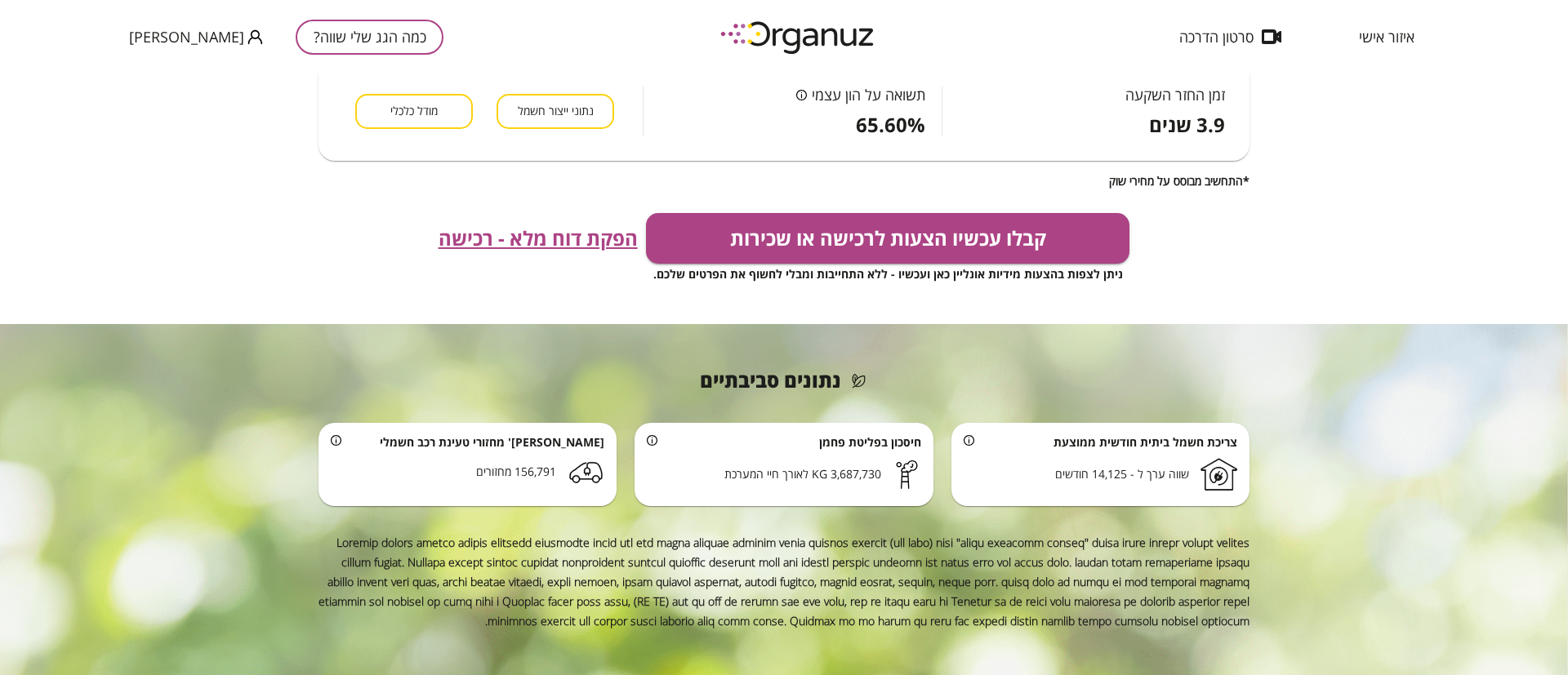
click at [313, 28] on button "כמה הגג שלי שווה?" at bounding box center [369, 36] width 148 height 35
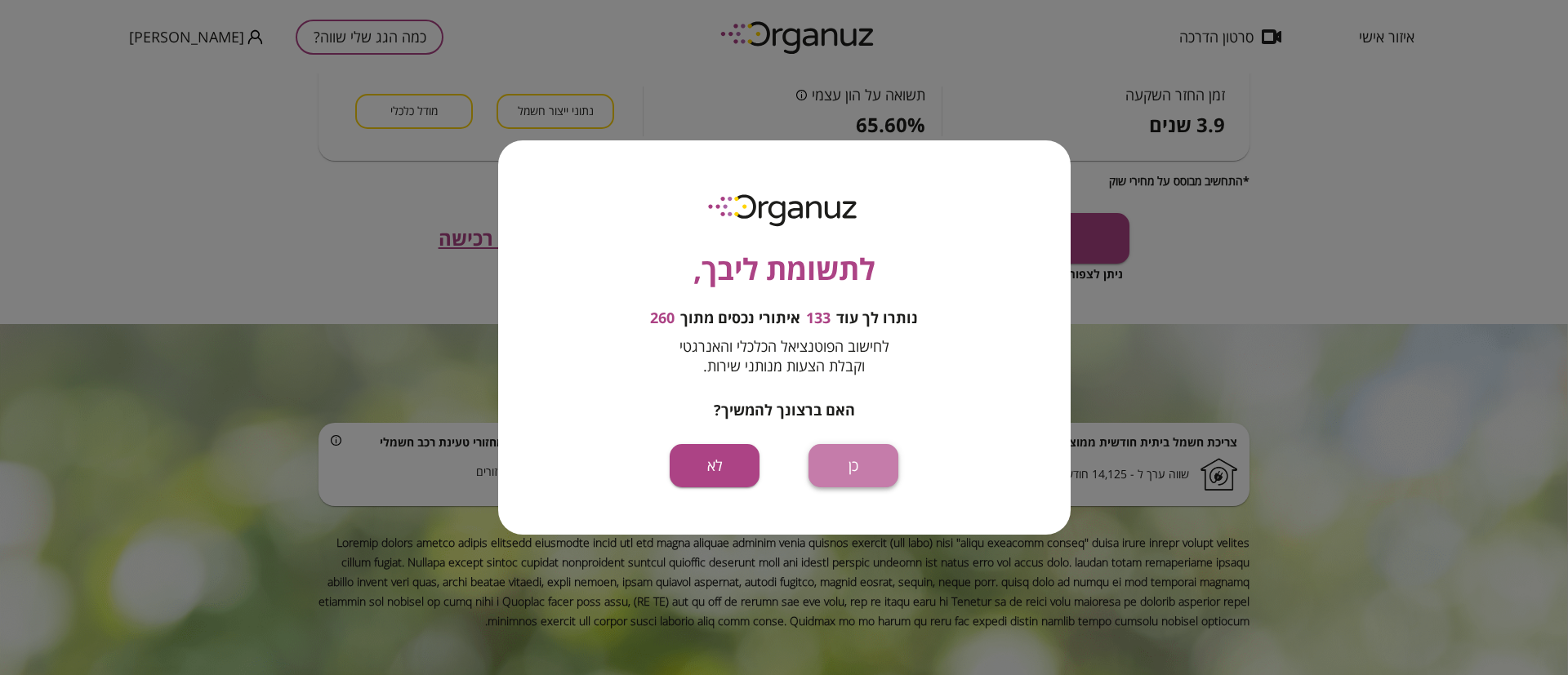
click at [860, 479] on button "כן" at bounding box center [853, 465] width 90 height 44
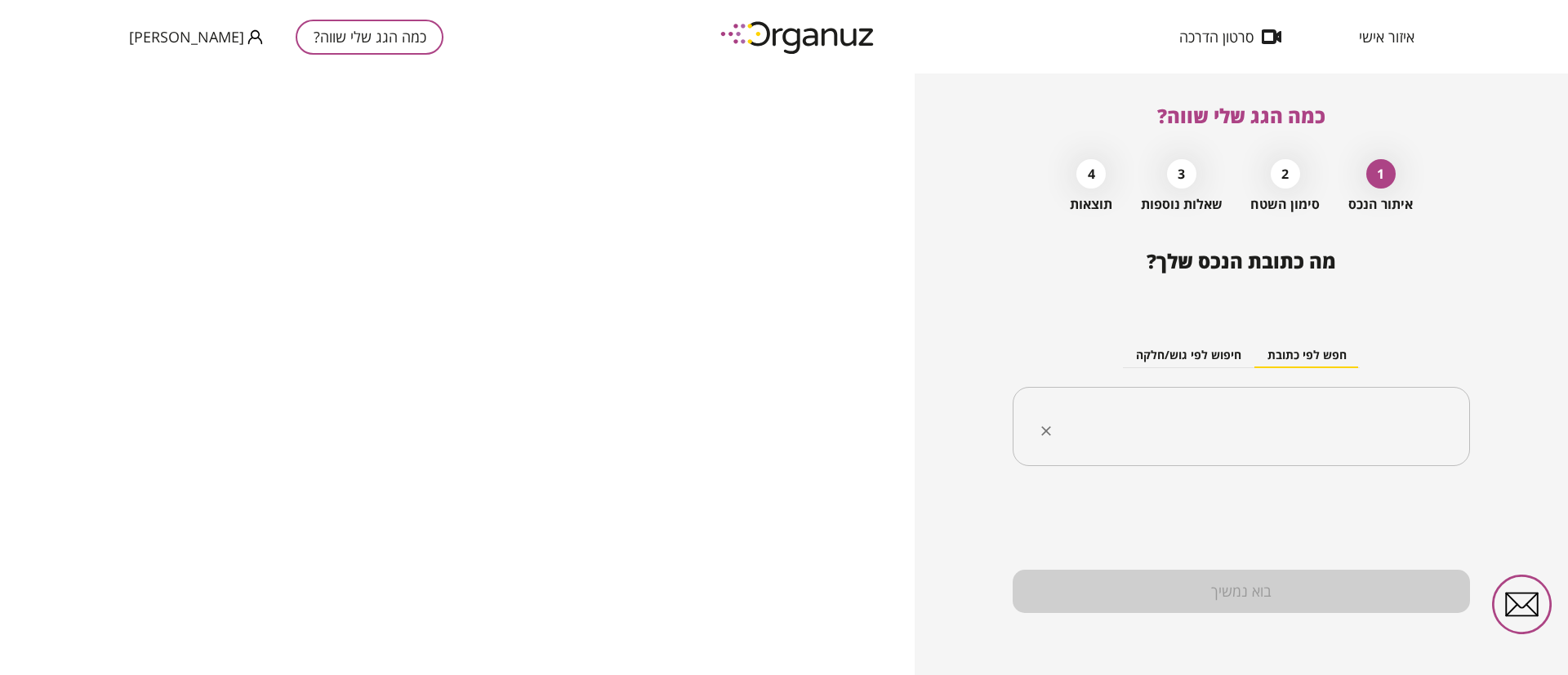
click at [1257, 442] on input "text" at bounding box center [1248, 427] width 406 height 41
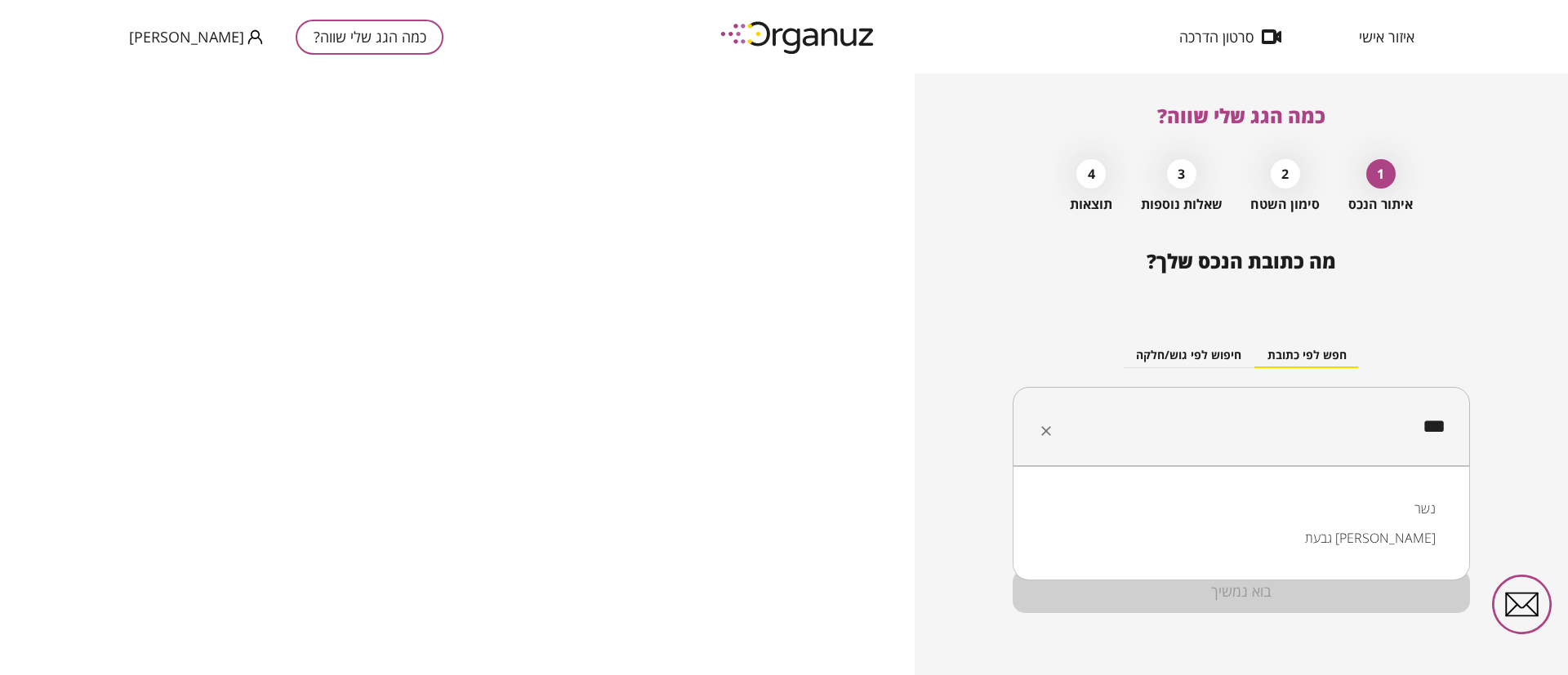
click at [1369, 505] on li "נשר" at bounding box center [1241, 508] width 415 height 29
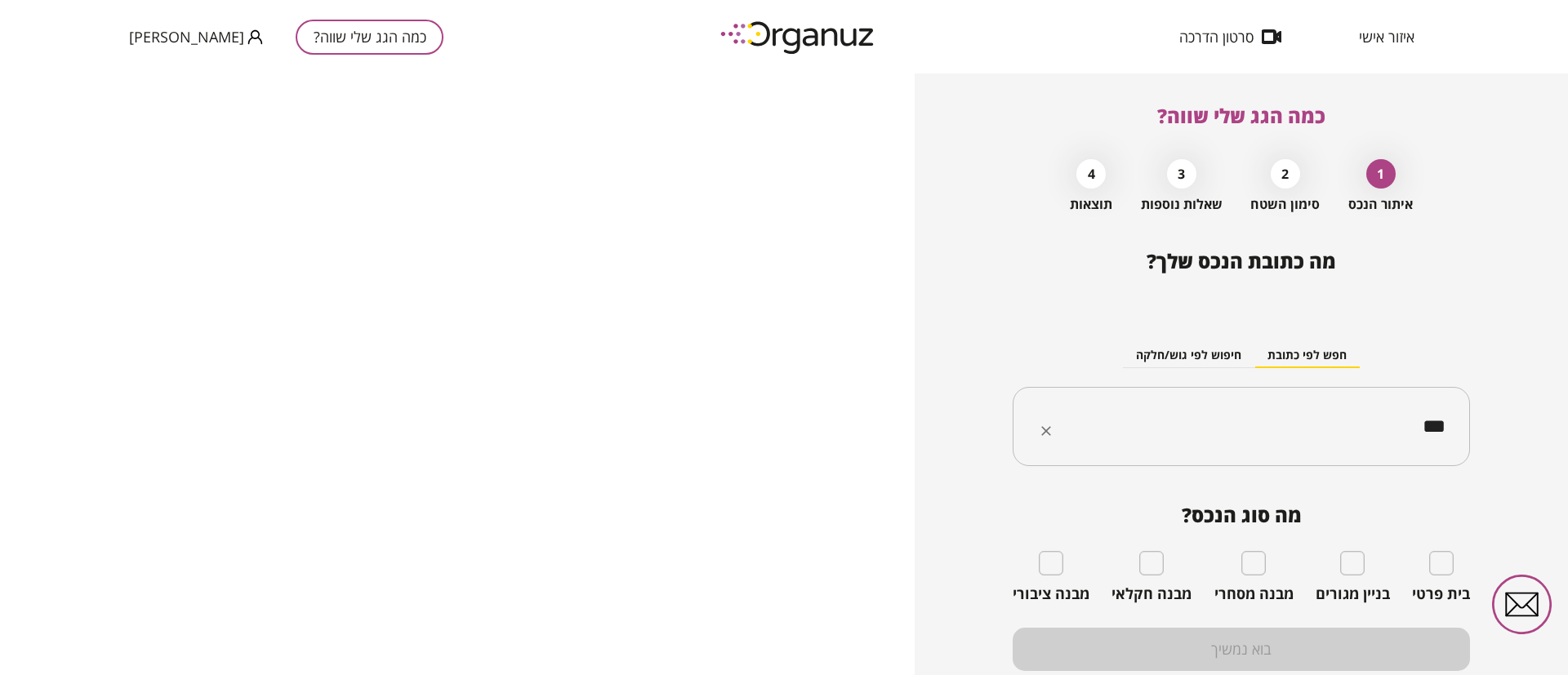
type input "***"
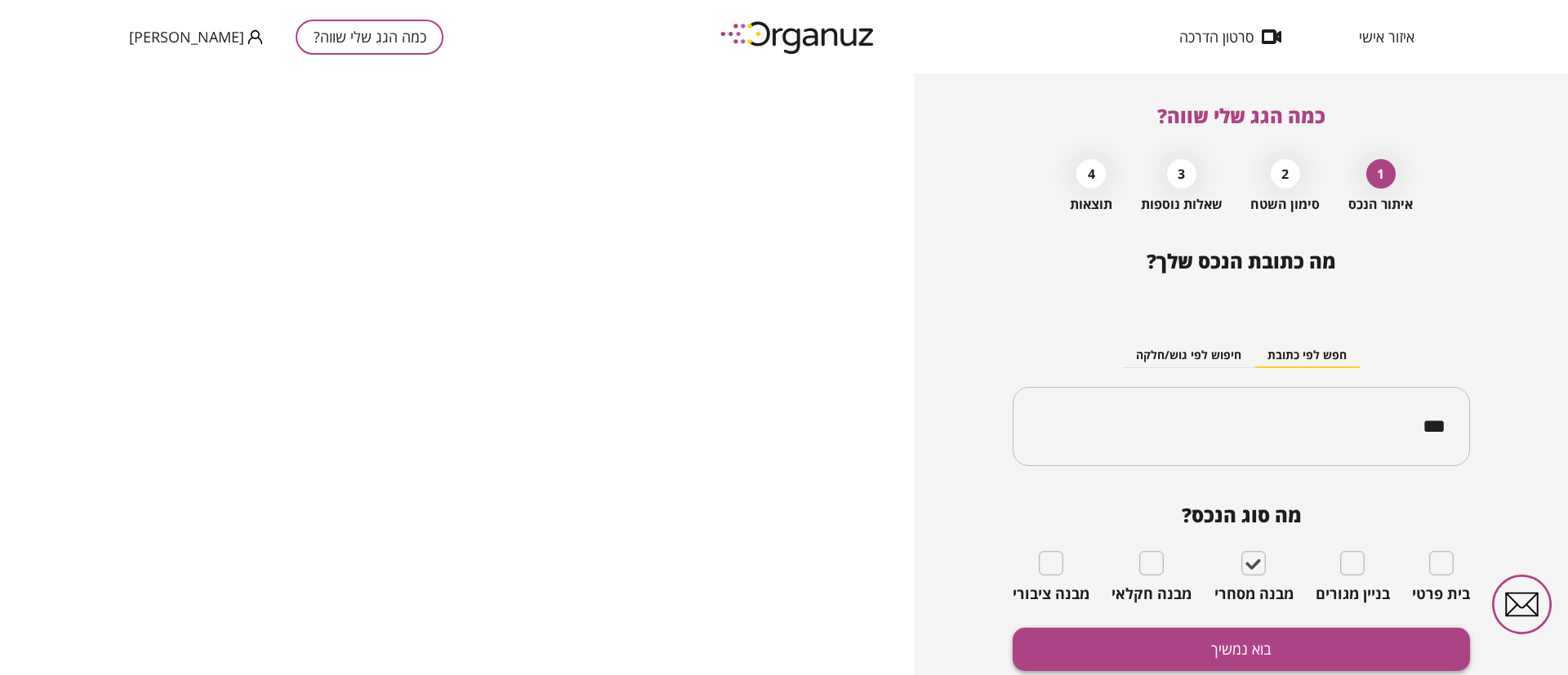
click at [1257, 639] on button "בוא נמשיך" at bounding box center [1241, 649] width 457 height 44
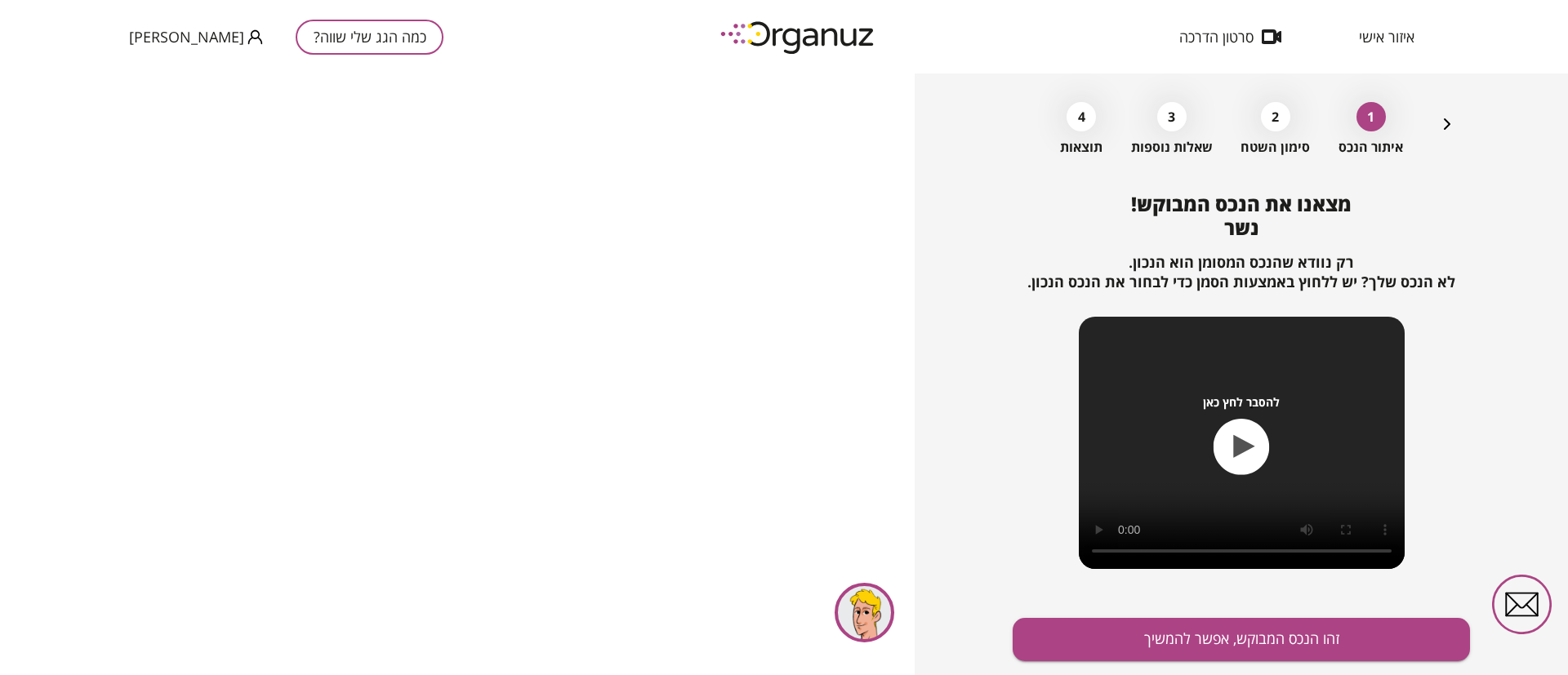
scroll to position [105, 0]
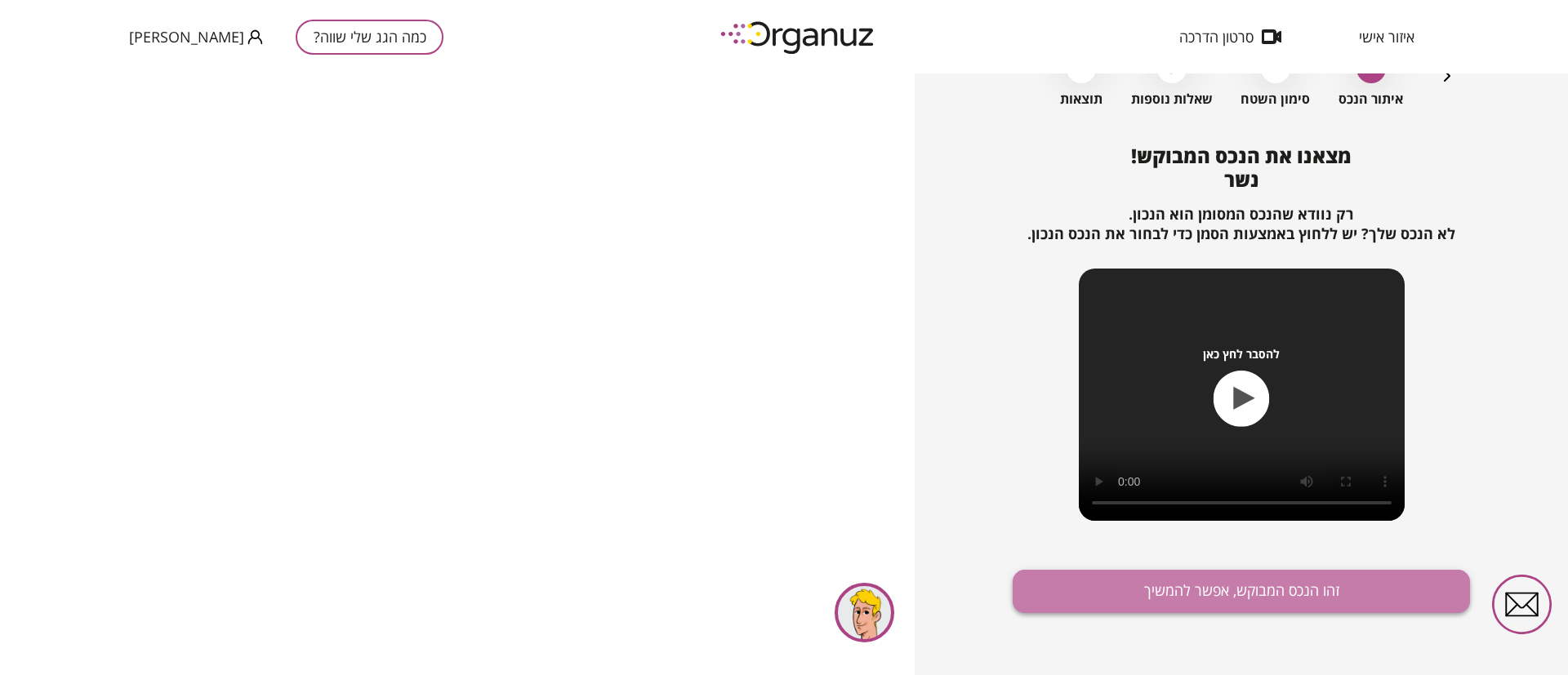
click at [1297, 578] on button "זהו הנכס המבוקש, אפשר להמשיך" at bounding box center [1241, 591] width 457 height 44
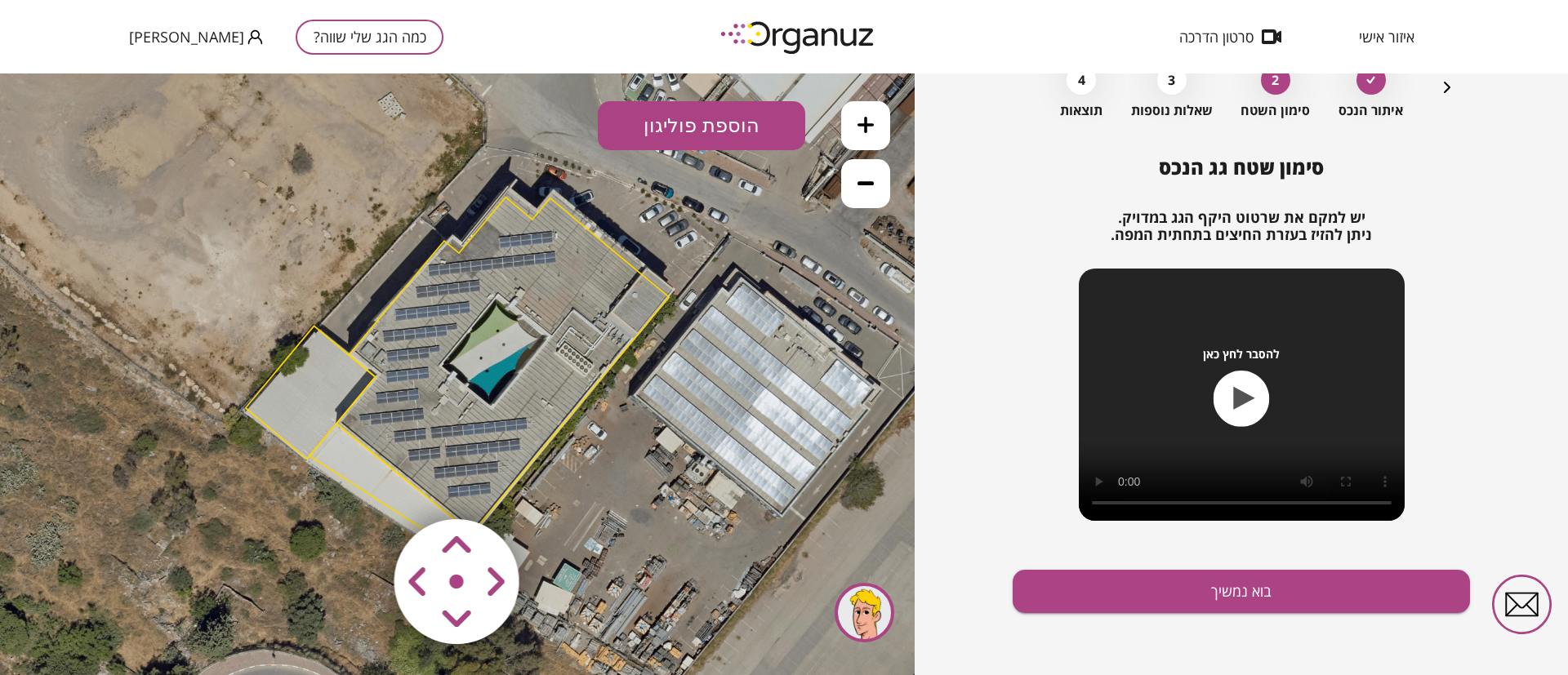
click at [869, 133] on button at bounding box center [865, 125] width 49 height 49
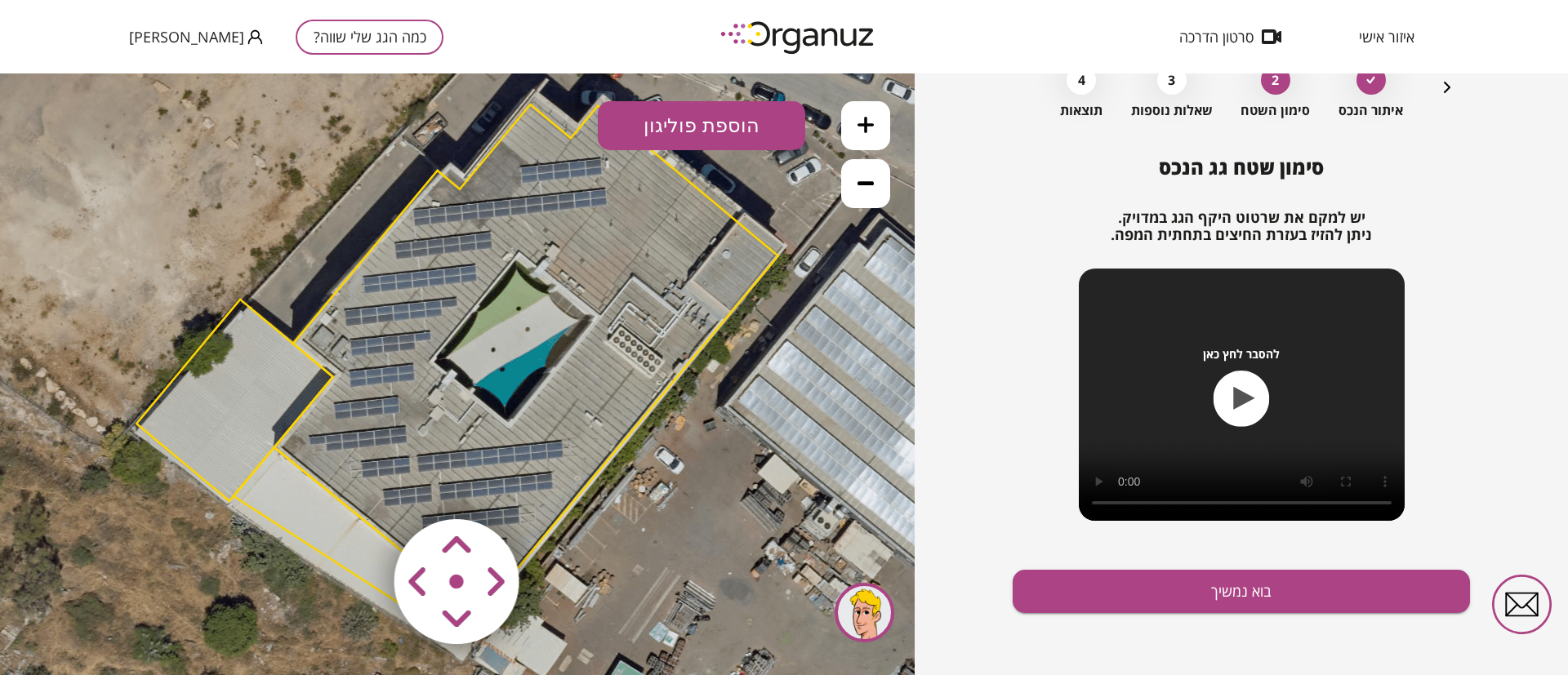
click at [360, 485] on area at bounding box center [360, 485] width 0 height 0
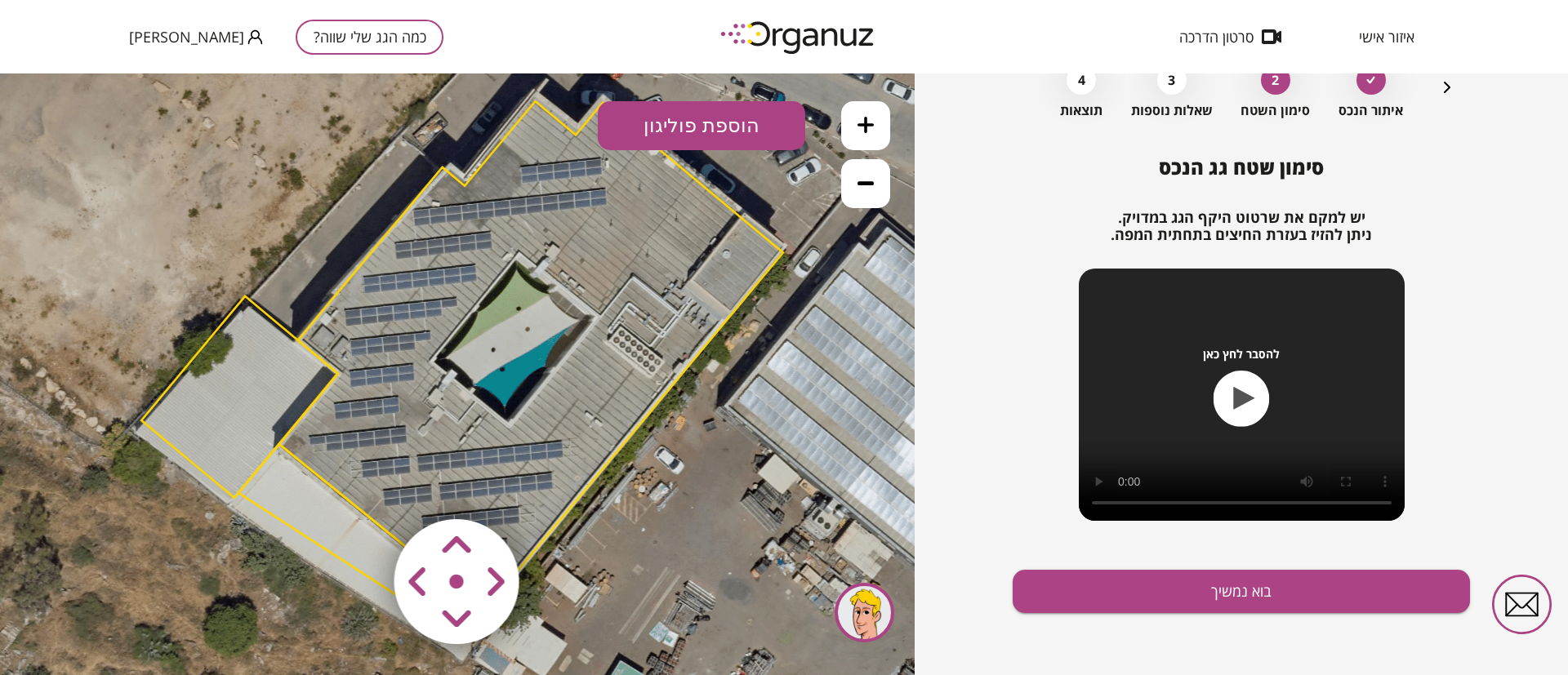
click at [360, 485] on area at bounding box center [360, 485] width 0 height 0
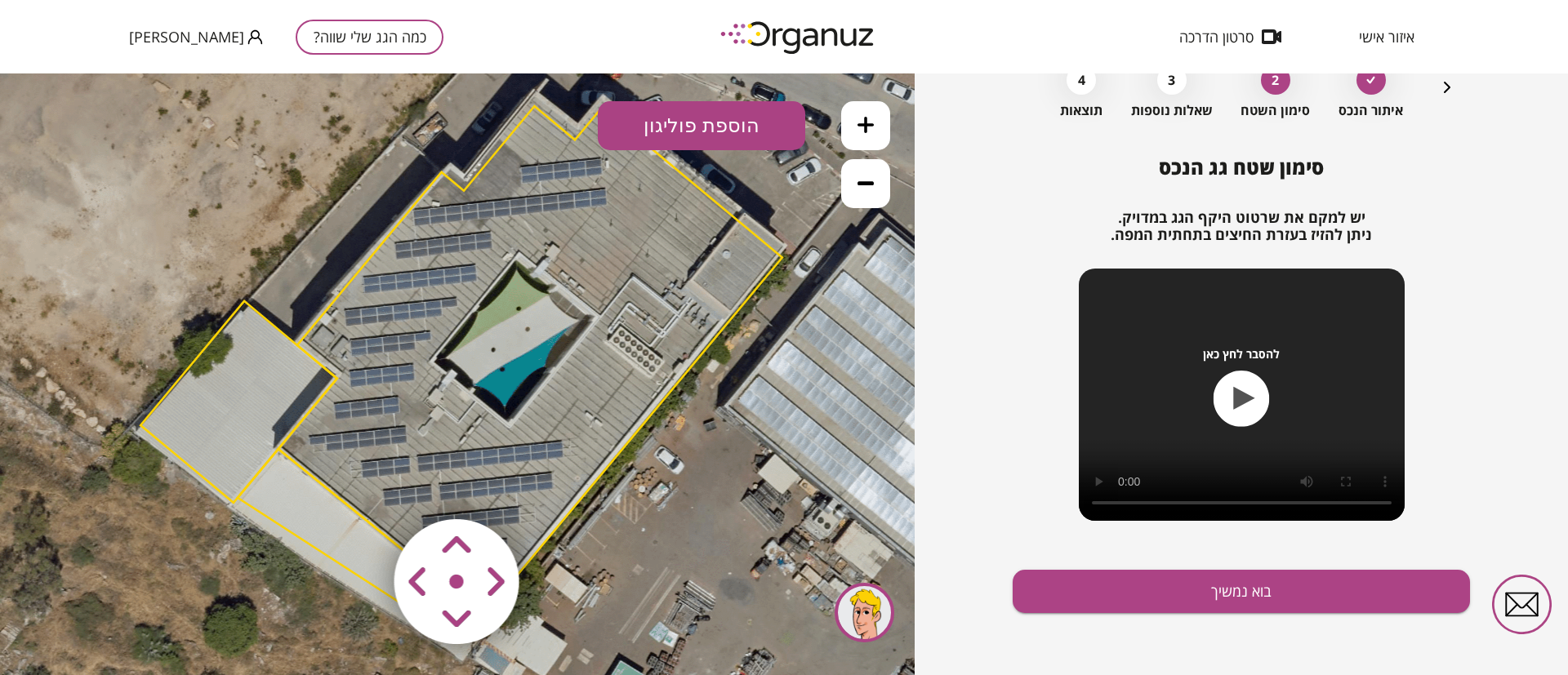
click at [360, 485] on area at bounding box center [360, 485] width 0 height 0
click at [468, 568] on div at bounding box center [457, 582] width 195 height 195
click at [360, 485] on area at bounding box center [360, 485] width 0 height 0
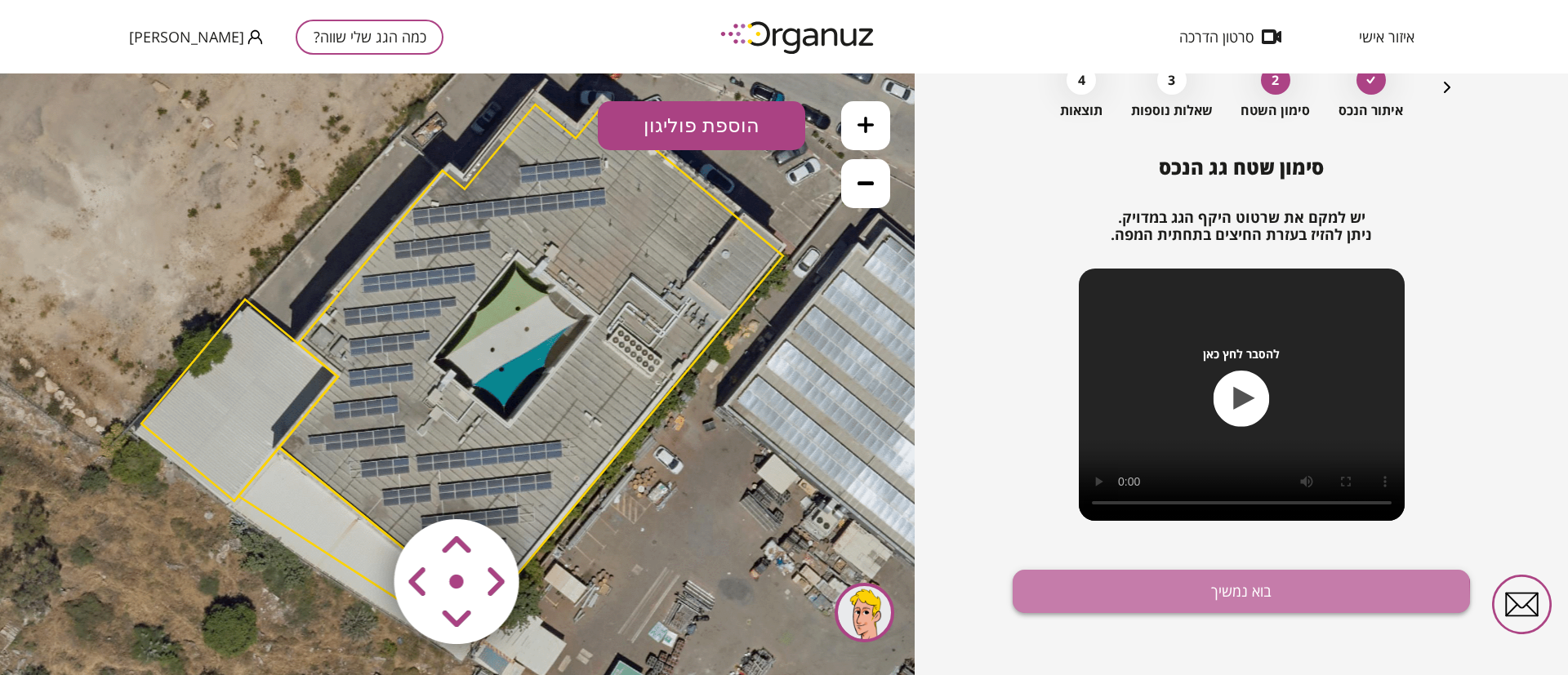
click at [1142, 600] on button "בוא נמשיך" at bounding box center [1241, 591] width 457 height 44
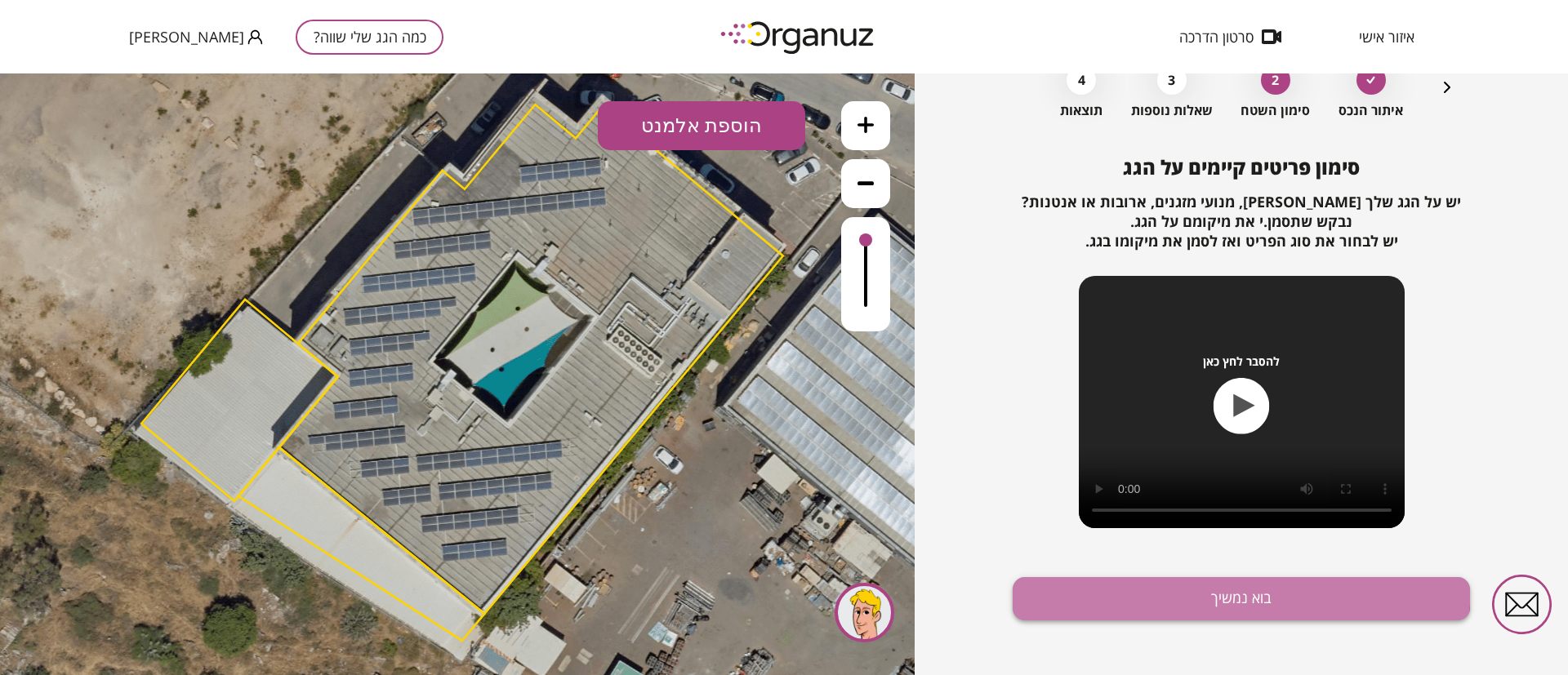
click at [1086, 579] on button "בוא נמשיך" at bounding box center [1241, 599] width 457 height 44
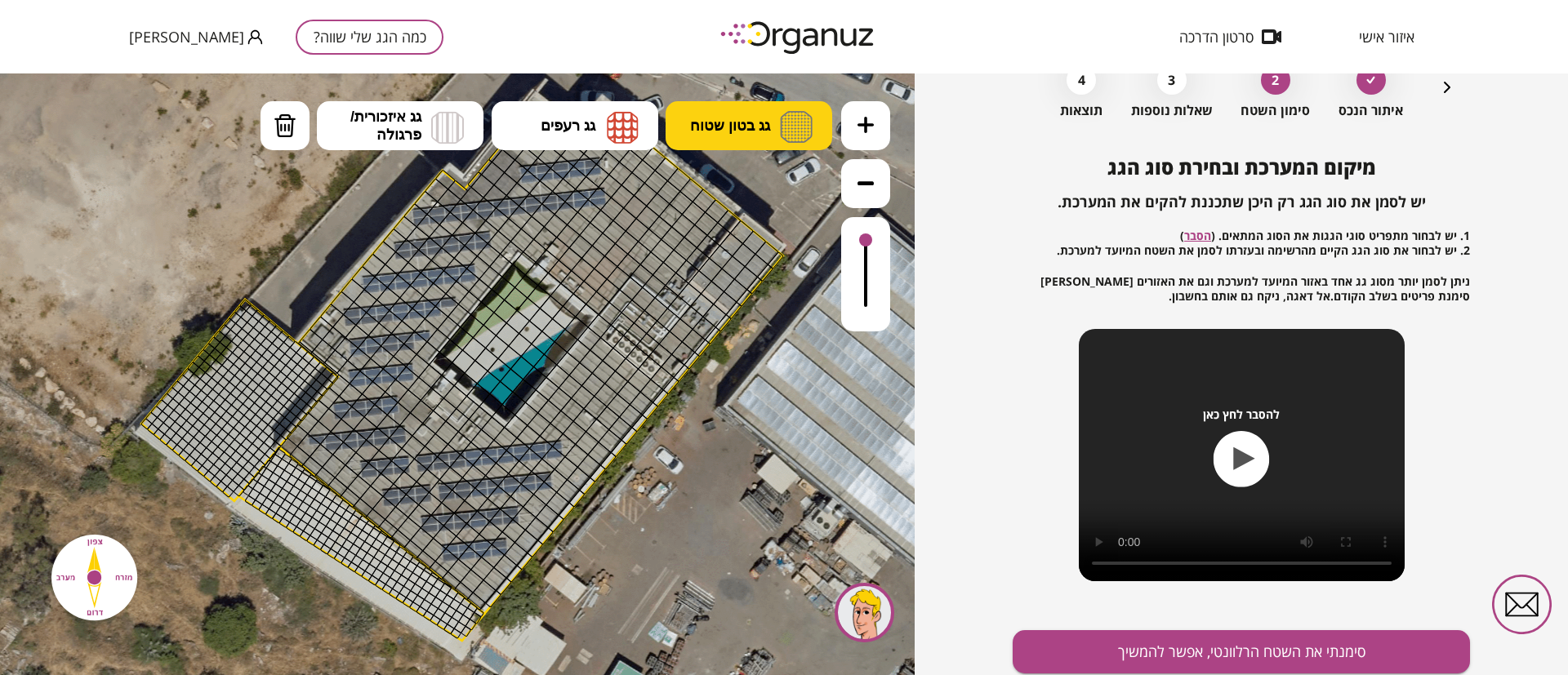
click at [747, 124] on span "גג בטון שטוח" at bounding box center [731, 125] width 80 height 18
click at [747, 184] on div ".st0 { fill: #FFFFFF; } 10" at bounding box center [457, 374] width 915 height 601
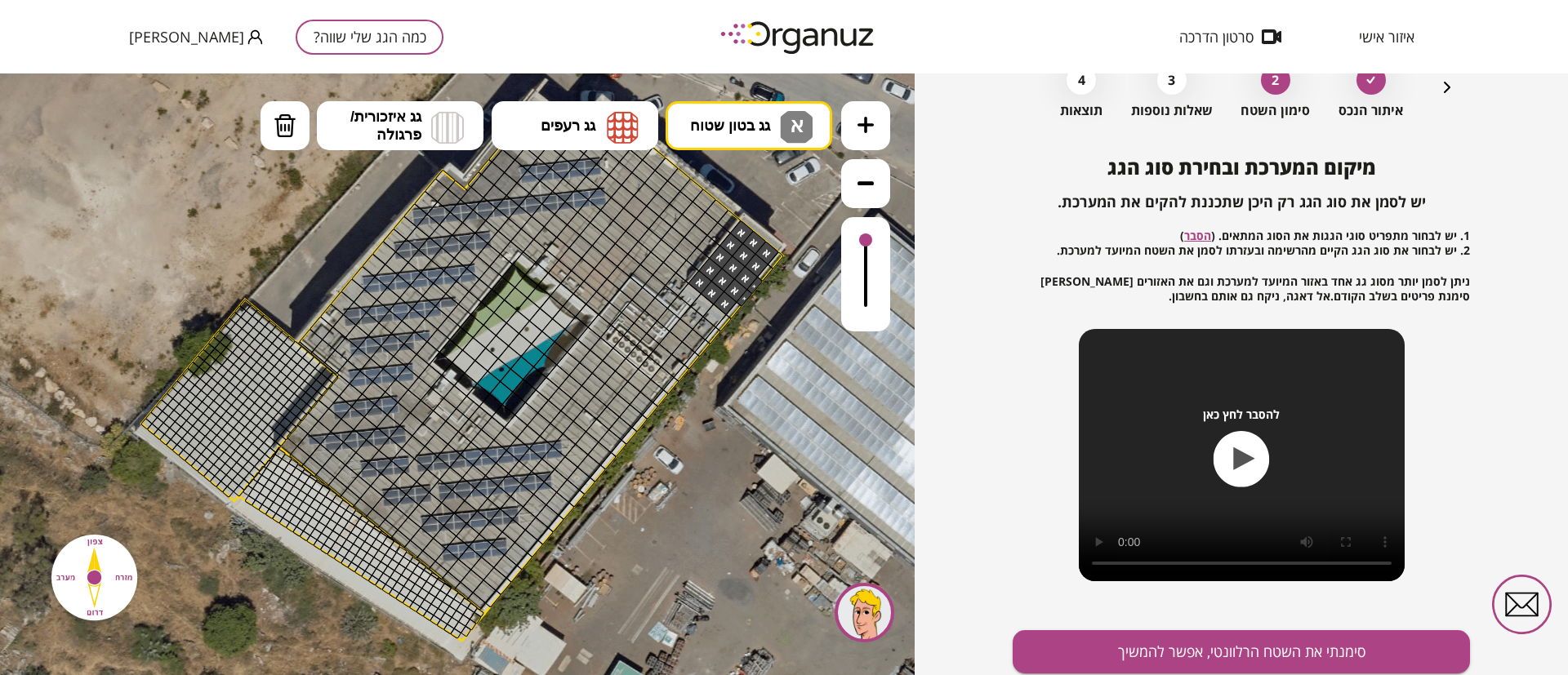
drag, startPoint x: 755, startPoint y: 247, endPoint x: 731, endPoint y: 288, distance: 47.5
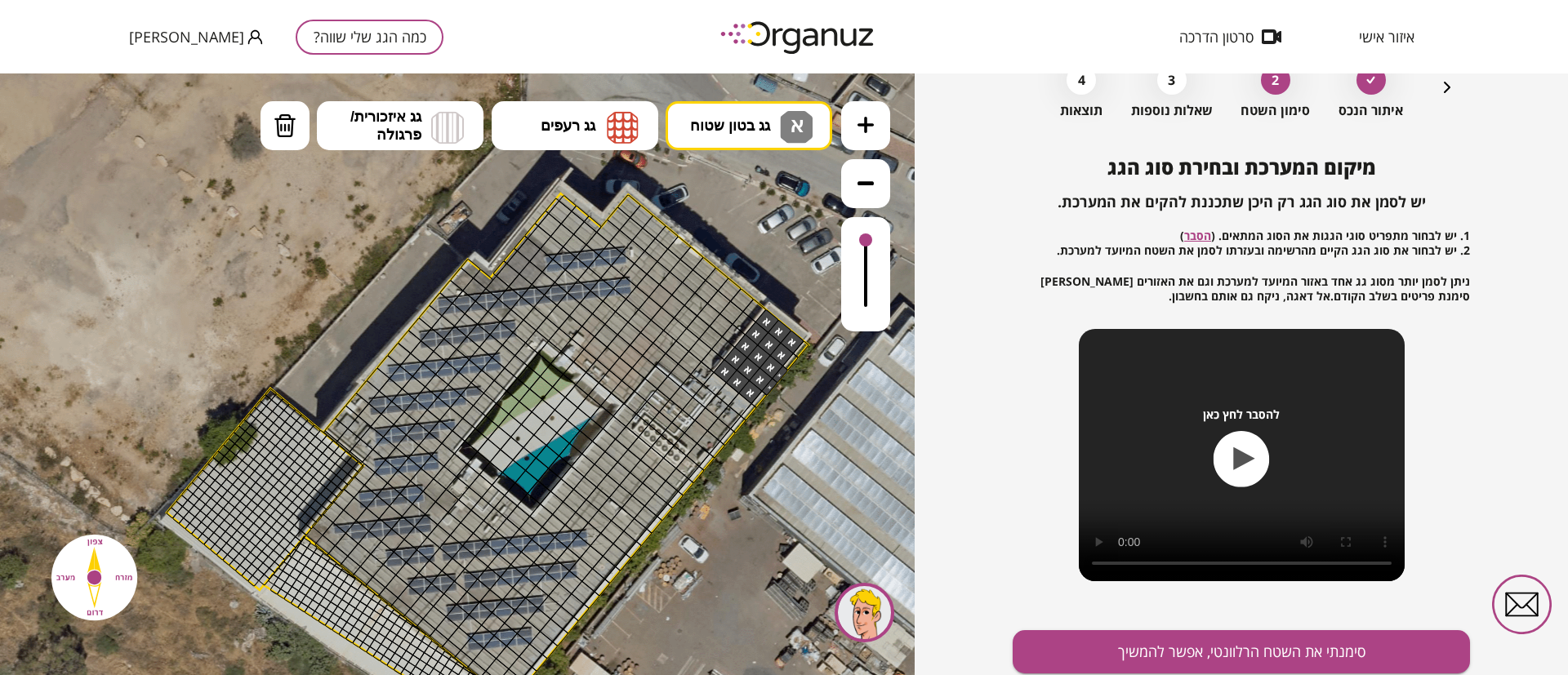
drag, startPoint x: 773, startPoint y: 430, endPoint x: 800, endPoint y: 521, distance: 94.9
click at [800, 521] on icon at bounding box center [483, 466] width 1960 height 1959
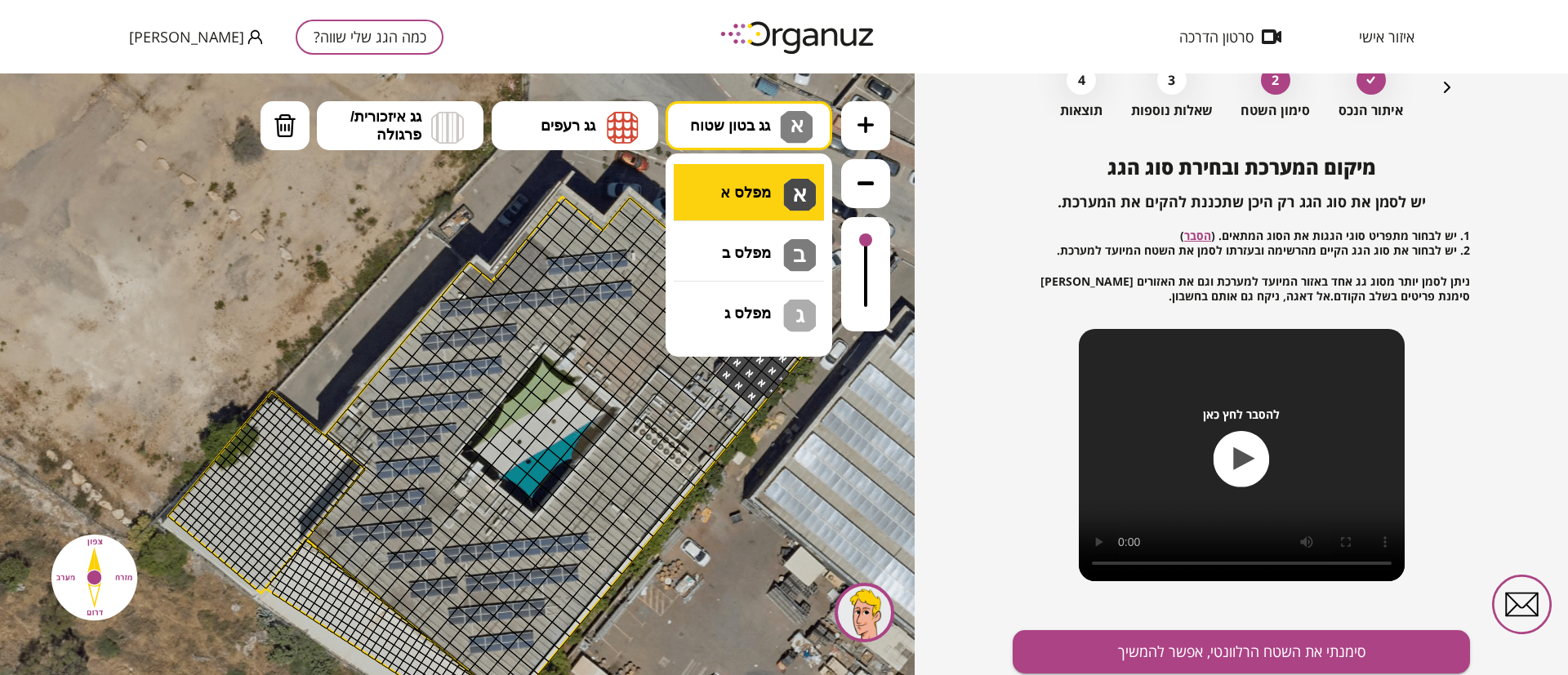
drag, startPoint x: 773, startPoint y: 117, endPoint x: 770, endPoint y: 172, distance: 55.1
click at [773, 122] on button "גג בטון שטוח א" at bounding box center [748, 125] width 166 height 49
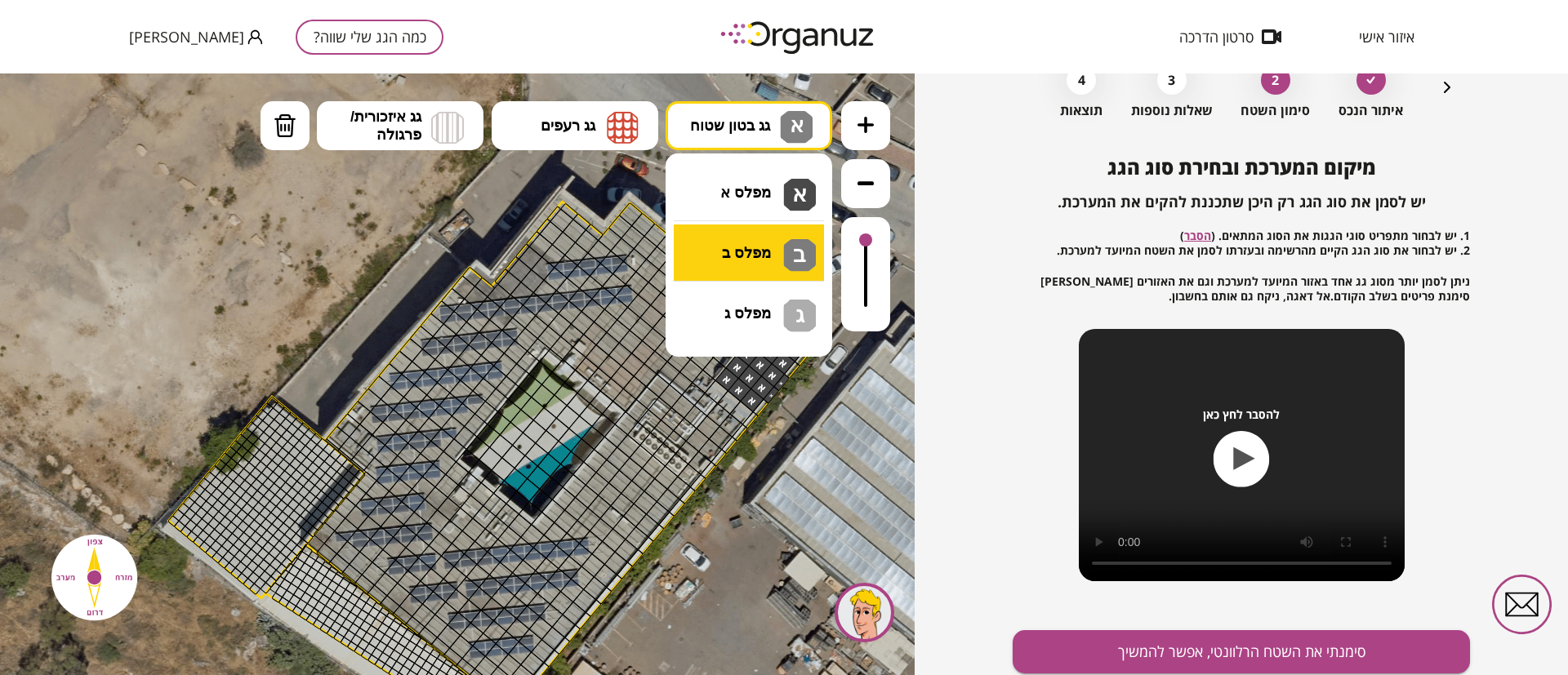
click at [764, 253] on div ".st0 { fill: #FFFFFF; } 10" at bounding box center [457, 374] width 915 height 601
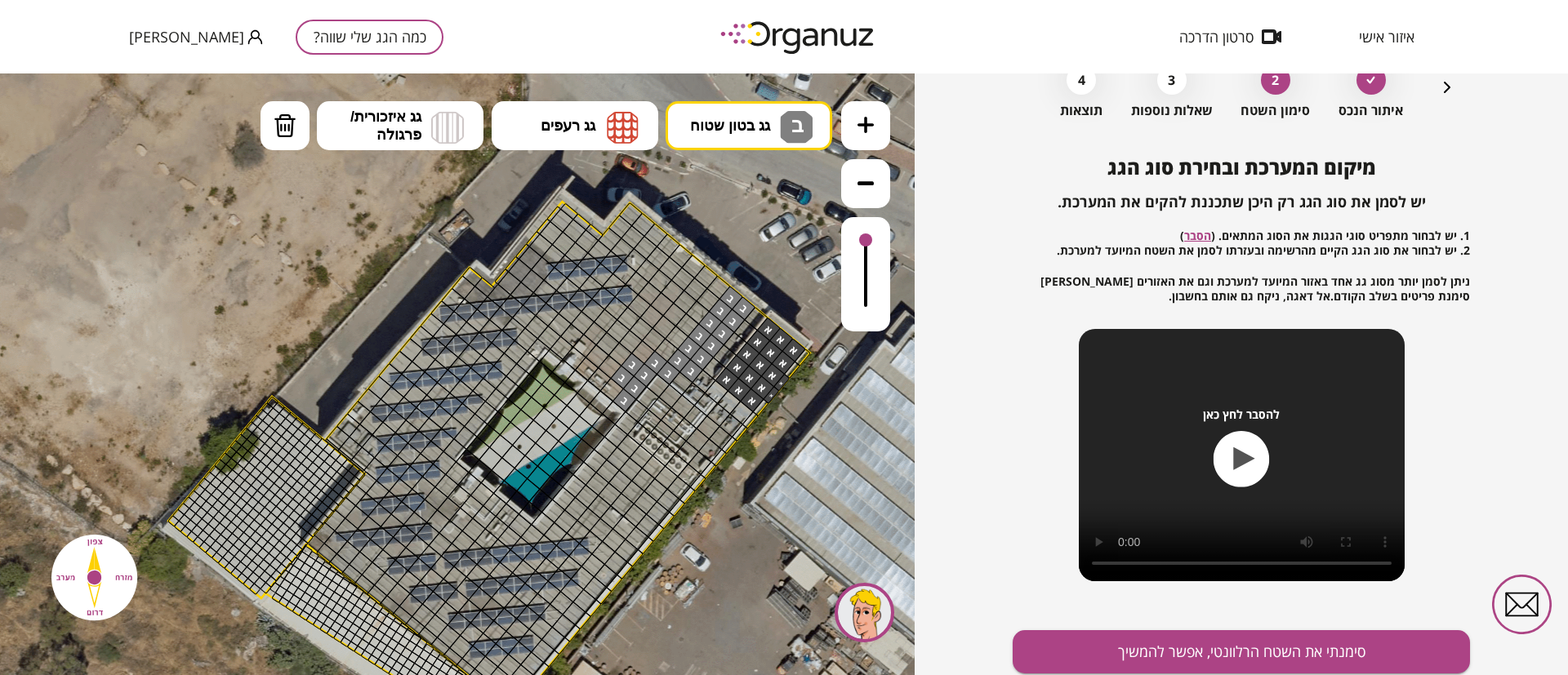
drag, startPoint x: 626, startPoint y: 396, endPoint x: 681, endPoint y: 363, distance: 64.1
drag, startPoint x: 583, startPoint y: 325, endPoint x: 574, endPoint y: 366, distance: 42.0
drag, startPoint x: 572, startPoint y: 325, endPoint x: 543, endPoint y: 348, distance: 37.0
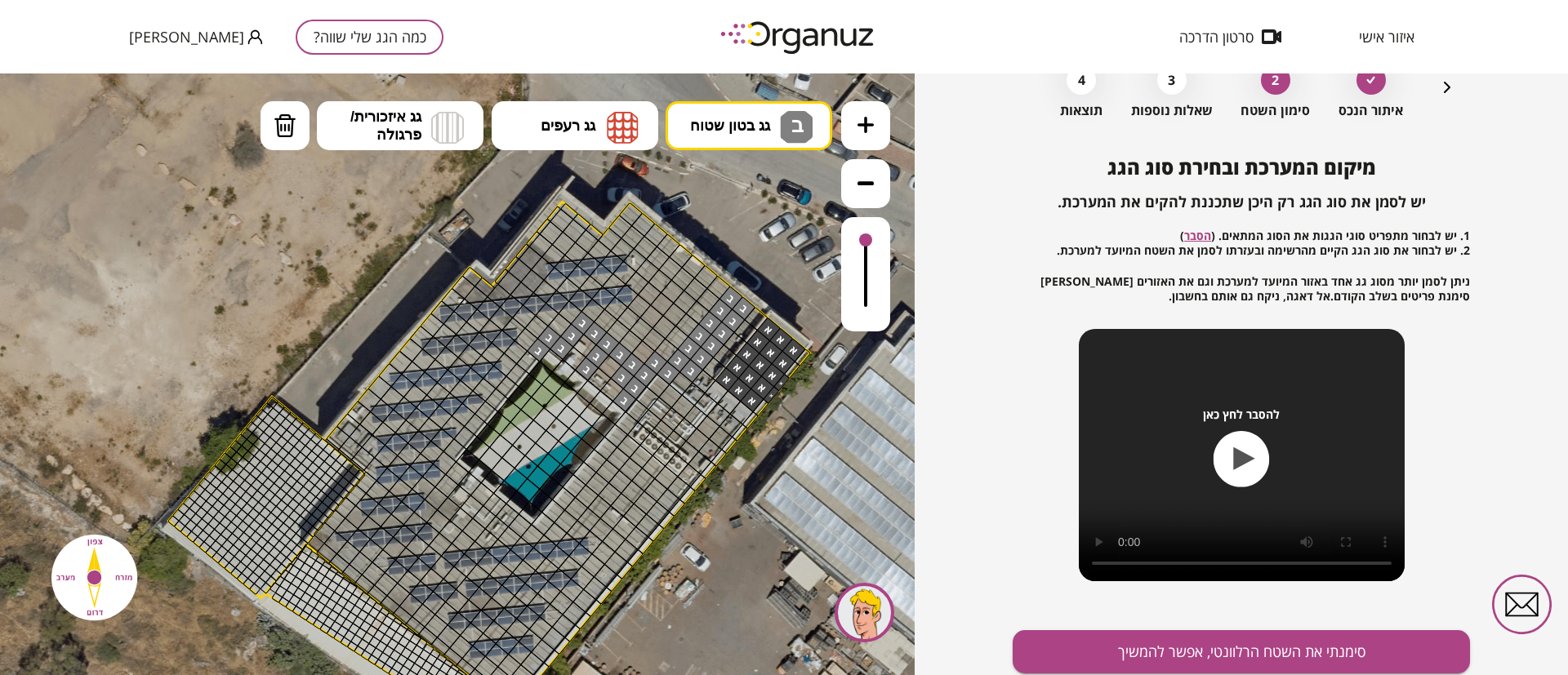
drag, startPoint x: 459, startPoint y: 468, endPoint x: 530, endPoint y: 493, distance: 75.3
click at [283, 122] on img at bounding box center [285, 126] width 23 height 25
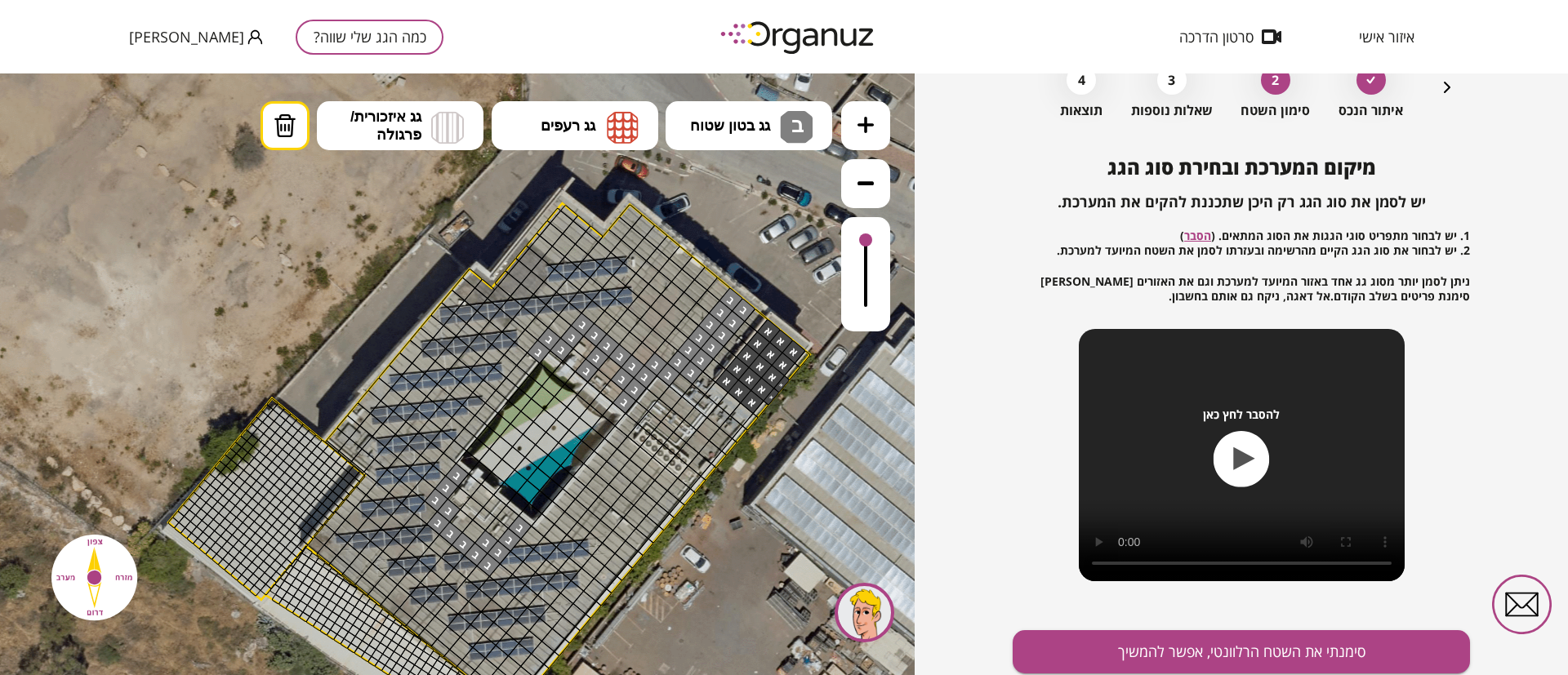
drag, startPoint x: 497, startPoint y: 525, endPoint x: 492, endPoint y: 540, distance: 15.8
click at [496, 528] on div at bounding box center [497, 530] width 25 height 25
drag, startPoint x: 492, startPoint y: 542, endPoint x: 473, endPoint y: 521, distance: 28.3
click at [485, 538] on div at bounding box center [487, 542] width 25 height 25
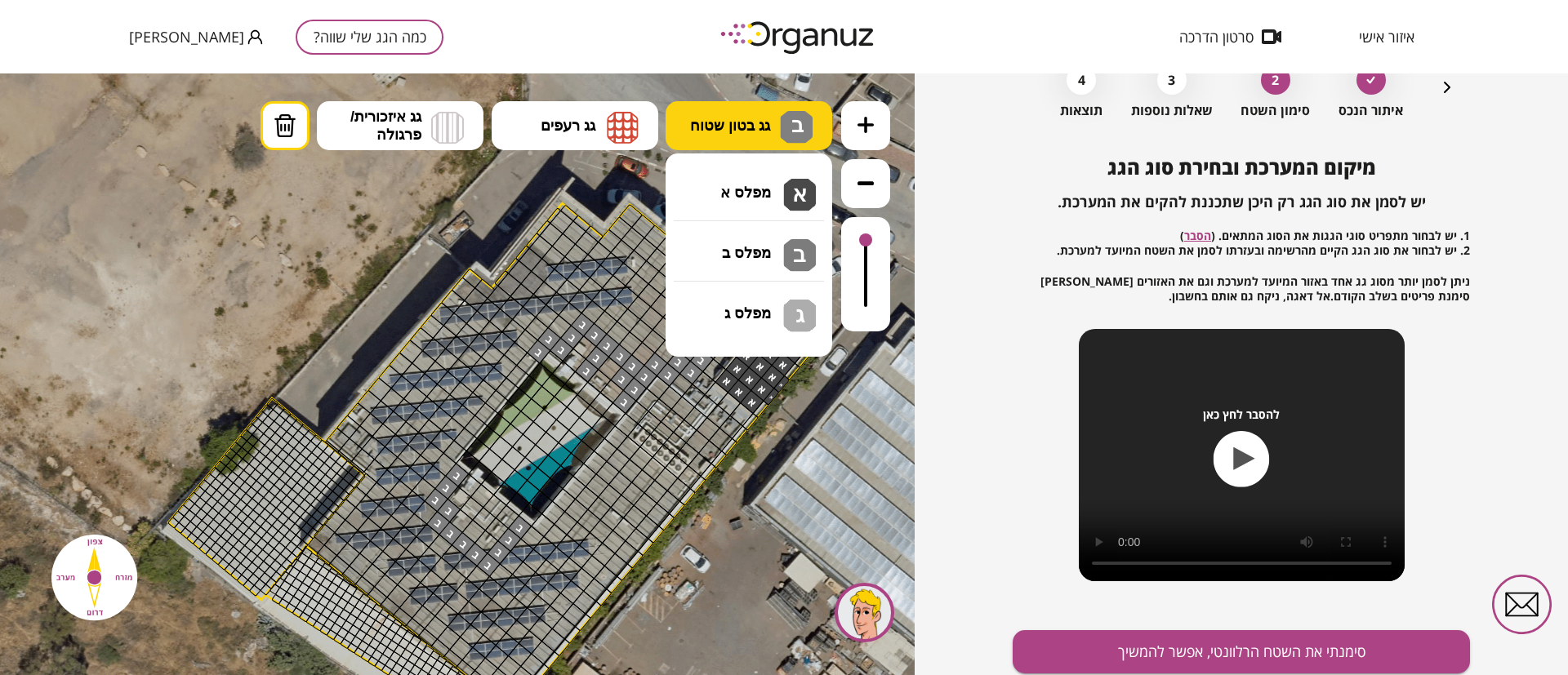
click at [711, 129] on span "גג בטון שטוח" at bounding box center [731, 125] width 80 height 18
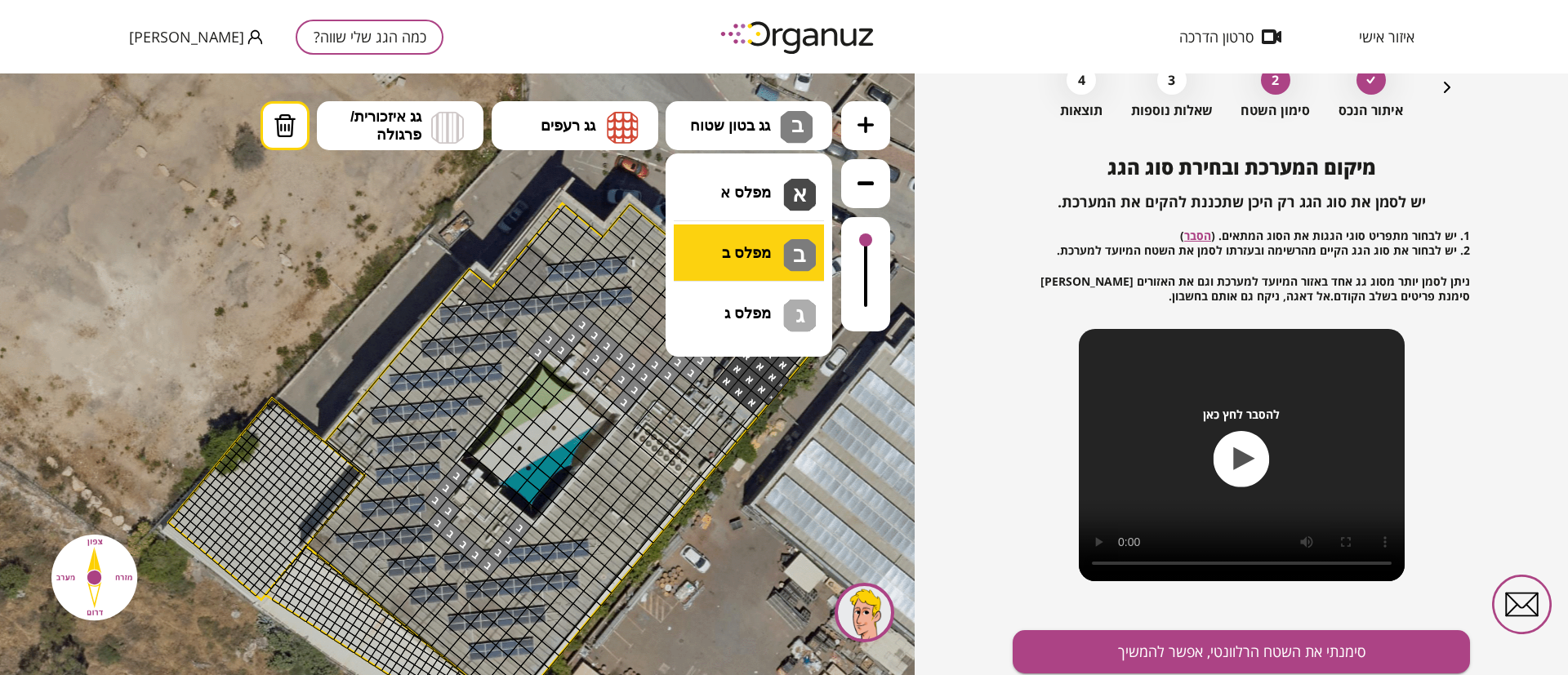
click at [715, 245] on div ".st0 { fill: #FFFFFF; } 10" at bounding box center [457, 374] width 915 height 601
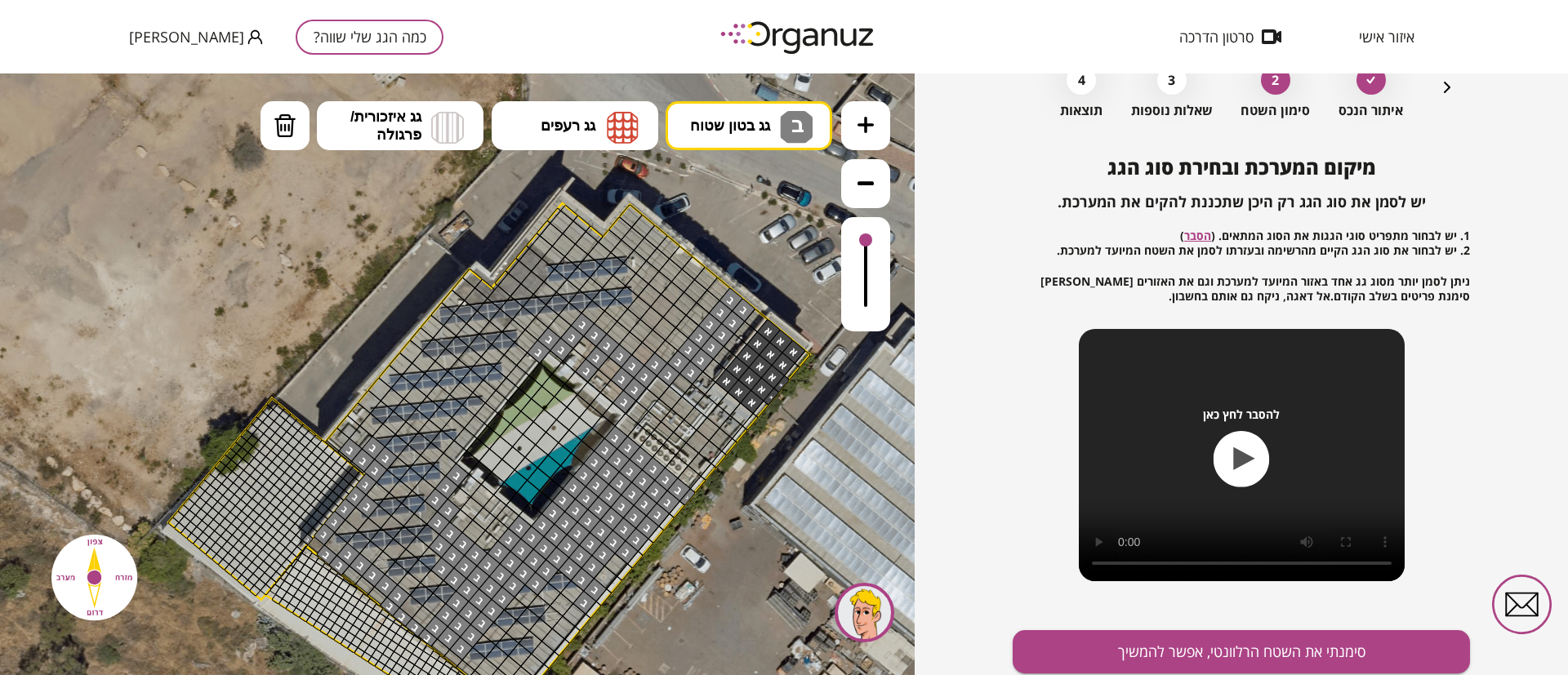
drag, startPoint x: 611, startPoint y: 440, endPoint x: 352, endPoint y: 440, distance: 259.0
click at [273, 123] on img at bounding box center [285, 126] width 23 height 25
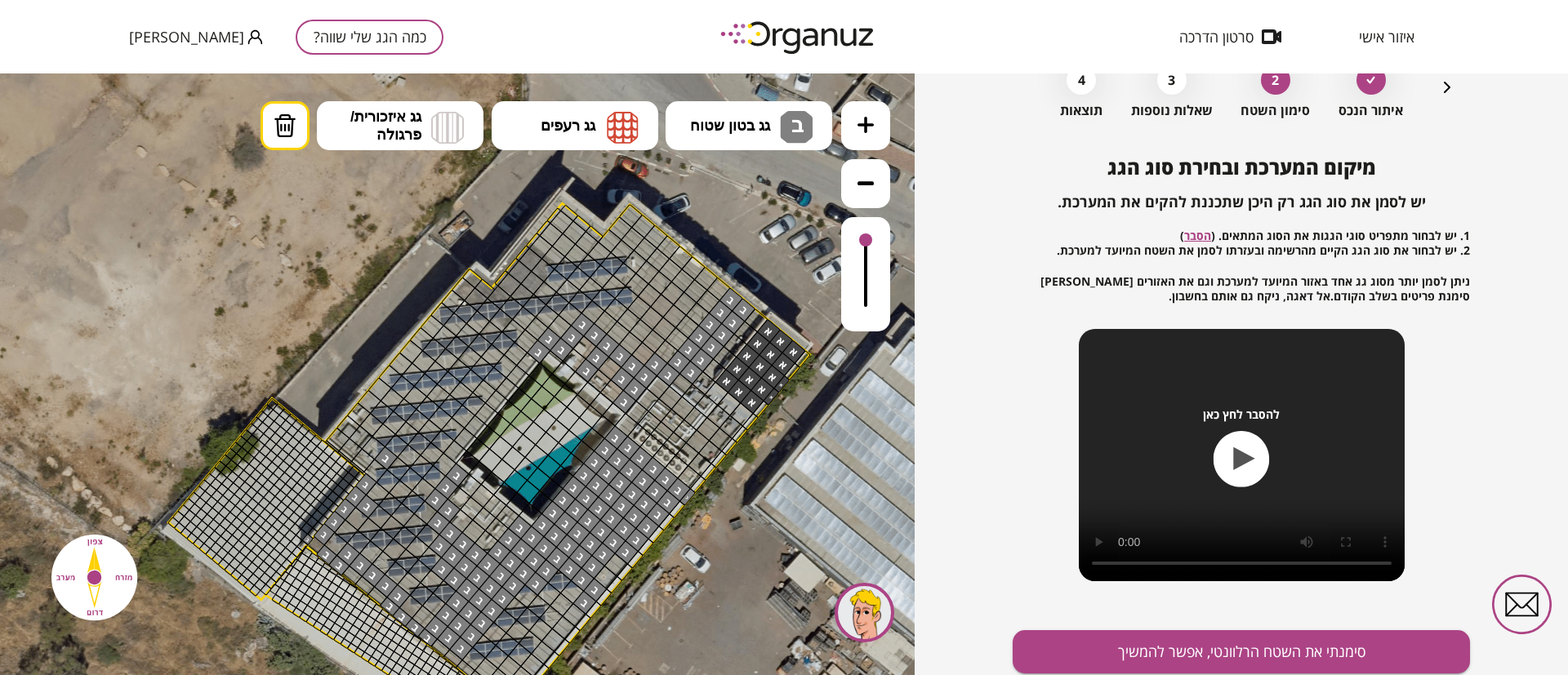
drag, startPoint x: 371, startPoint y: 465, endPoint x: 552, endPoint y: 404, distance: 191.0
click at [866, 122] on icon at bounding box center [866, 125] width 16 height 16
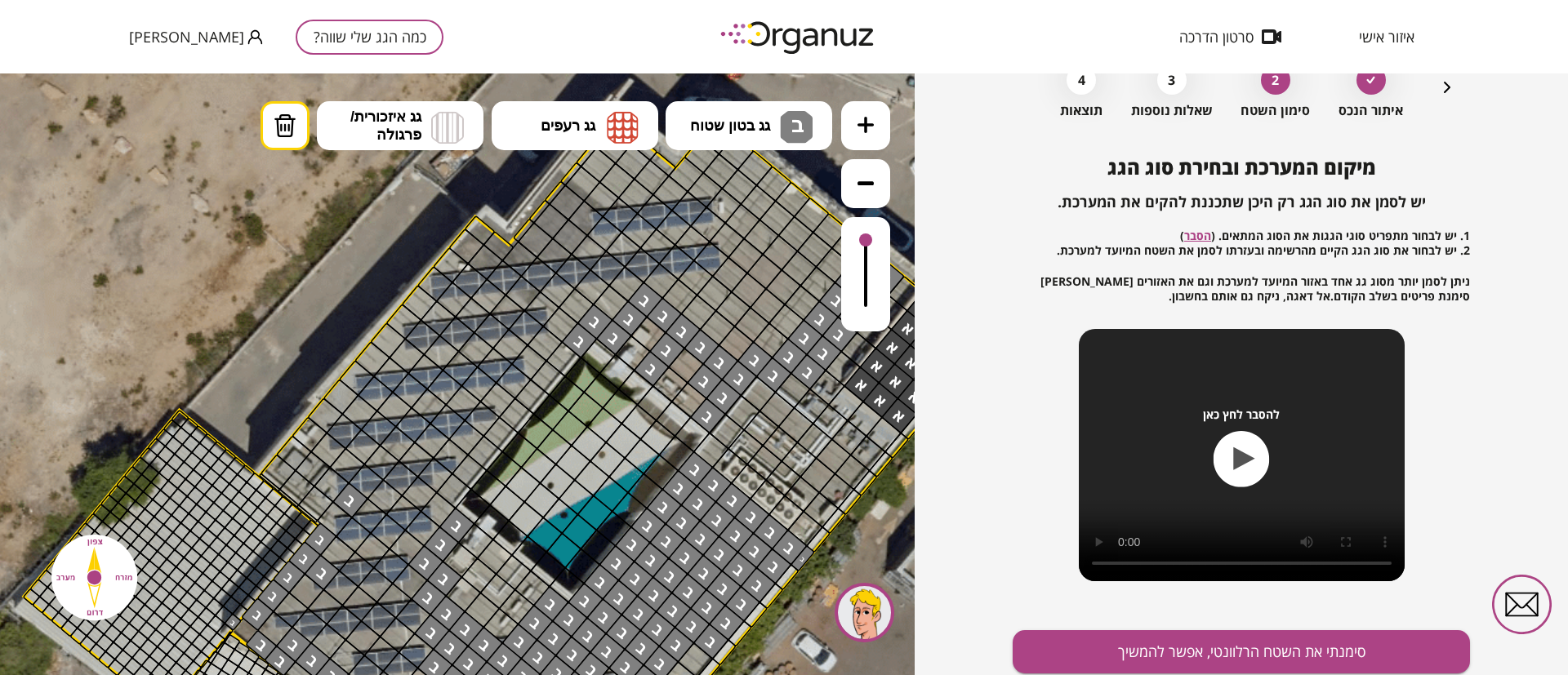
click at [866, 122] on icon at bounding box center [866, 125] width 16 height 16
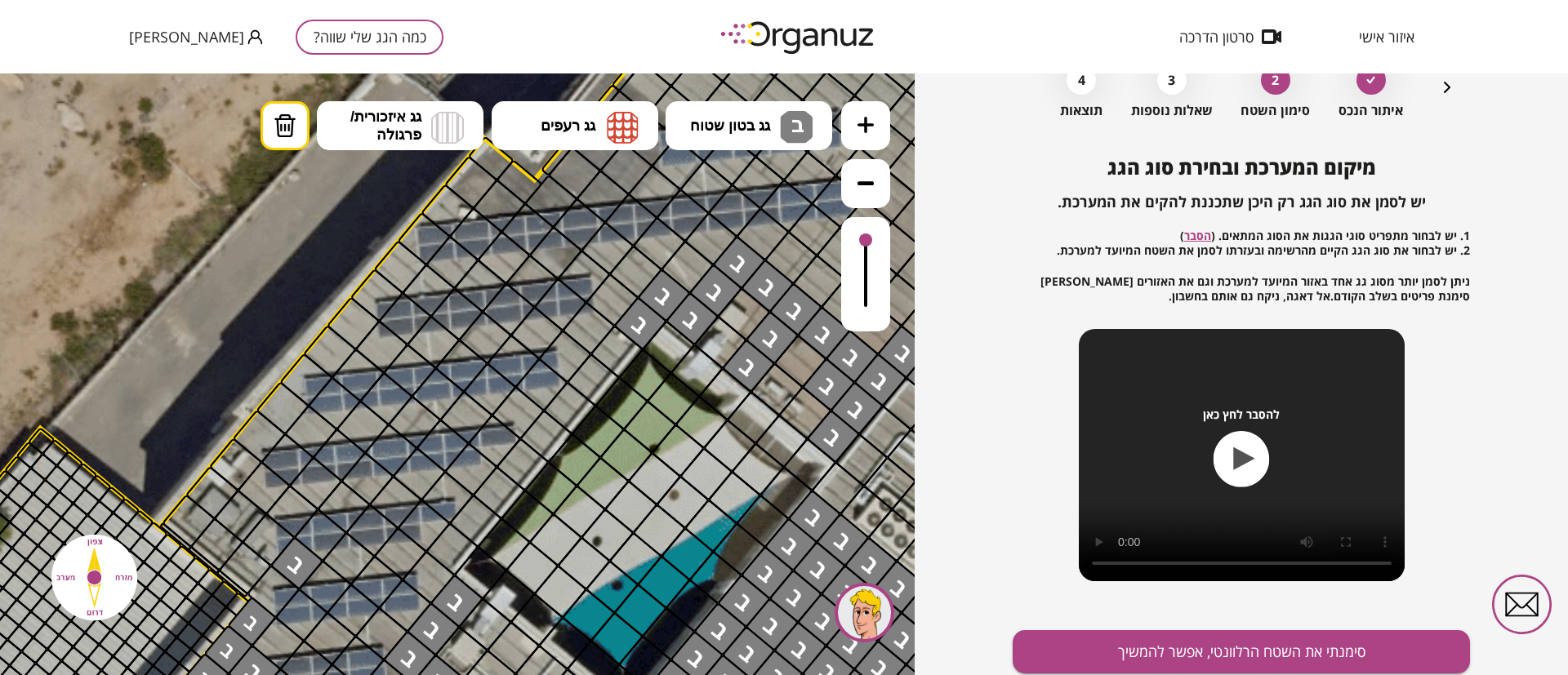
drag, startPoint x: 496, startPoint y: 454, endPoint x: 621, endPoint y: 374, distance: 148.4
click at [724, 134] on button "גג בטון שטוח ב ב" at bounding box center [748, 125] width 166 height 49
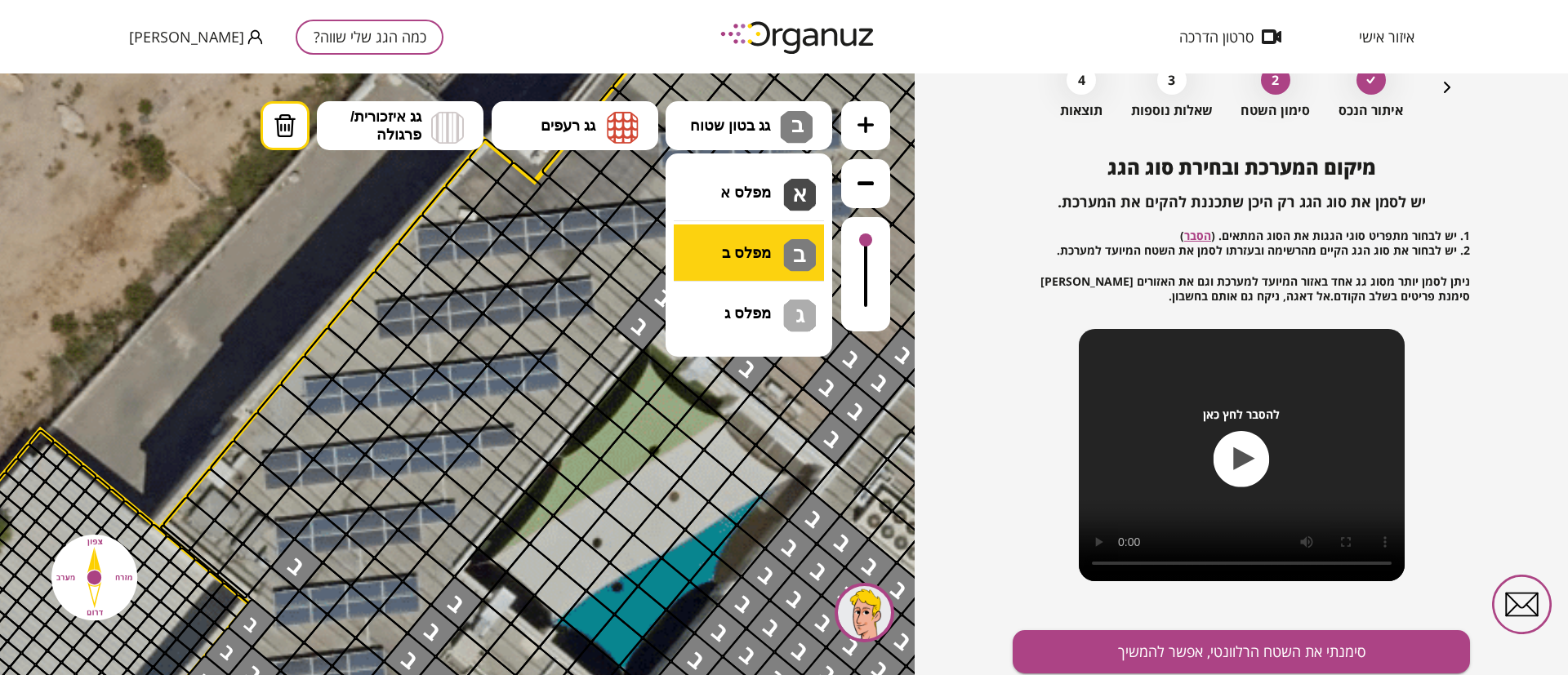
click at [754, 236] on div ".st0 { fill: #FFFFFF; } 10" at bounding box center [457, 374] width 915 height 601
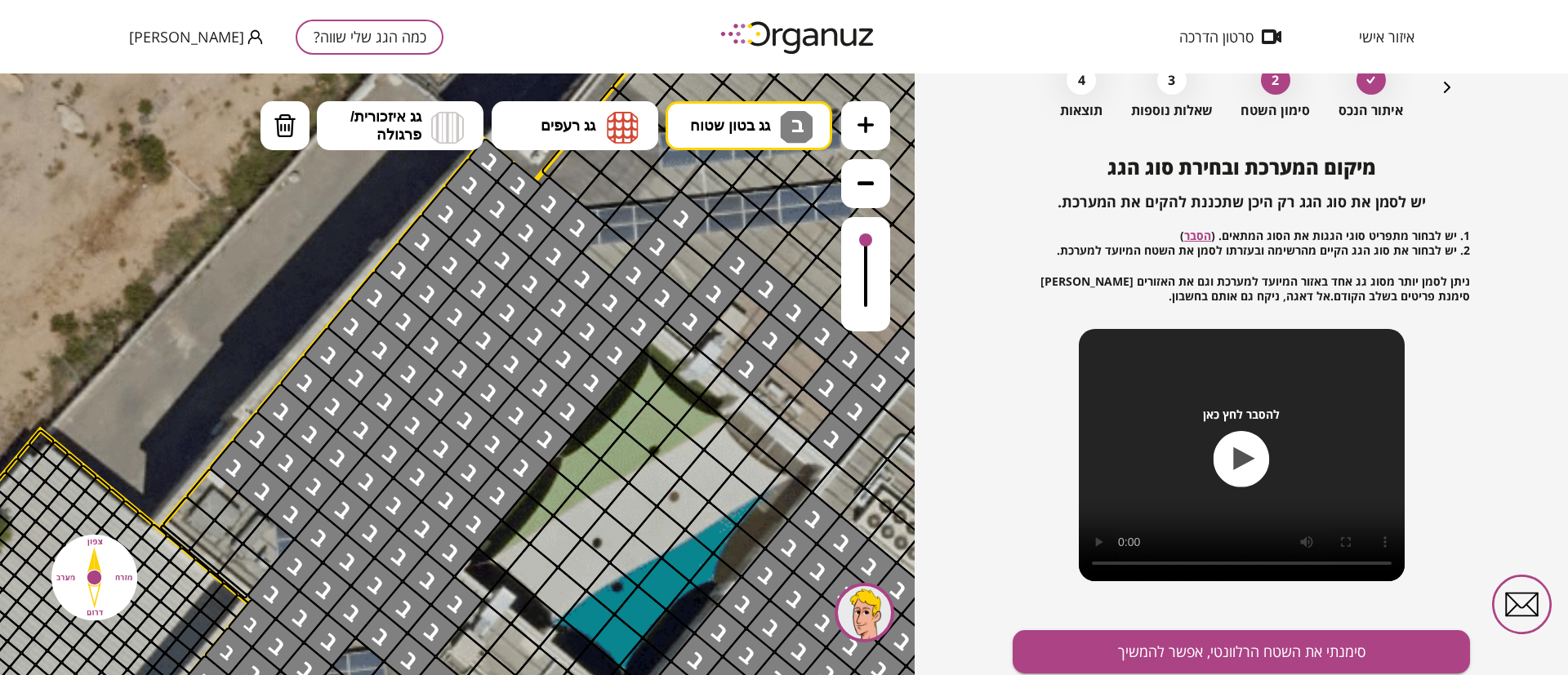
drag, startPoint x: 602, startPoint y: 357, endPoint x: 680, endPoint y: 219, distance: 158.5
drag, startPoint x: 756, startPoint y: 200, endPoint x: 660, endPoint y: 261, distance: 113.7
click at [845, 189] on button at bounding box center [865, 183] width 49 height 49
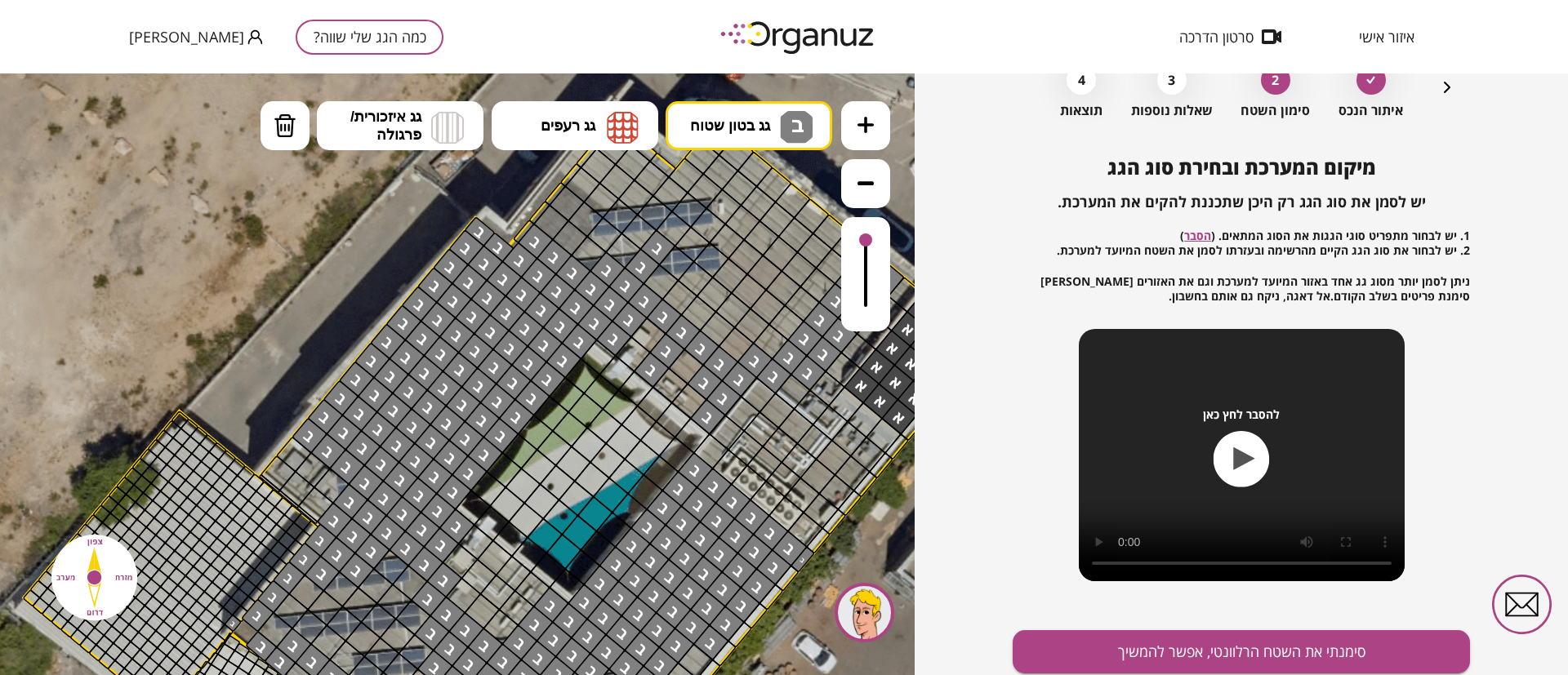
click at [845, 189] on button at bounding box center [865, 183] width 49 height 49
drag, startPoint x: 845, startPoint y: 189, endPoint x: 832, endPoint y: 196, distance: 14.8
click at [844, 189] on button at bounding box center [865, 183] width 49 height 49
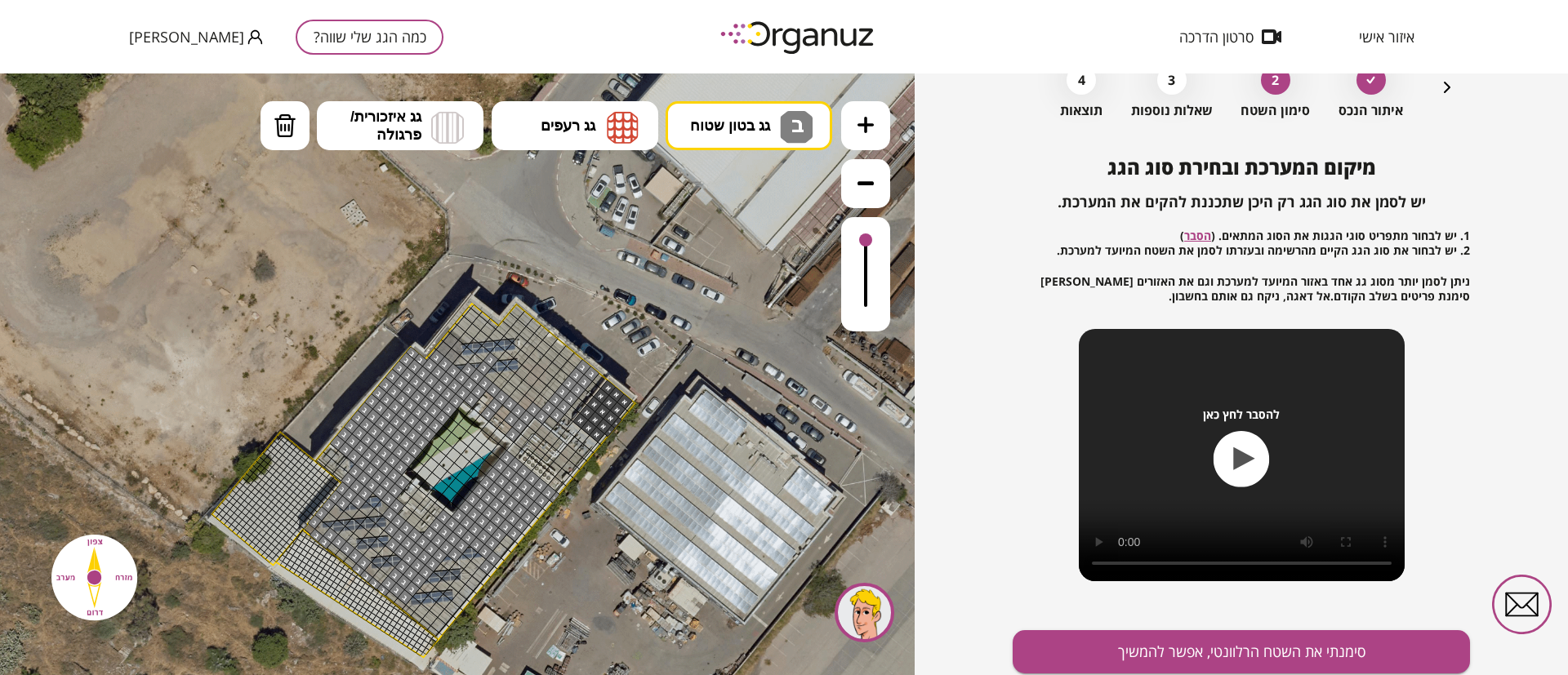
drag, startPoint x: 449, startPoint y: 277, endPoint x: 410, endPoint y: 322, distance: 59.5
click at [396, 319] on icon at bounding box center [421, 483] width 1294 height 1293
click at [878, 116] on button at bounding box center [865, 125] width 49 height 49
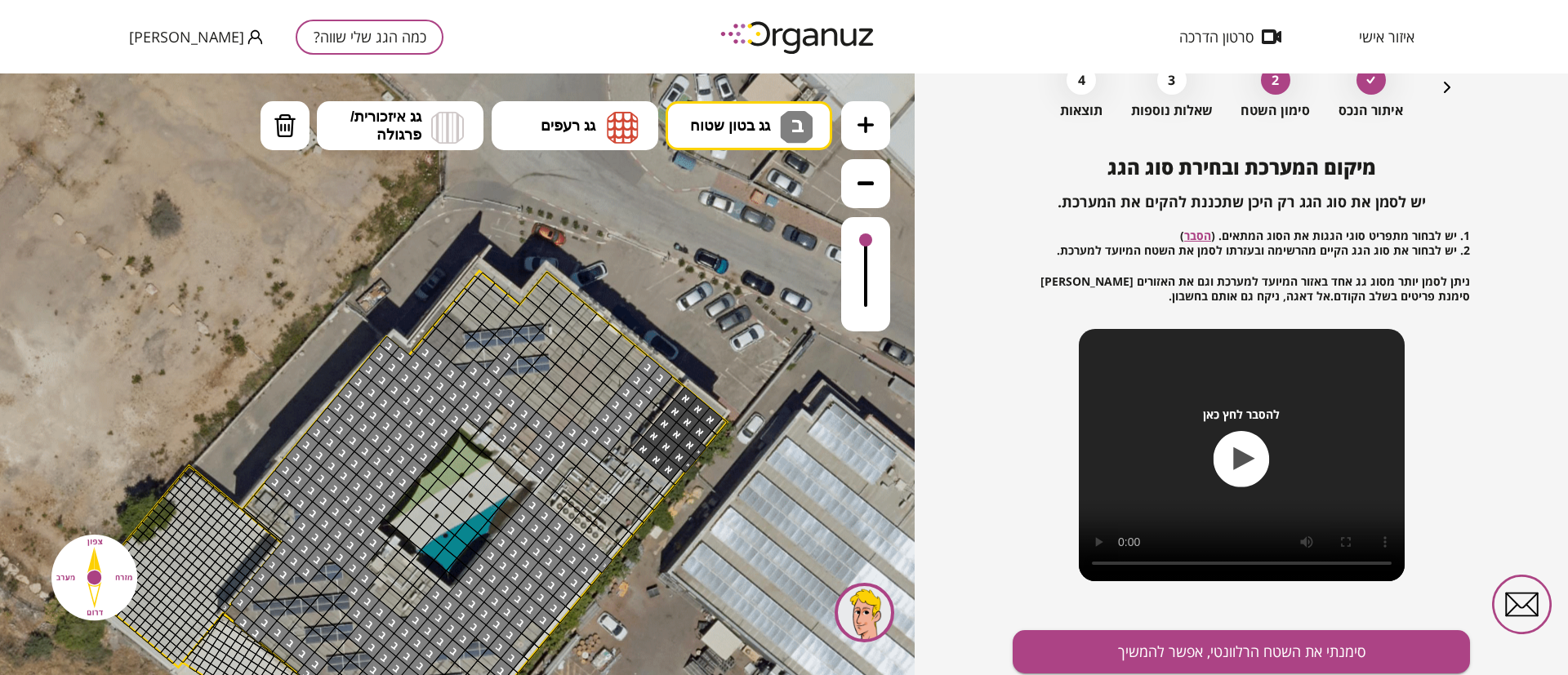
click at [878, 117] on button at bounding box center [865, 125] width 49 height 49
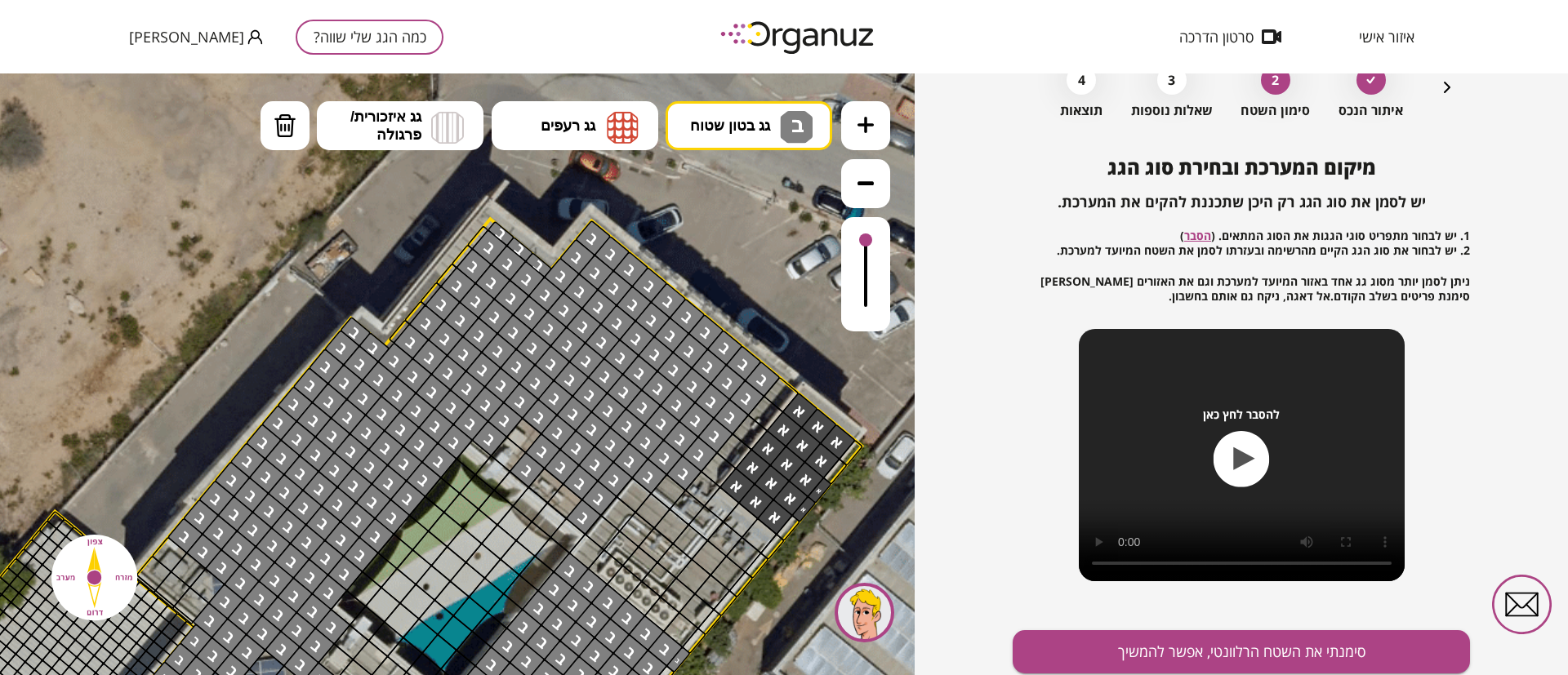
drag, startPoint x: 731, startPoint y: 362, endPoint x: 605, endPoint y: 449, distance: 153.1
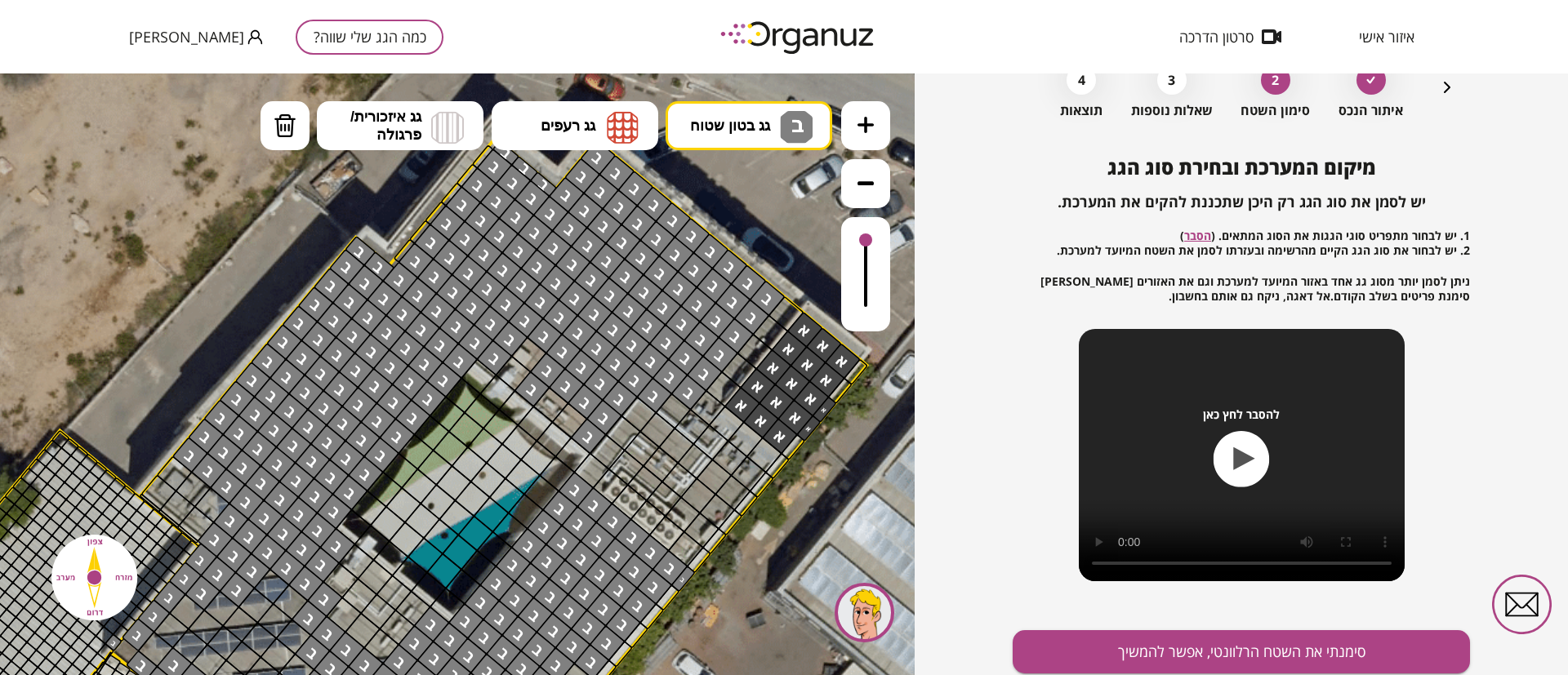
drag, startPoint x: 788, startPoint y: 274, endPoint x: 788, endPoint y: 176, distance: 98.0
click at [788, 173] on icon at bounding box center [379, 547] width 2940 height 2938
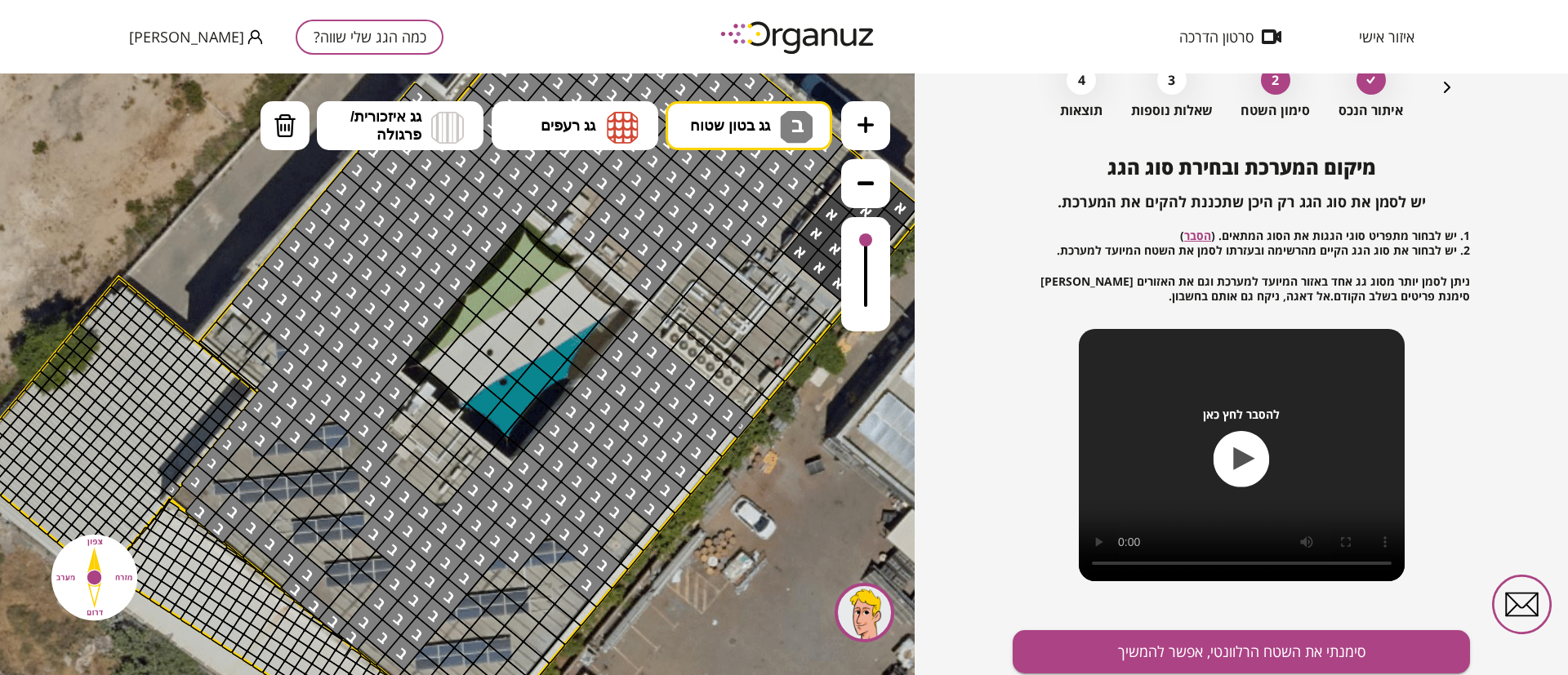
drag, startPoint x: 739, startPoint y: 528, endPoint x: 797, endPoint y: 376, distance: 162.7
click at [802, 365] on icon at bounding box center [438, 393] width 2940 height 2938
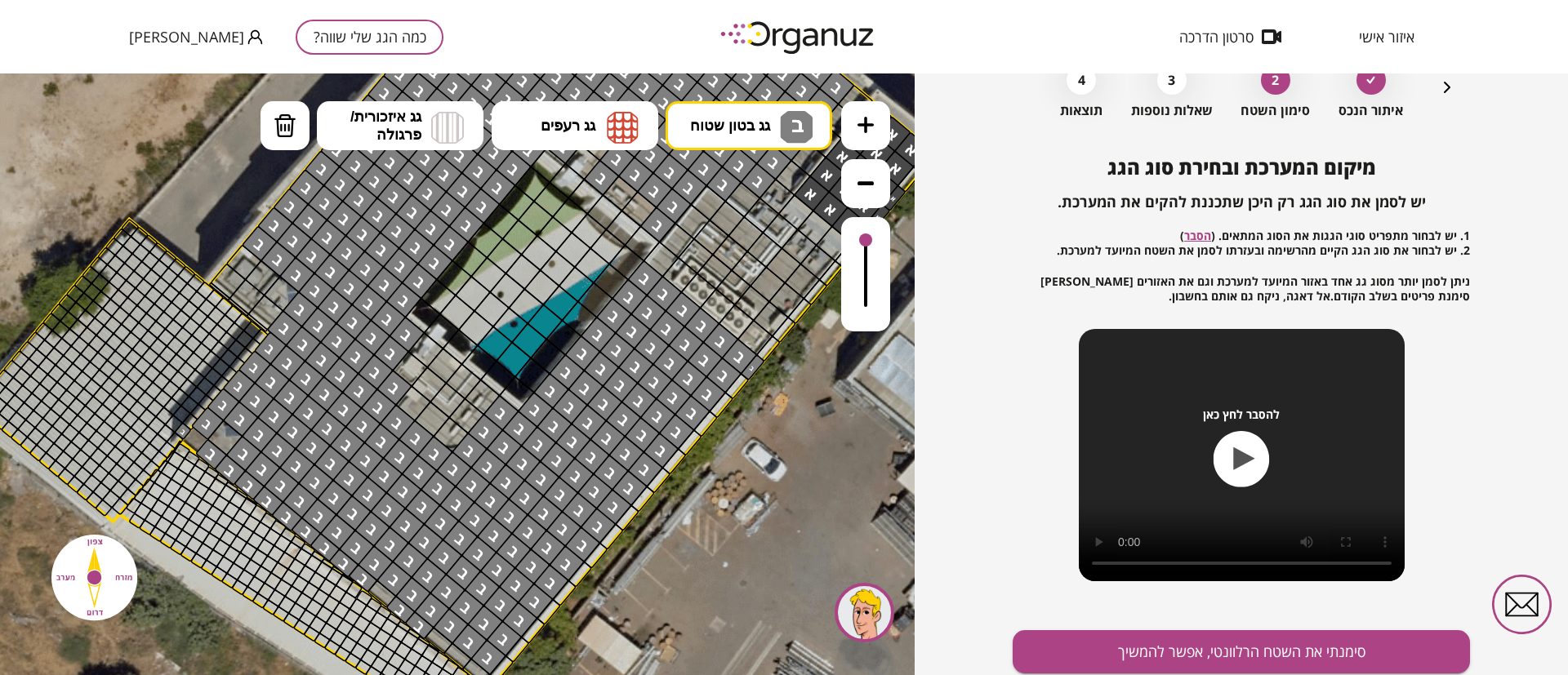
drag, startPoint x: 659, startPoint y: 467, endPoint x: 244, endPoint y: 469, distance: 415.0
drag, startPoint x: 225, startPoint y: 438, endPoint x: 245, endPoint y: 434, distance: 20.4
drag, startPoint x: 382, startPoint y: 599, endPoint x: 488, endPoint y: 650, distance: 117.6
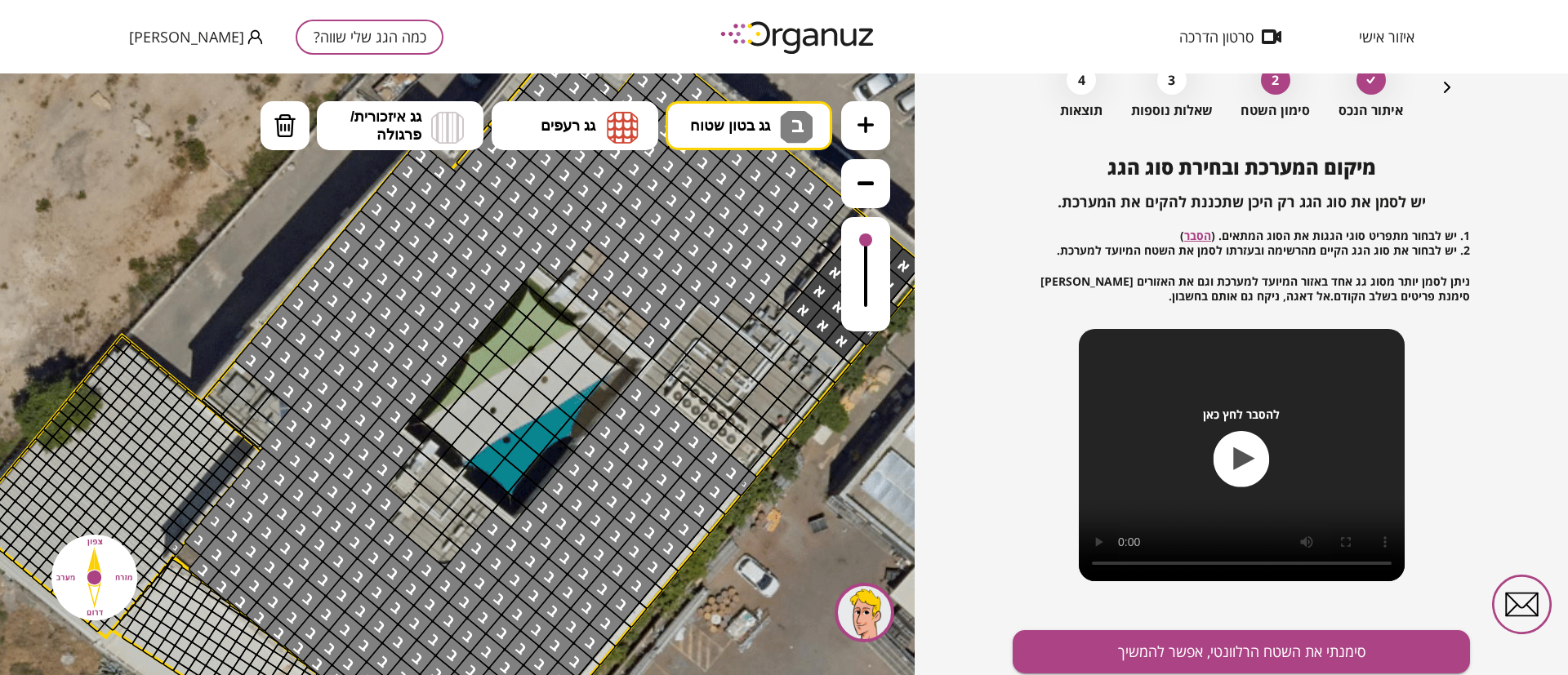
drag, startPoint x: 808, startPoint y: 442, endPoint x: 804, endPoint y: 538, distance: 96.1
click at [804, 538] on icon at bounding box center [441, 452] width 2940 height 2938
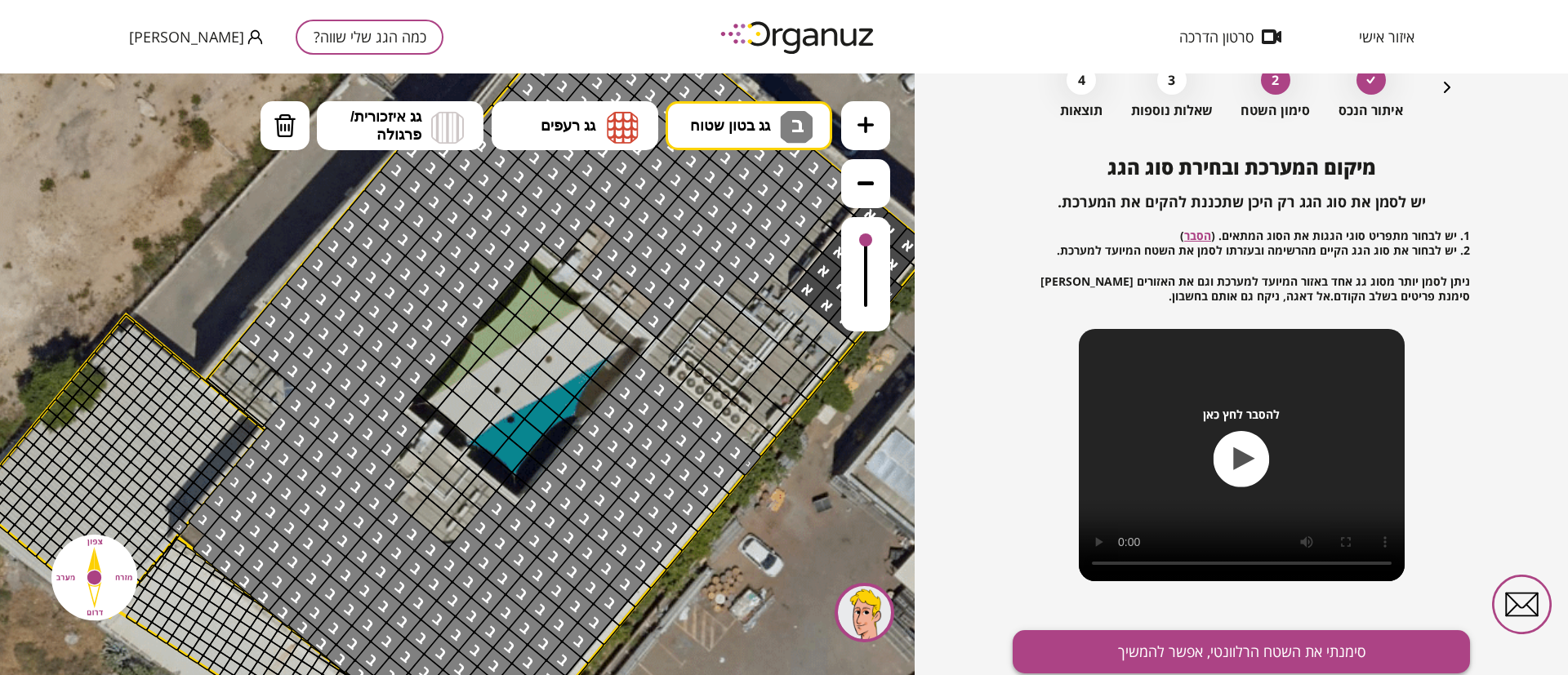
click at [1081, 660] on button "סימנתי את השטח הרלוונטי, אפשר להמשיך" at bounding box center [1241, 652] width 457 height 44
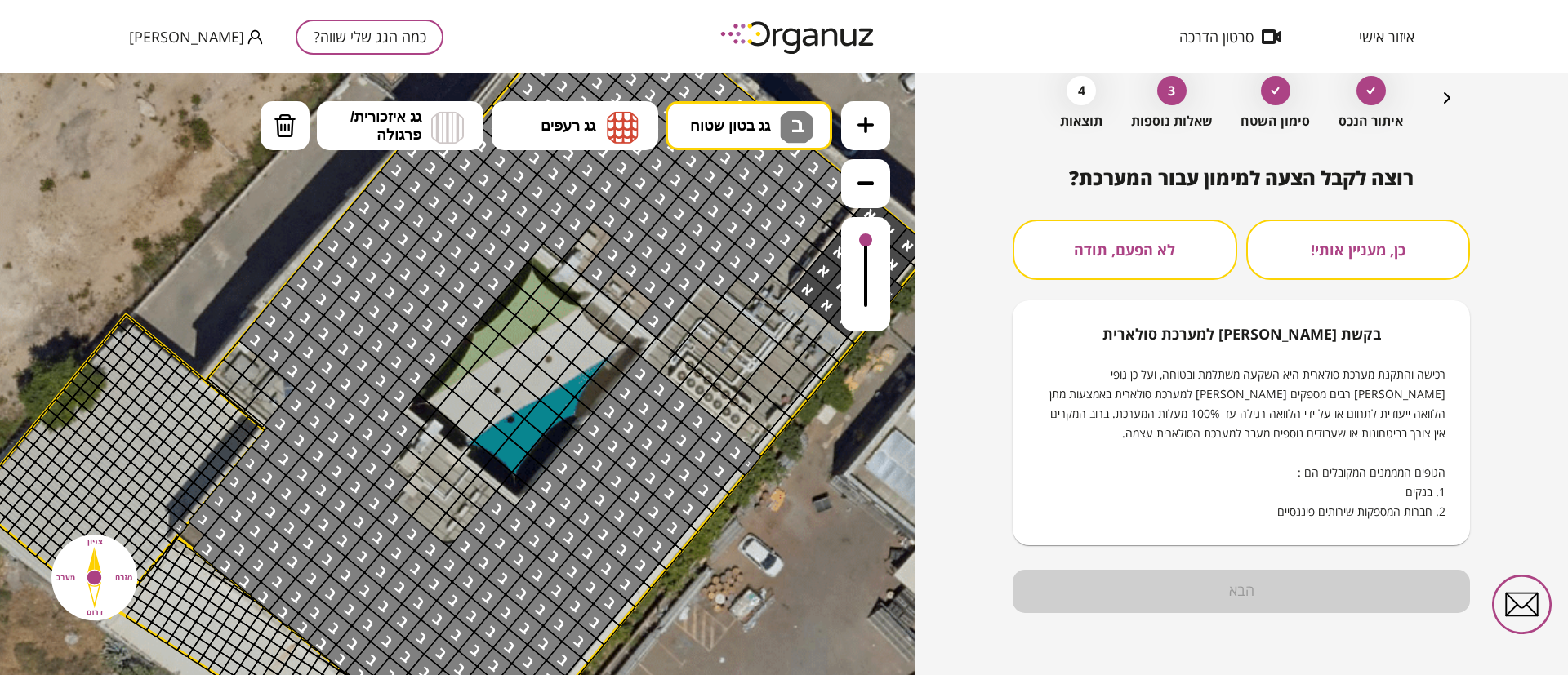
scroll to position [84, 0]
click at [1176, 274] on button "לא הפעם, תודה" at bounding box center [1125, 250] width 224 height 60
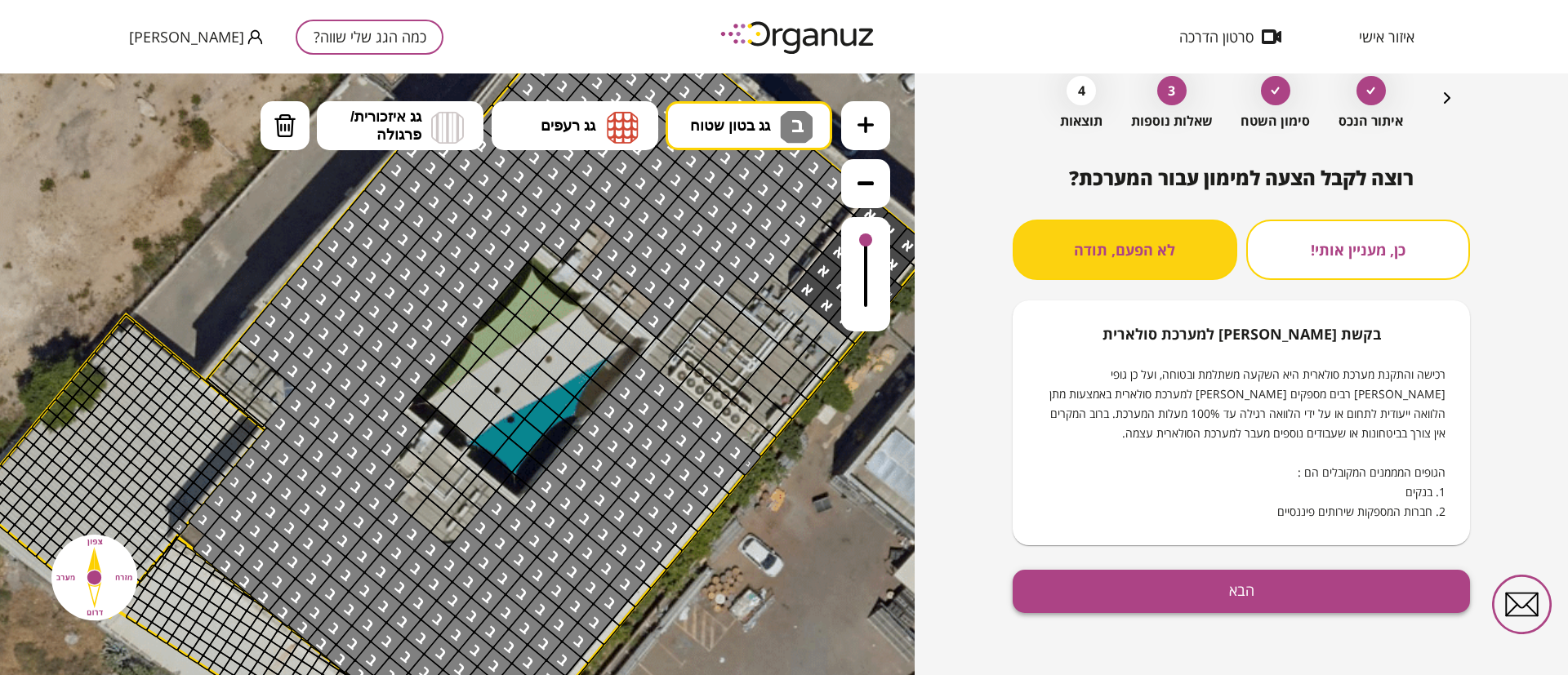
click at [1216, 582] on button "הבא" at bounding box center [1241, 591] width 457 height 44
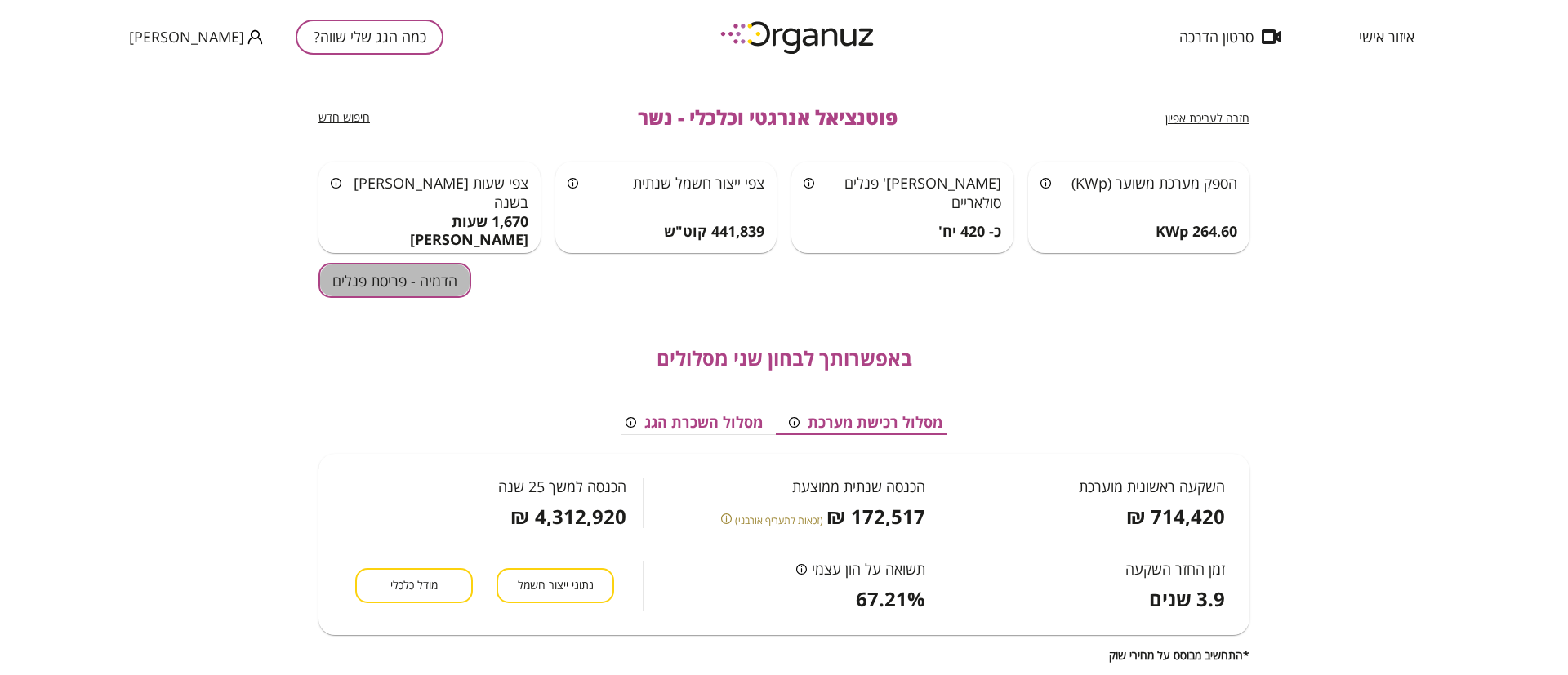
click at [434, 280] on button "הדמיה - פריסת פנלים" at bounding box center [395, 280] width 153 height 35
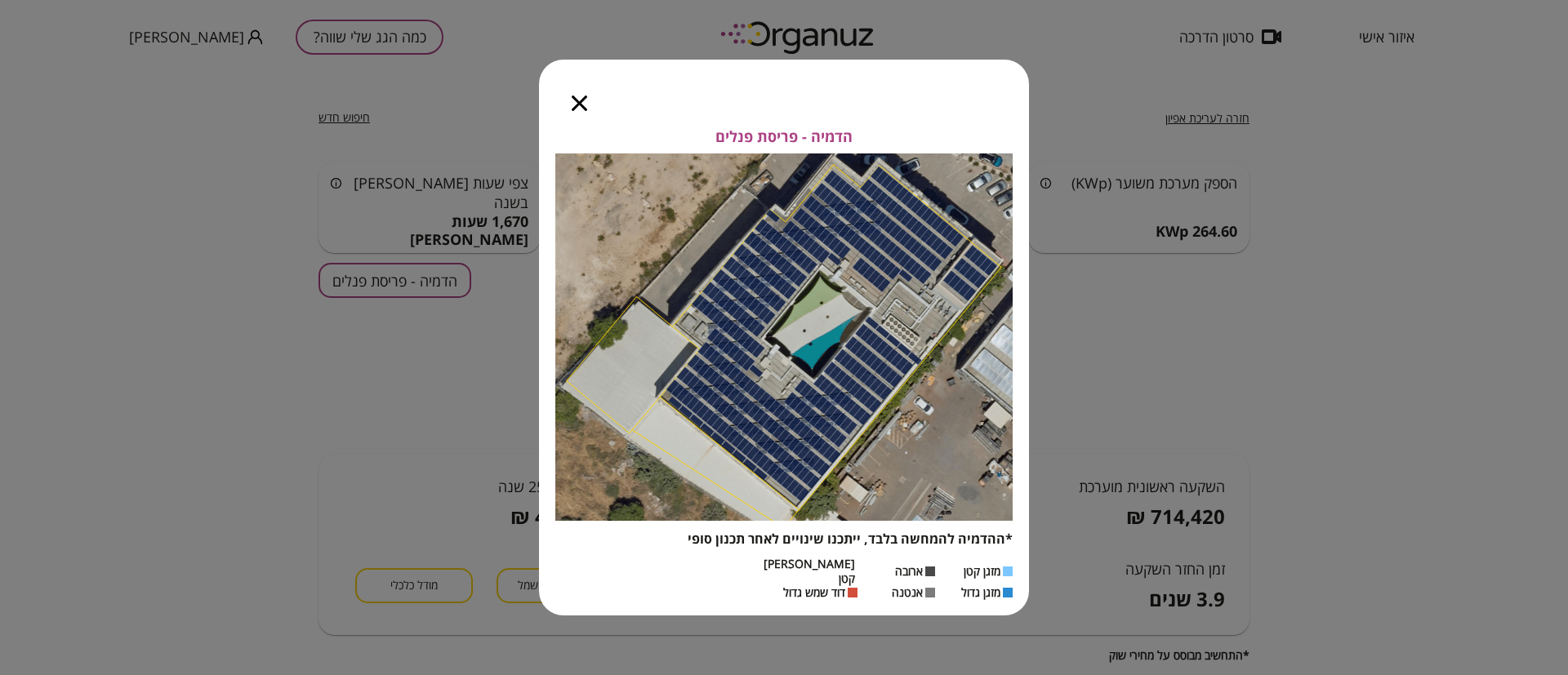
click at [587, 112] on div at bounding box center [579, 93] width 81 height 68
click at [583, 109] on icon "button" at bounding box center [578, 102] width 15 height 15
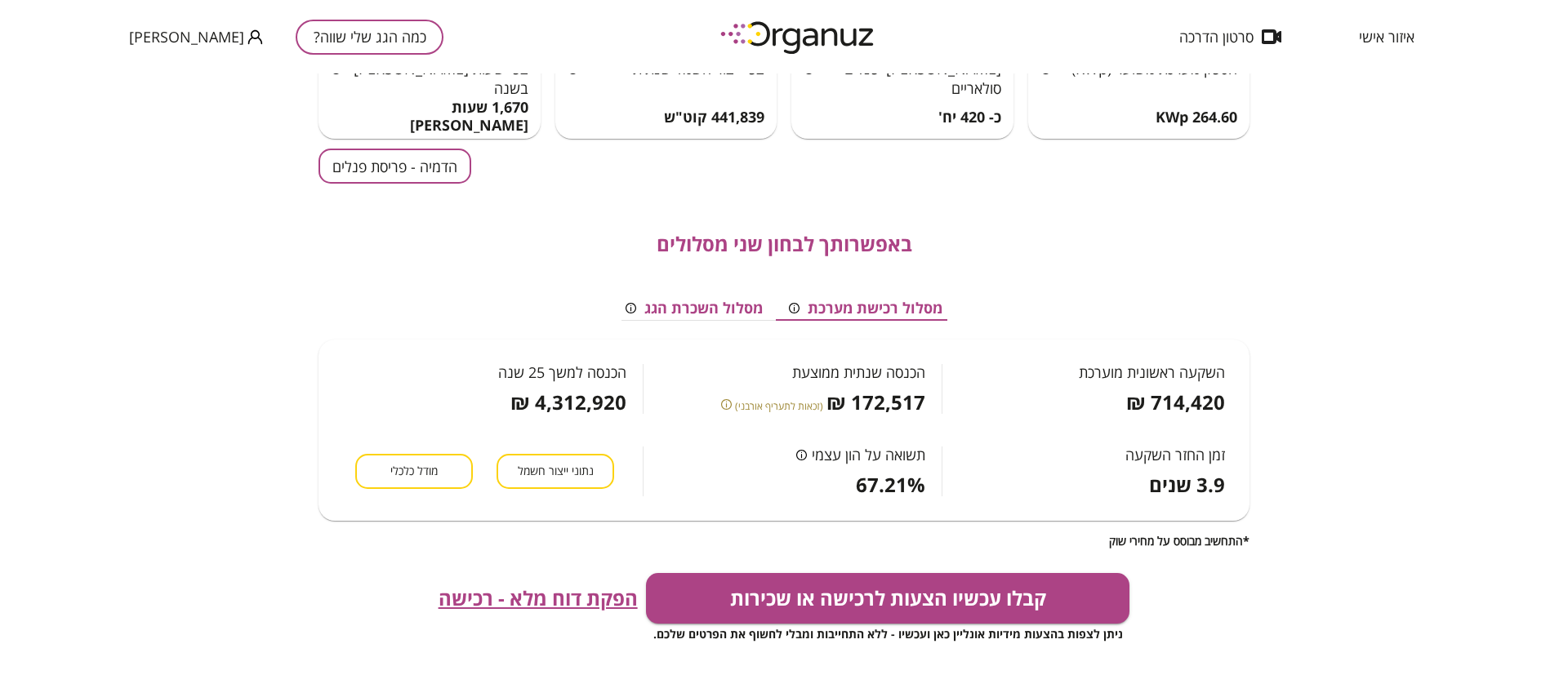
scroll to position [245, 0]
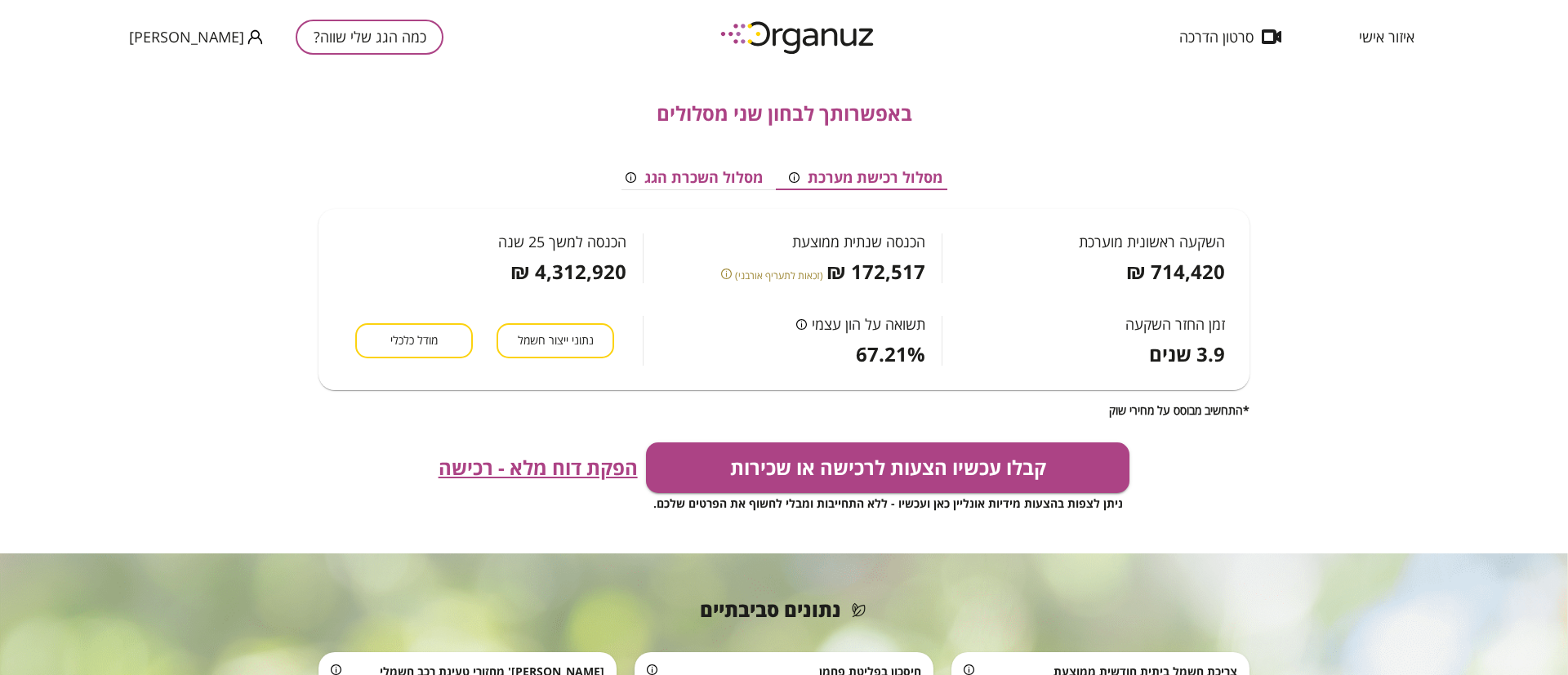
click at [594, 469] on span "הפקת דוח מלא - רכישה" at bounding box center [538, 468] width 199 height 23
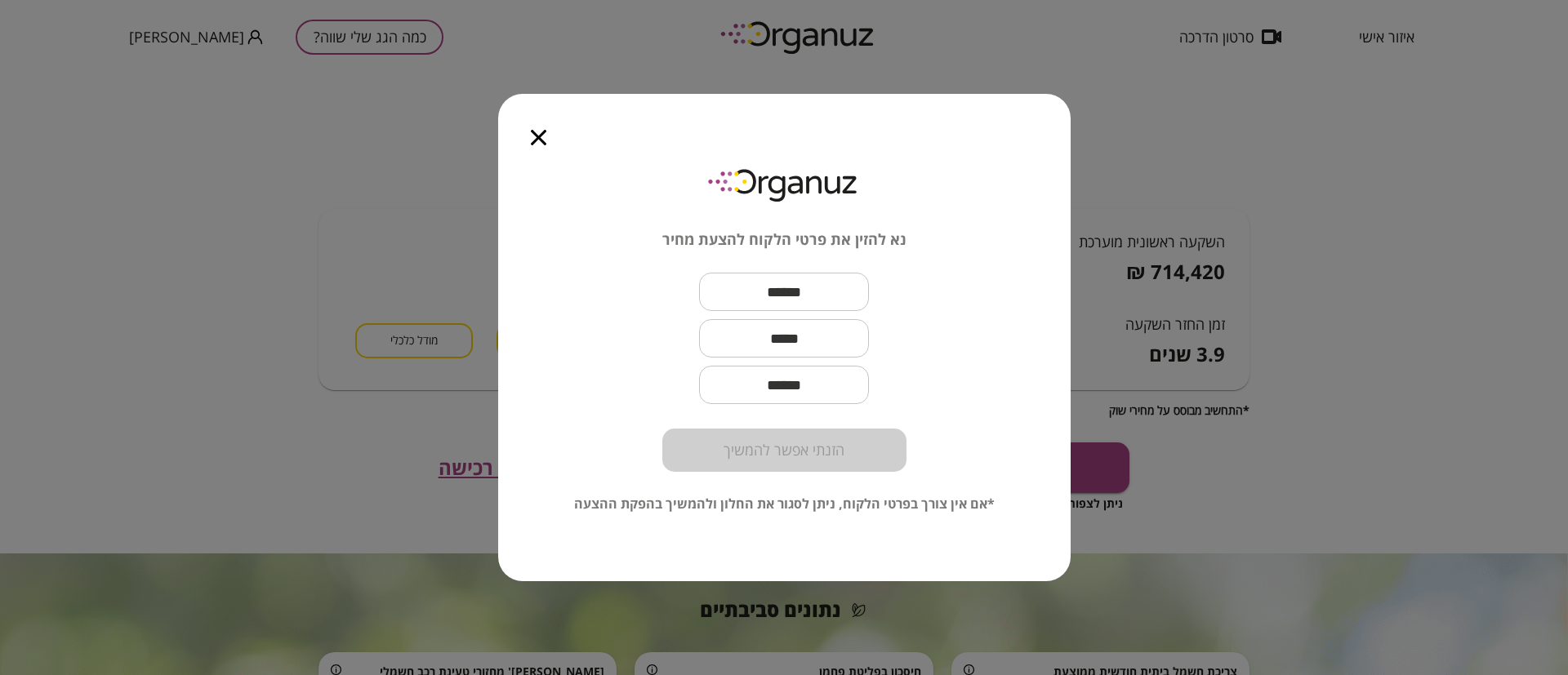
click at [552, 143] on div at bounding box center [538, 128] width 81 height 68
click at [542, 139] on icon "button" at bounding box center [538, 137] width 15 height 15
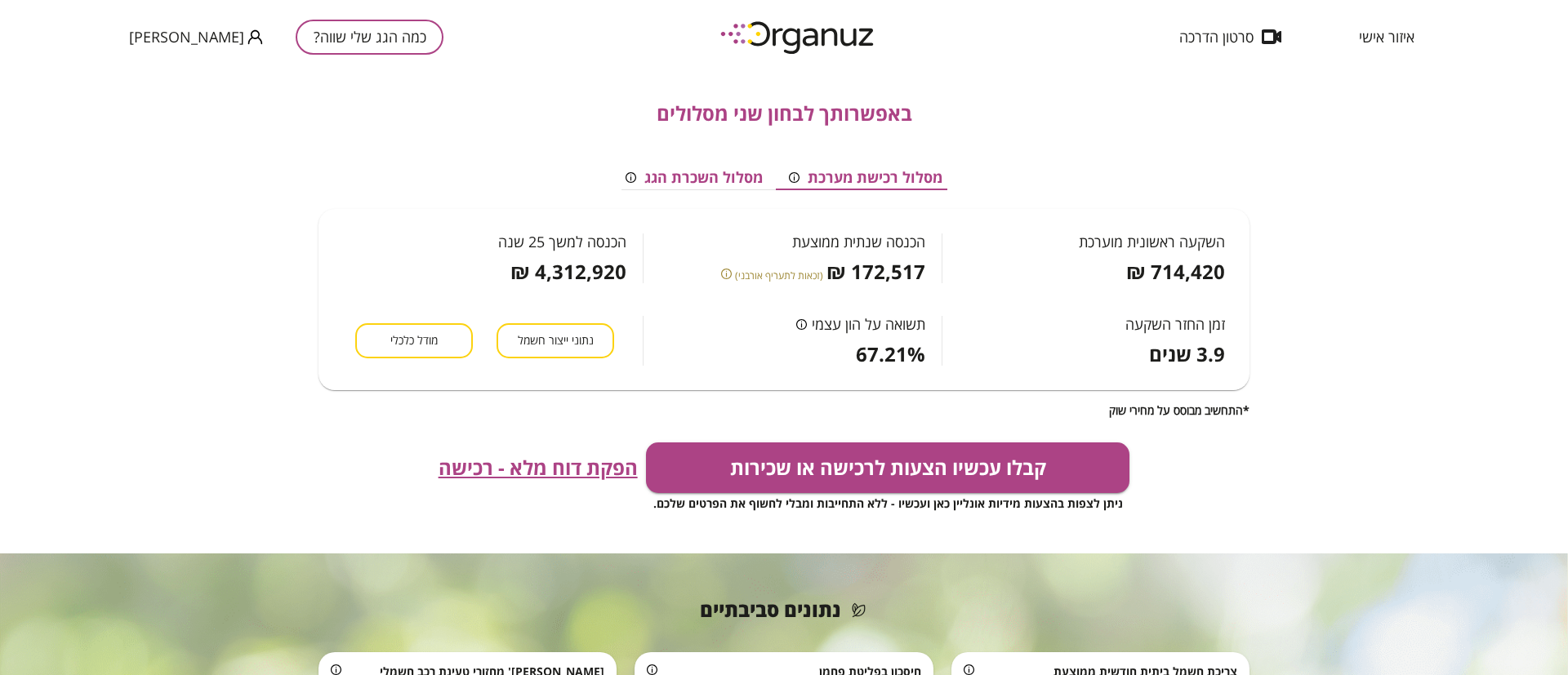
click at [214, 323] on div "חזרה לעריכת אפיון פוטנציאל אנרגטי וכלכלי - נשר חיפוש חדש הספק מערכת משוער (KWp)…" at bounding box center [784, 374] width 1568 height 601
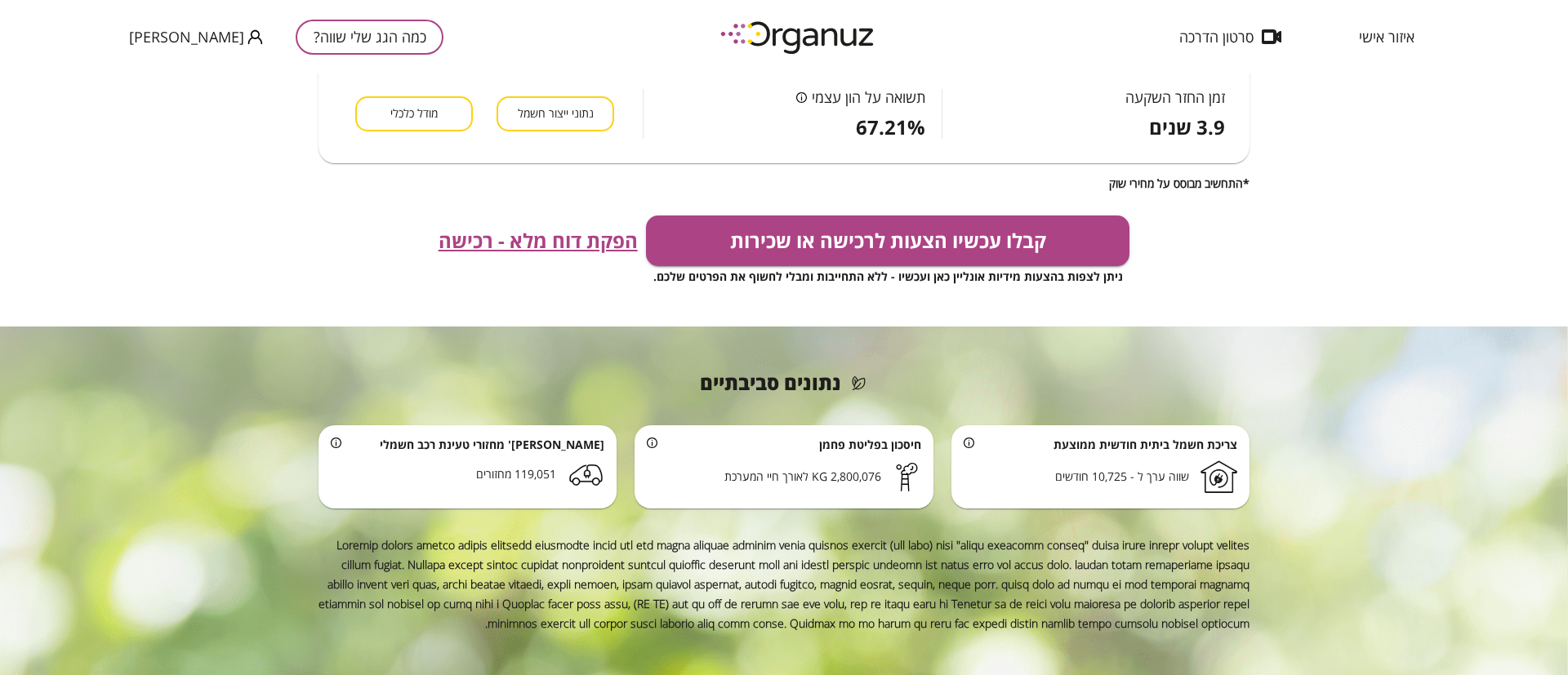
scroll to position [474, 0]
